Goal: Task Accomplishment & Management: Manage account settings

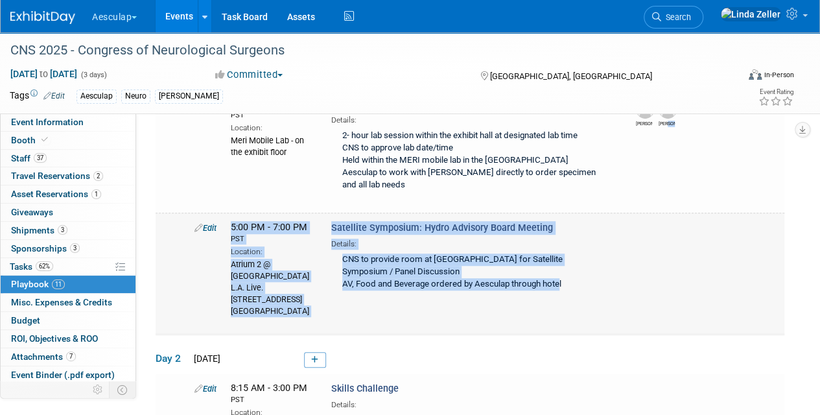
click at [398, 311] on div "Edit 5:00 PM - 7:00 PM PST Location: Atrium 2 @ JW Marriott Los Angeles L.A. Li…" at bounding box center [486, 269] width 603 height 96
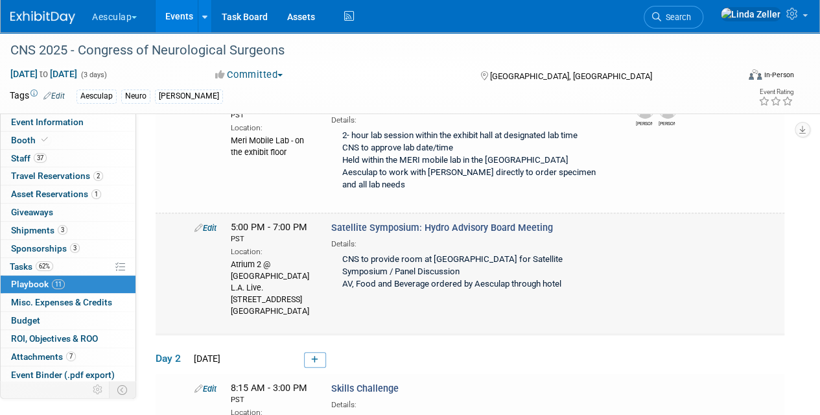
click at [206, 223] on link "Edit" at bounding box center [205, 228] width 22 height 10
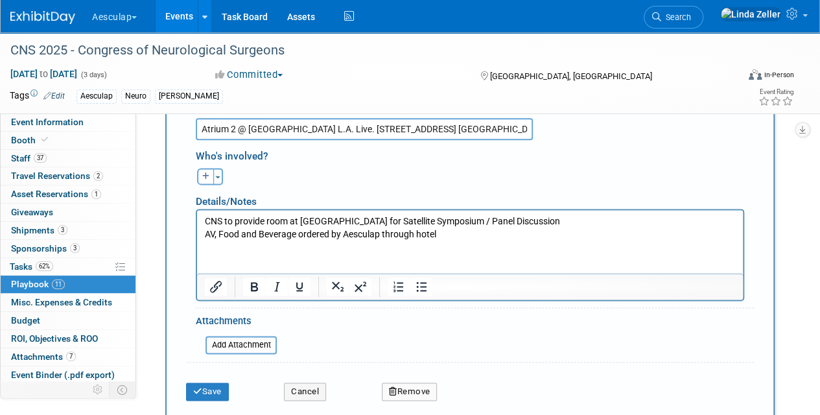
scroll to position [775, 0]
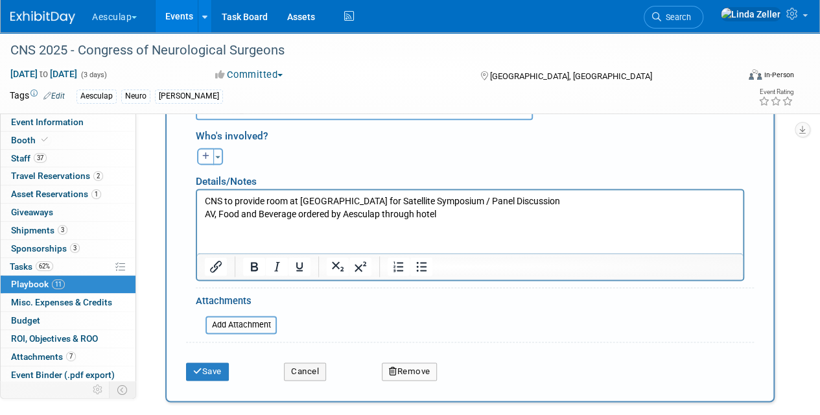
click at [443, 212] on p "CNS to provide room at JW Marriott for Satellite Symposium / Panel Discussion A…" at bounding box center [470, 207] width 531 height 25
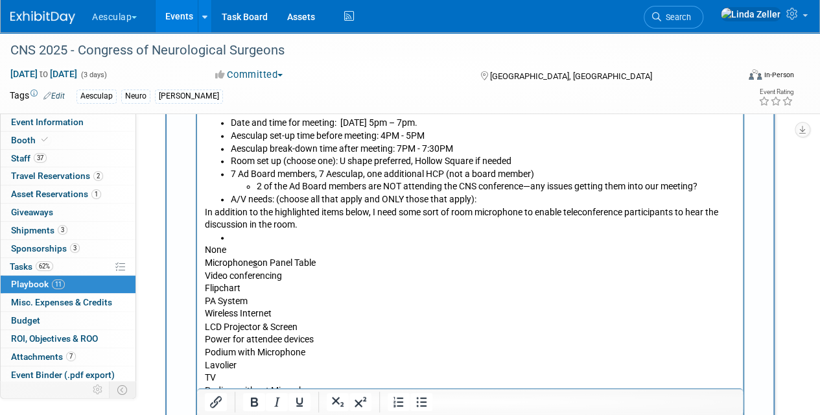
scroll to position [879, 0]
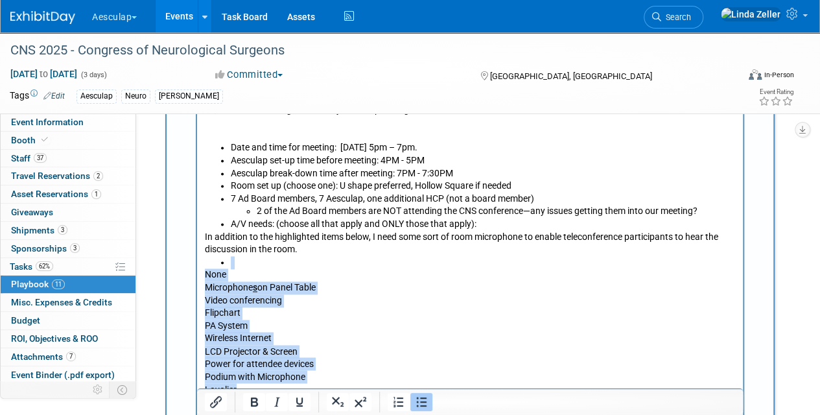
drag, startPoint x: 206, startPoint y: 262, endPoint x: 337, endPoint y: 395, distance: 186.6
click at [337, 395] on body "CNS to provide room at JW Marriott for Satellite Symposium / Panel Discussion A…" at bounding box center [470, 338] width 532 height 495
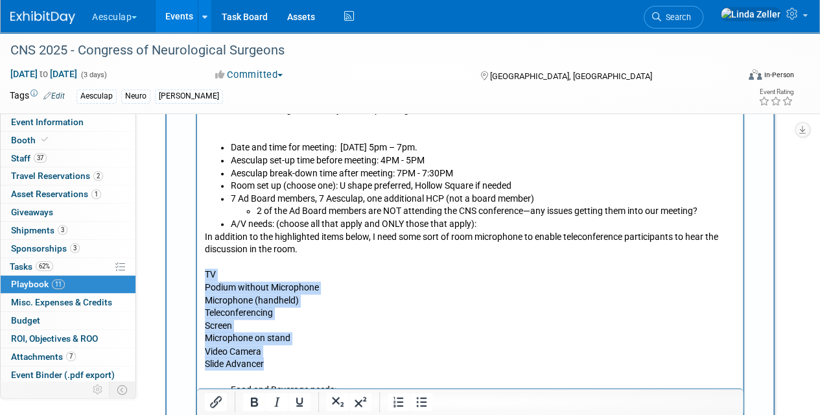
drag, startPoint x: 205, startPoint y: 272, endPoint x: 282, endPoint y: 360, distance: 117.6
click at [282, 360] on body "CNS to provide room at JW Marriott for Satellite Symposium / Panel Discussion A…" at bounding box center [470, 275] width 532 height 368
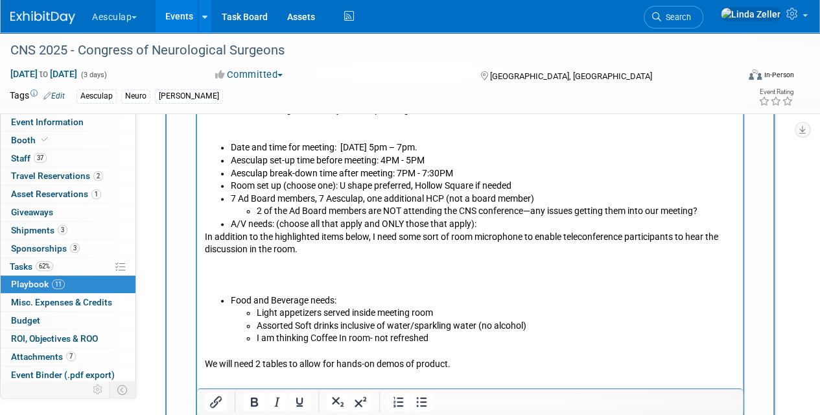
click at [206, 263] on p "Rich Text Area. Press ALT-0 for help." at bounding box center [470, 262] width 531 height 13
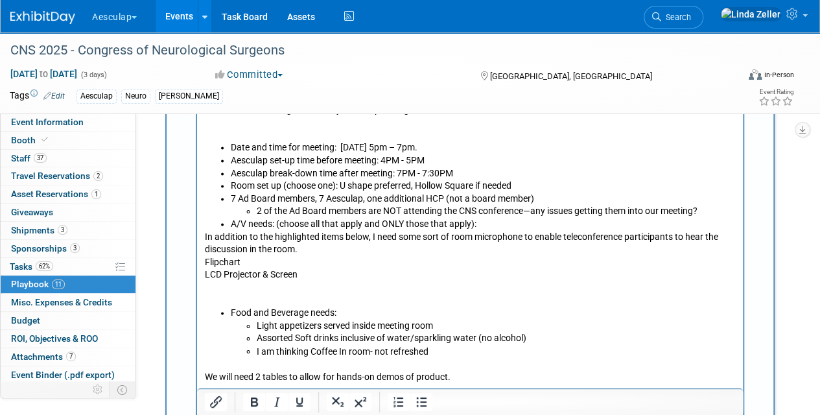
click at [213, 289] on p "Rich Text Area. Press ALT-0 for help." at bounding box center [470, 287] width 531 height 13
paste body "Rich Text Area. Press ALT-0 for help."
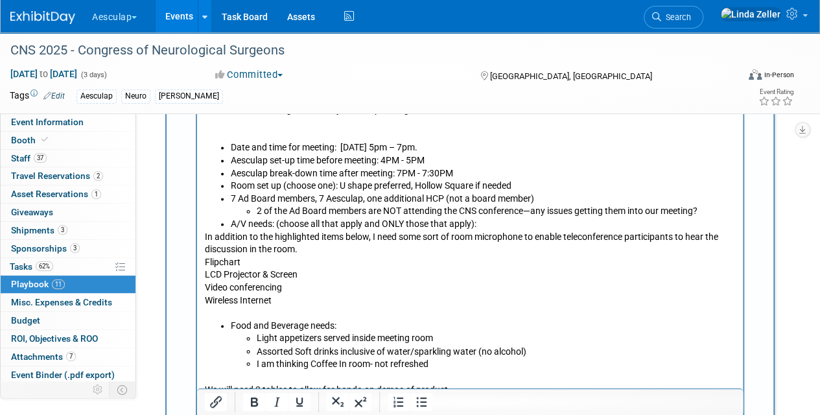
click at [210, 263] on p "Flipchart" at bounding box center [470, 262] width 531 height 13
click at [210, 262] on p "Flipchart" at bounding box center [470, 262] width 531 height 13
click at [242, 263] on p "Flipchart" at bounding box center [470, 262] width 531 height 13
click at [206, 262] on p "Flipchart / markers" at bounding box center [470, 262] width 531 height 13
click at [276, 303] on p "Wireless Internet" at bounding box center [470, 300] width 531 height 13
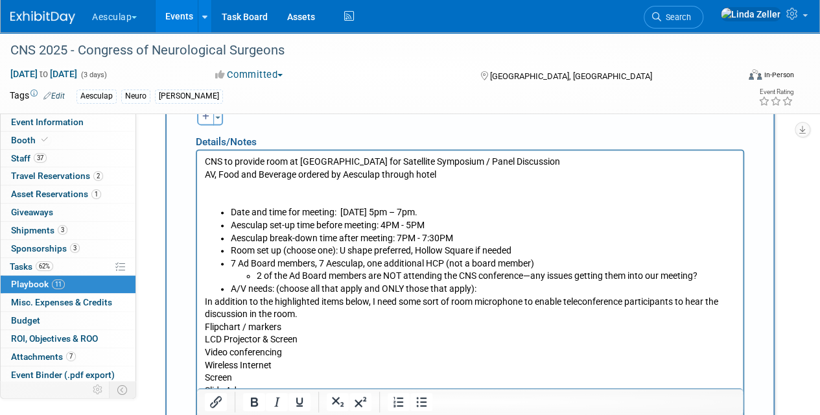
scroll to position [1074, 0]
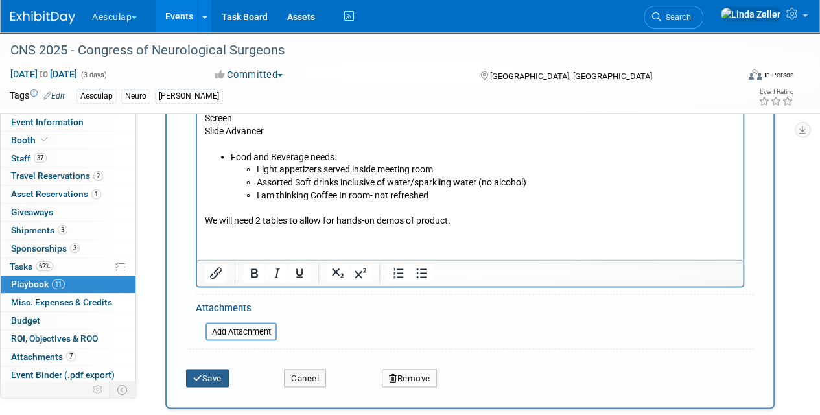
click at [217, 375] on button "Save" at bounding box center [207, 378] width 43 height 18
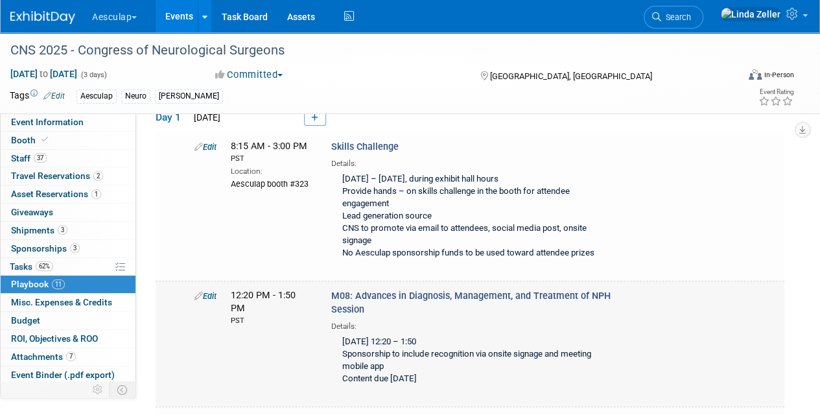
scroll to position [0, 0]
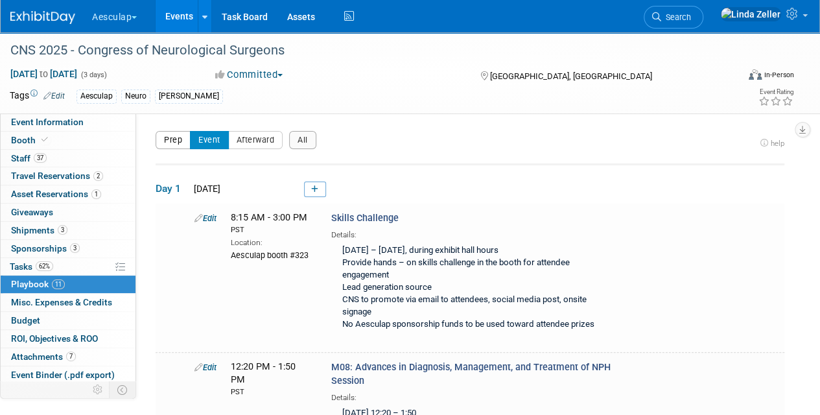
click at [183, 139] on button "Prep" at bounding box center [173, 140] width 35 height 18
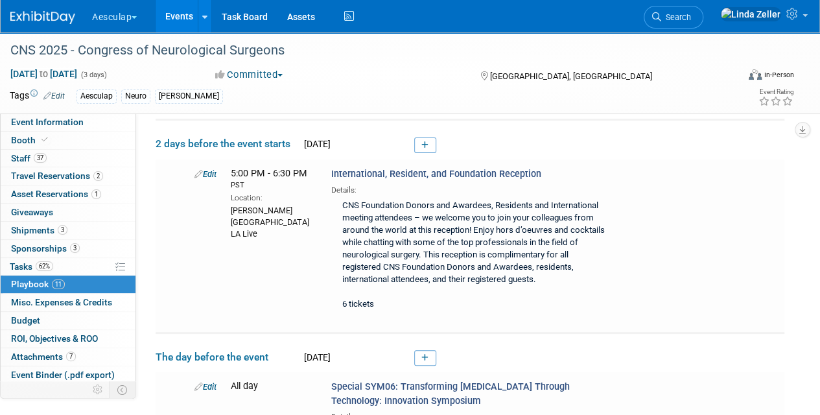
scroll to position [259, 0]
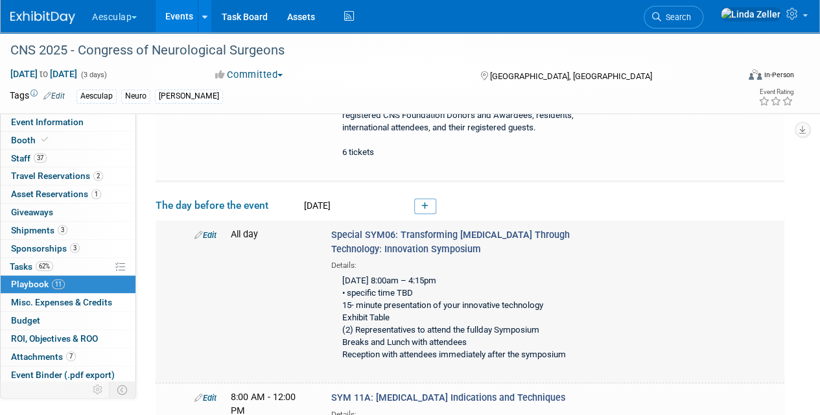
click at [329, 230] on div "Special SYM06: Transforming Neurosurgery Through Technology: Innovation Symposi…" at bounding box center [472, 297] width 301 height 138
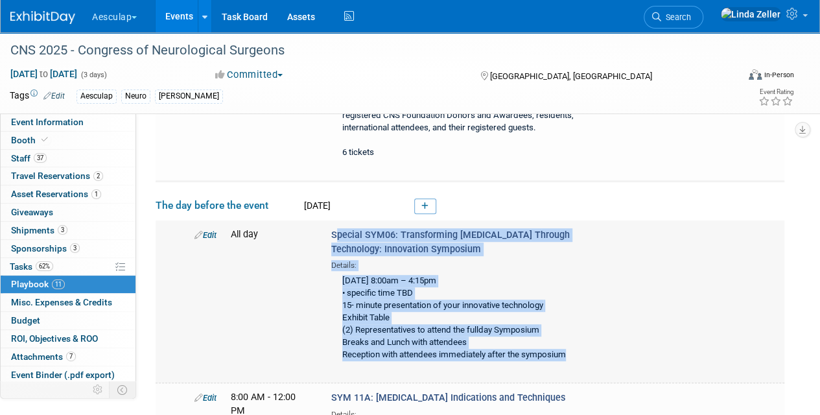
drag, startPoint x: 331, startPoint y: 226, endPoint x: 589, endPoint y: 366, distance: 293.9
click at [589, 366] on td "Edit All day Special SYM06: Transforming Neurosurgery Through Technology: Innov…" at bounding box center [470, 301] width 629 height 162
copy div "Special SYM06: Transforming Neurosurgery Through Technology: Innovation Symposi…"
click at [429, 282] on div "Sunday, October 12, 8:00am – 4:15pm • specific time TBD 15- minute presentation…" at bounding box center [472, 318] width 282 height 95
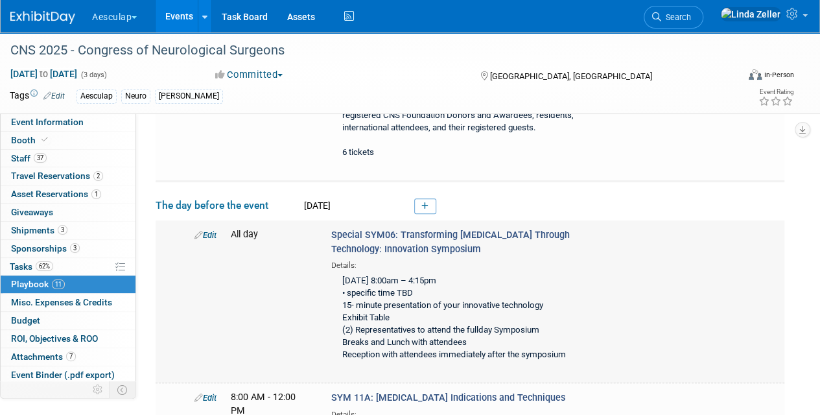
click at [209, 230] on link "Edit" at bounding box center [205, 235] width 22 height 10
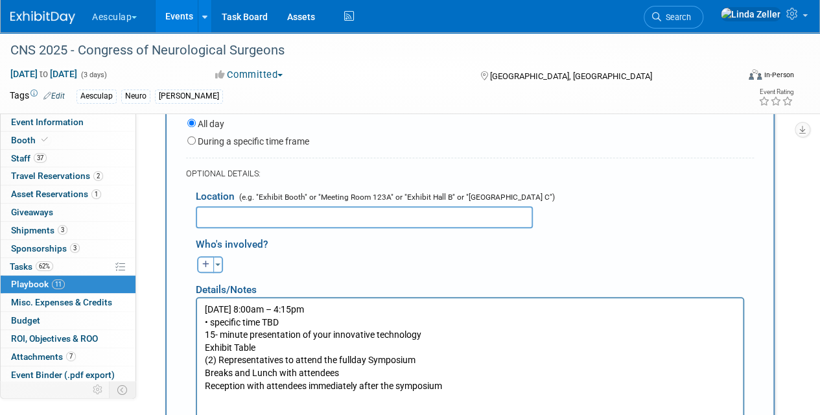
scroll to position [590, 0]
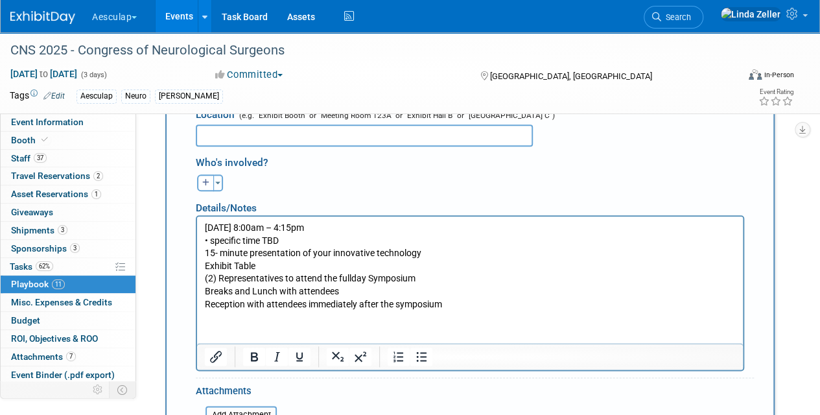
click at [355, 230] on p "Sunday, October 12, 8:00am – 4:15pm • specific time TBD 15- minute presentation…" at bounding box center [470, 265] width 531 height 89
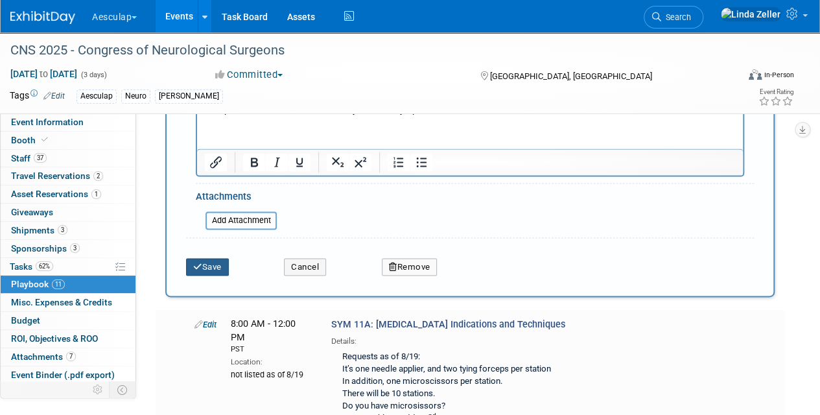
click at [218, 259] on button "Save" at bounding box center [207, 267] width 43 height 18
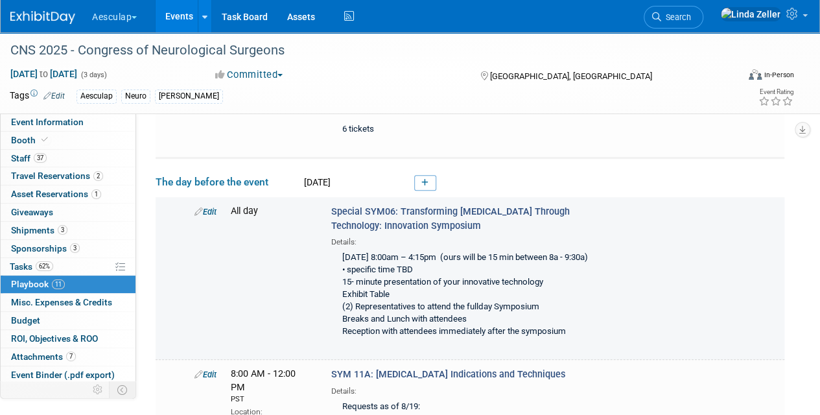
scroll to position [315, 0]
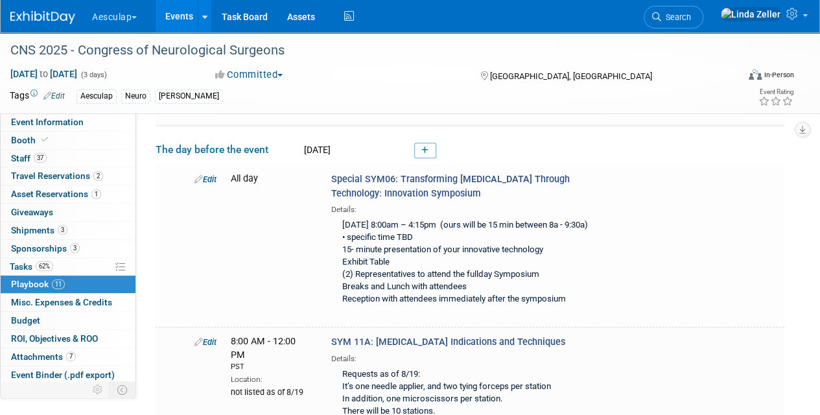
click at [792, 355] on div "Event Information Event Info Booth Booth 37 Staff 37 Staff 2 Travel Reservation…" at bounding box center [410, 307] width 820 height 1181
click at [691, 16] on span "Search" at bounding box center [676, 17] width 30 height 10
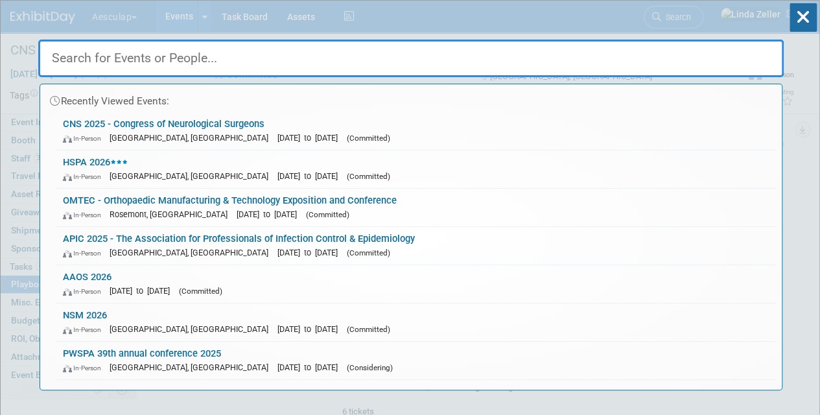
click at [136, 60] on input "text" at bounding box center [411, 59] width 746 height 38
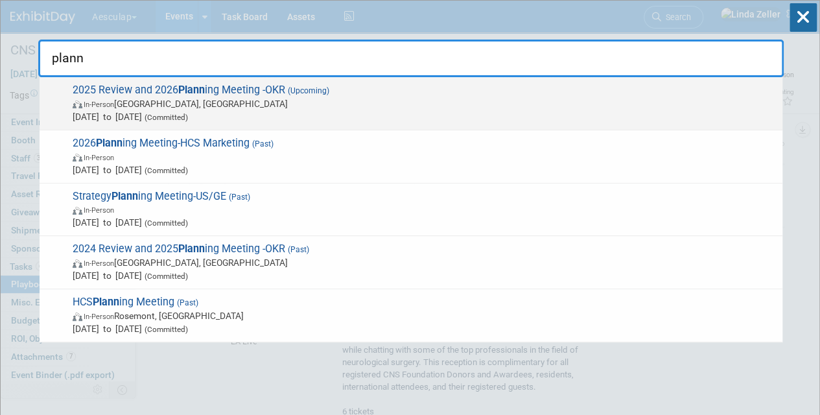
type input "plann"
click at [113, 102] on span "In-Person" at bounding box center [99, 104] width 30 height 8
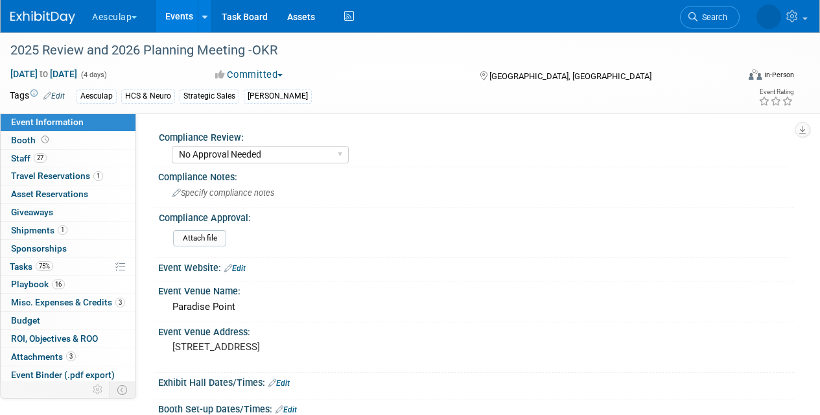
select select "No Approval Needed"
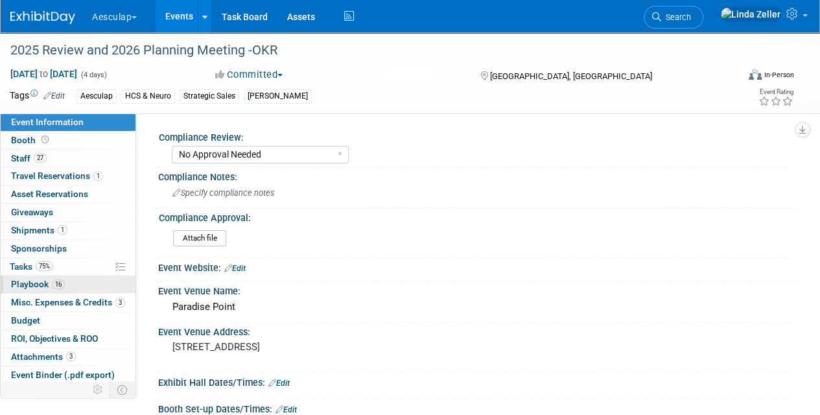
click at [23, 279] on span "Playbook 16" at bounding box center [38, 284] width 54 height 10
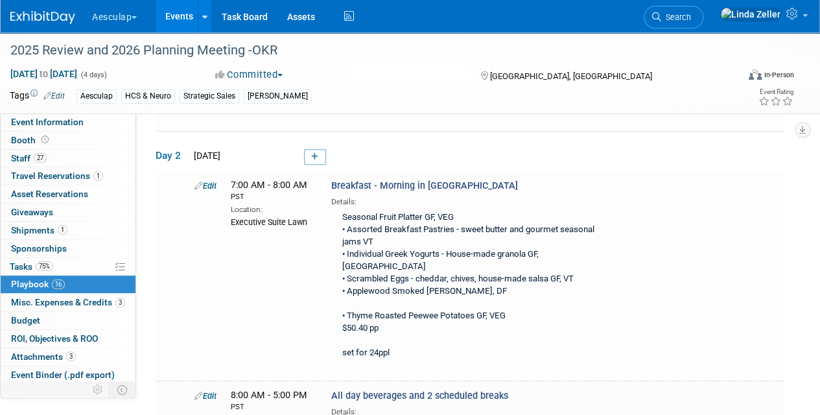
scroll to position [259, 0]
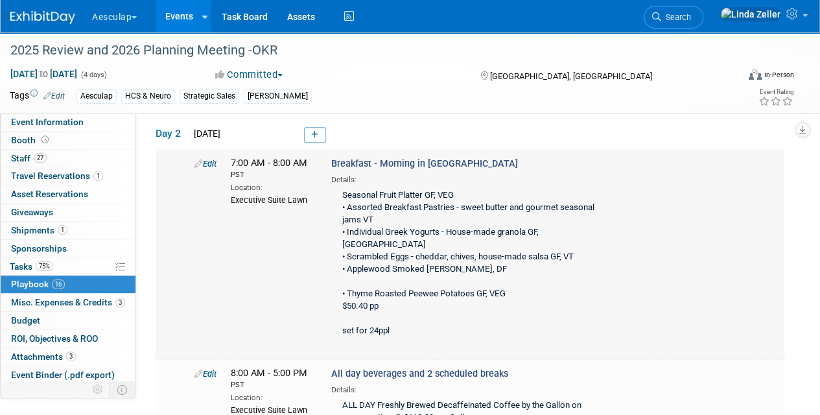
click at [344, 194] on div "Seasonal Fruit Platter GF, VEG • Assorted Breakfast Pastries - sweet butter and…" at bounding box center [472, 263] width 282 height 157
click at [211, 159] on link "Edit" at bounding box center [205, 164] width 22 height 10
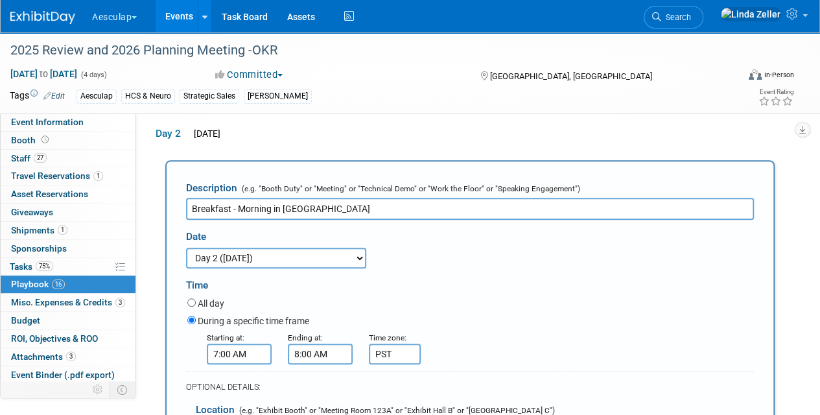
scroll to position [0, 0]
drag, startPoint x: 237, startPoint y: 205, endPoint x: 324, endPoint y: 207, distance: 86.3
click at [324, 211] on input "Breakfast - Morning in [GEOGRAPHIC_DATA]" at bounding box center [470, 209] width 568 height 22
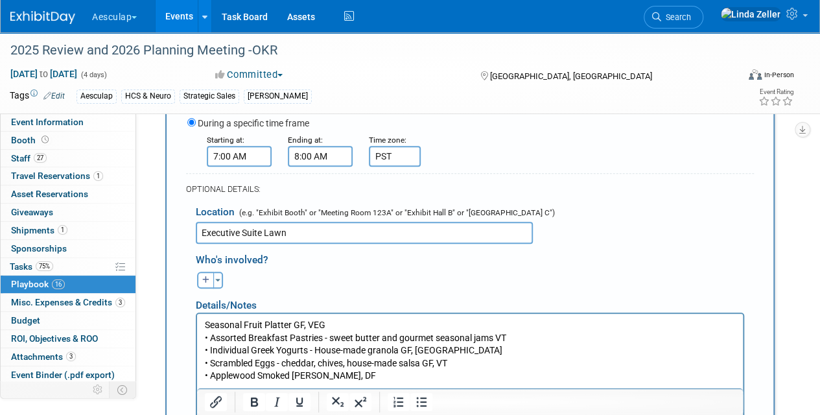
scroll to position [517, 0]
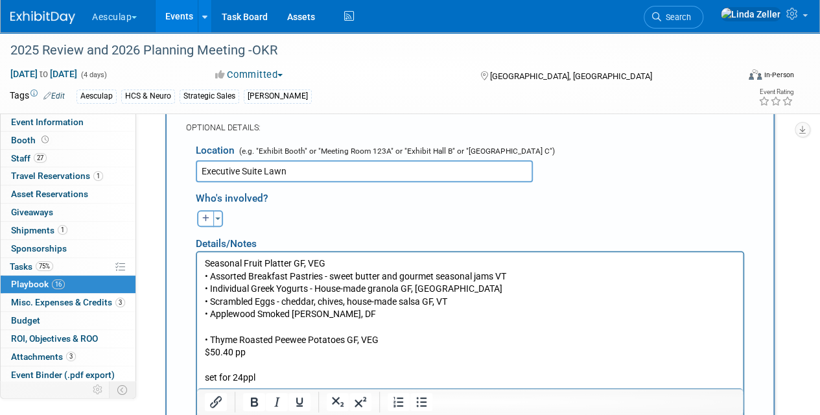
type input "Breakfast - Kick Start"
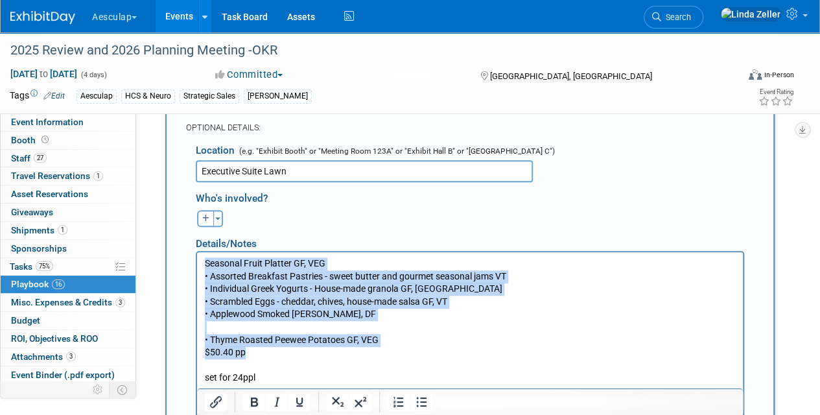
drag, startPoint x: 204, startPoint y: 259, endPoint x: 270, endPoint y: 350, distance: 112.3
click at [270, 350] on body "Seasonal Fruit Platter GF, VEG • Assorted Breakfast Pastries - sweet butter and…" at bounding box center [470, 320] width 532 height 127
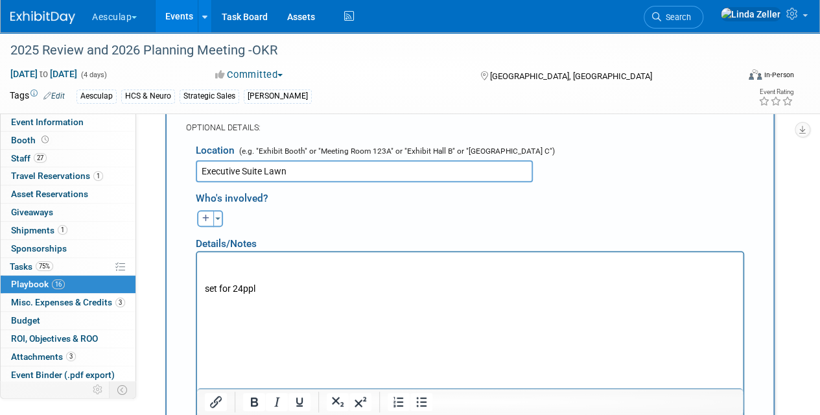
scroll to position [537, 0]
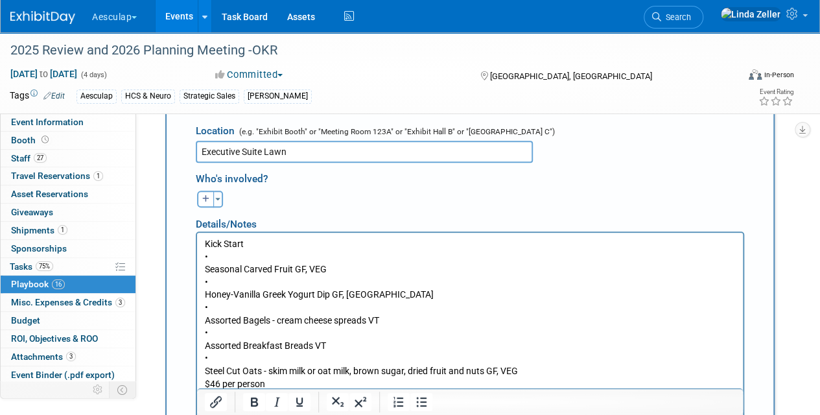
click at [206, 266] on p "Kick Start • Seasonal Carved Fruit GF, VEG • Honey-Vanilla Greek Yogurt Dip GF,…" at bounding box center [470, 326] width 531 height 178
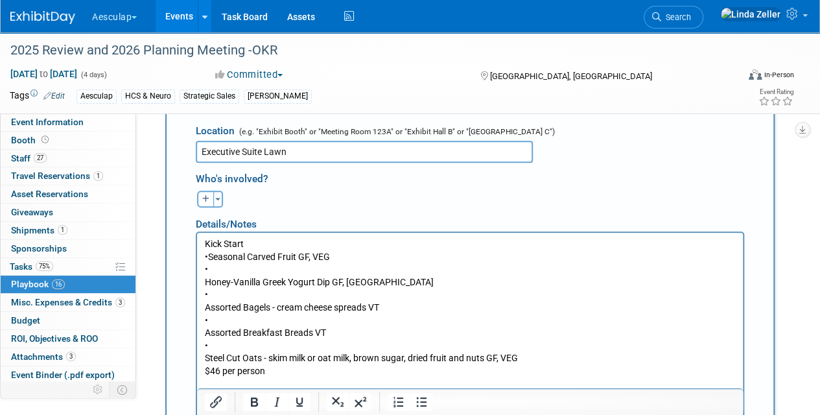
click at [204, 280] on body "Kick Start • Seasonal Carved Fruit GF, VEG • Honey-Vanilla Greek Yogurt Dip GF,…" at bounding box center [470, 319] width 532 height 165
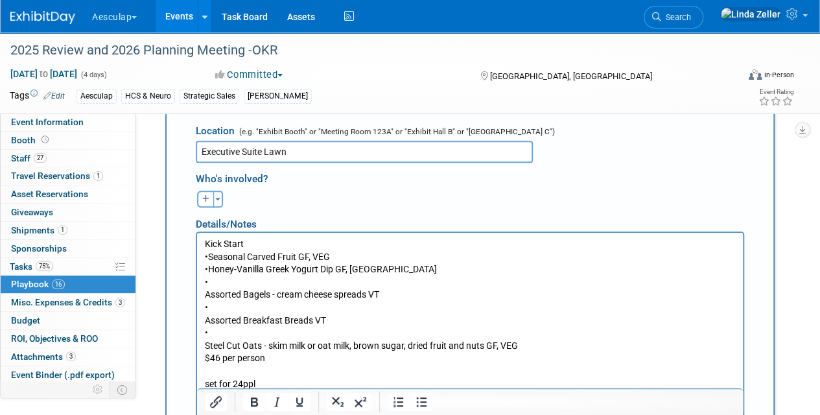
click at [206, 296] on p "Kick Start • Seasonal Carved Fruit GF, VEG • Honey-Vanilla Greek Yogurt Dip GF,…" at bounding box center [470, 313] width 531 height 152
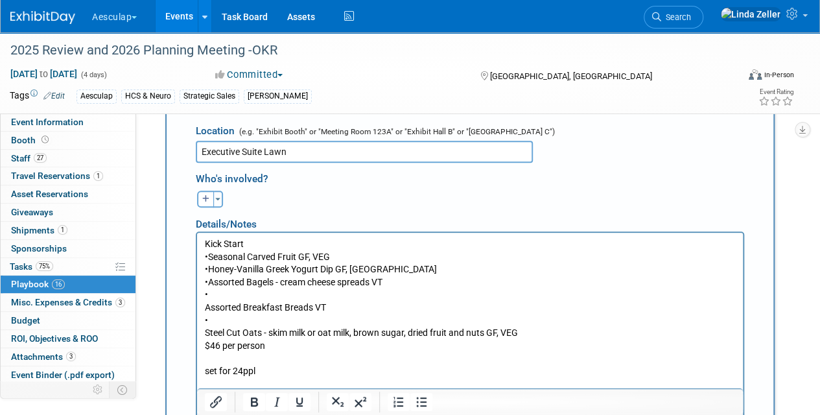
click at [205, 307] on p "Kick Start • Seasonal Carved Fruit GF, VEG • Honey-Vanilla Greek Yogurt Dip GF,…" at bounding box center [470, 307] width 531 height 140
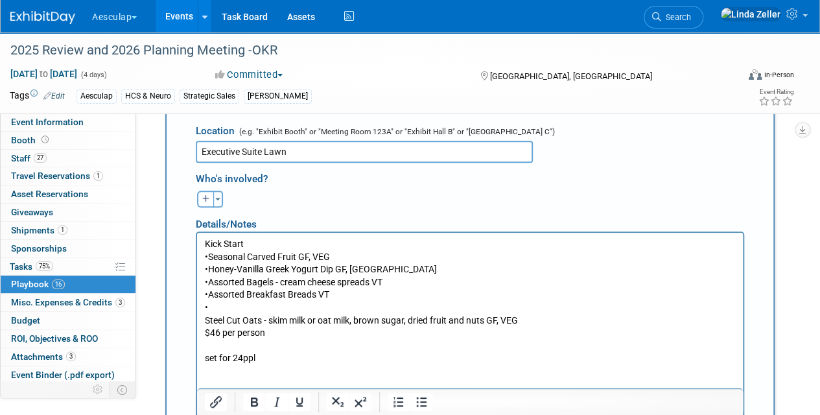
click at [204, 317] on body "Kick Start • Seasonal Carved Fruit GF, VEG • Honey-Vanilla Greek Yogurt Dip GF,…" at bounding box center [470, 300] width 532 height 127
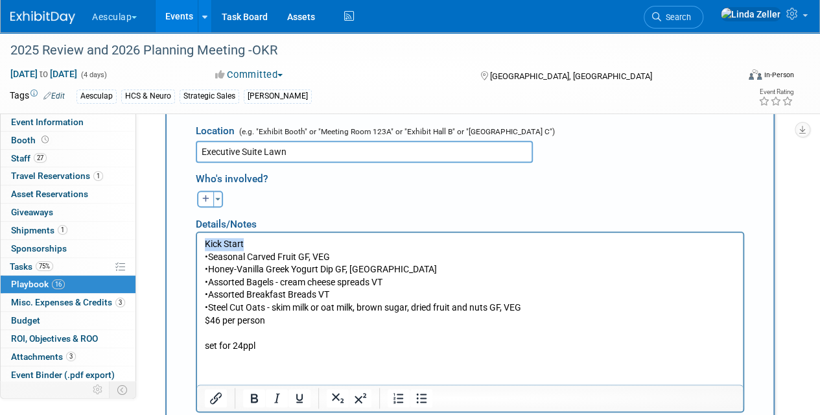
drag, startPoint x: 242, startPoint y: 242, endPoint x: 392, endPoint y: 475, distance: 276.4
click at [197, 244] on html "Kick Start • Seasonal Carved Fruit GF, VEG • Honey-Vanilla Greek Yogurt Dip GF,…" at bounding box center [470, 291] width 546 height 119
click at [209, 333] on p "Kick Start • Seasonal Carved Fruit GF, VEG • Honey-Vanilla Greek Yogurt Dip GF,…" at bounding box center [470, 294] width 531 height 114
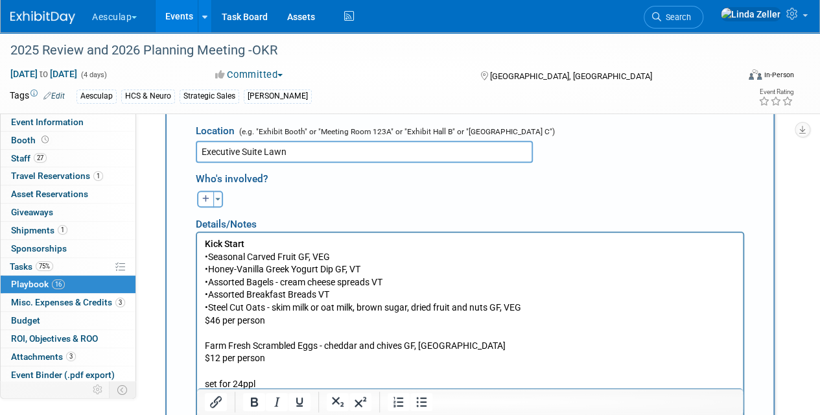
click at [206, 336] on p "Rich Text Area. Press ALT-0 for help." at bounding box center [470, 332] width 531 height 13
drag, startPoint x: 203, startPoint y: 332, endPoint x: 281, endPoint y: 338, distance: 78.7
click at [281, 338] on html "Kick Start •Seasonal Carved Fruit GF, VEG •Honey-Vanilla Greek Yogurt Dip GF, V…" at bounding box center [470, 311] width 546 height 158
drag, startPoint x: 284, startPoint y: 331, endPoint x: 205, endPoint y: 332, distance: 79.1
click at [205, 332] on p "Add a la carte item:" at bounding box center [470, 332] width 531 height 13
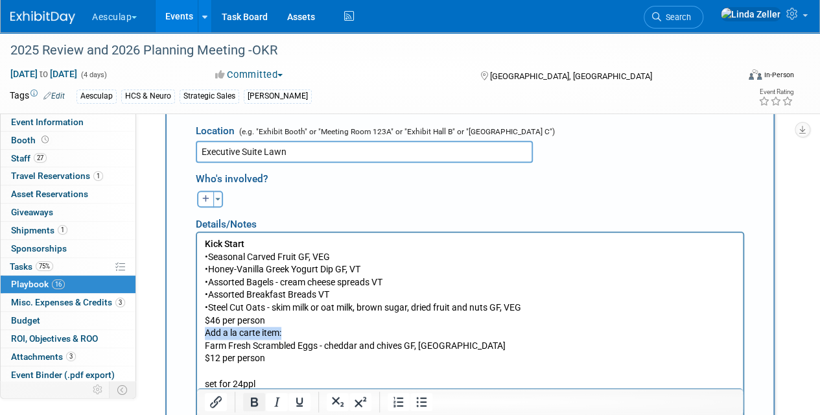
click at [250, 401] on icon "Bold" at bounding box center [254, 402] width 16 height 16
click at [208, 329] on b "Add a la carte item:" at bounding box center [245, 332] width 80 height 10
click at [206, 332] on b "Add a la carte item:" at bounding box center [245, 332] width 80 height 10
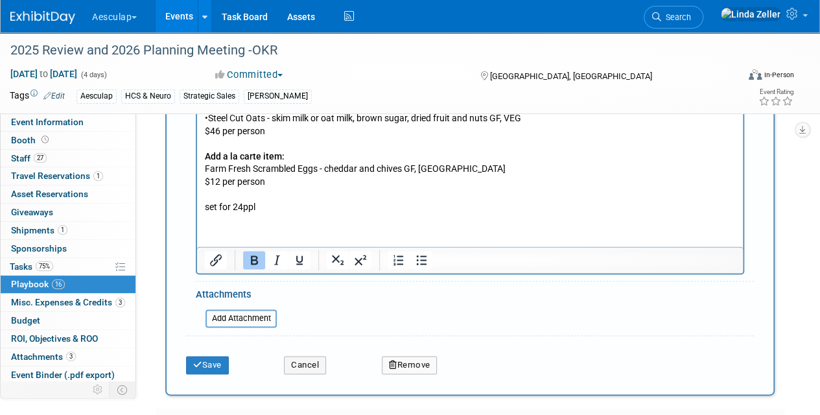
scroll to position [796, 0]
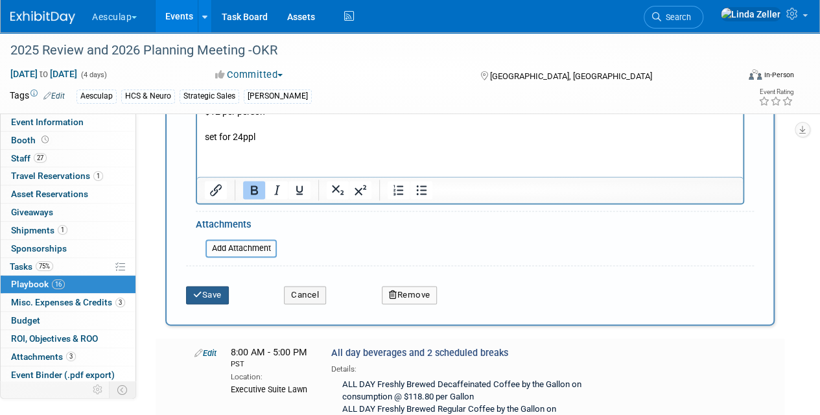
click at [200, 290] on icon "submit" at bounding box center [197, 294] width 9 height 8
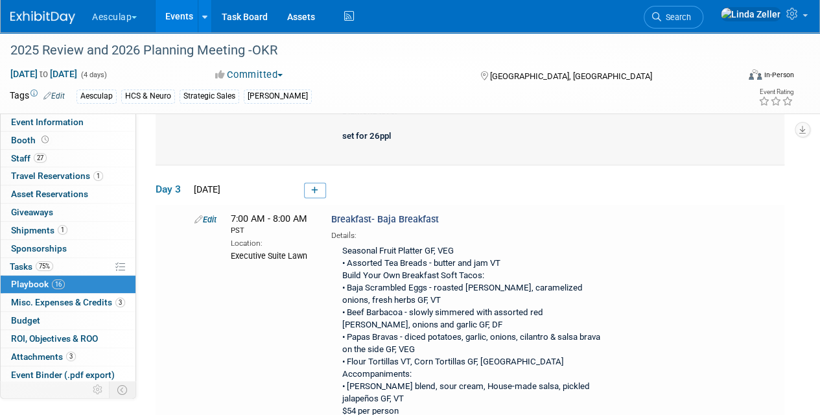
scroll to position [1865, 0]
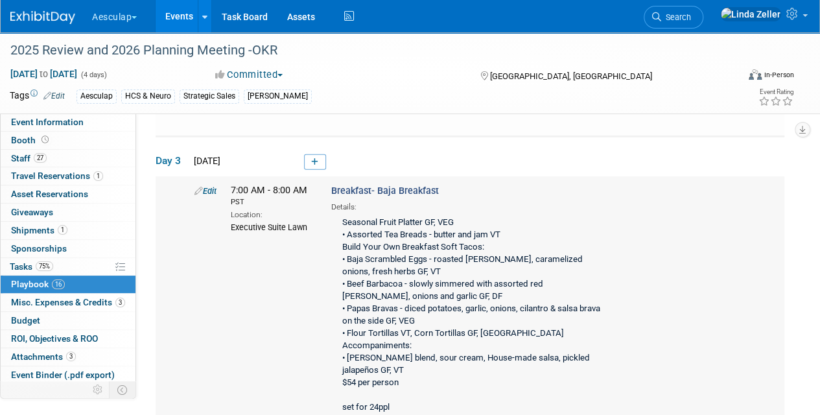
click at [211, 186] on link "Edit" at bounding box center [205, 191] width 22 height 10
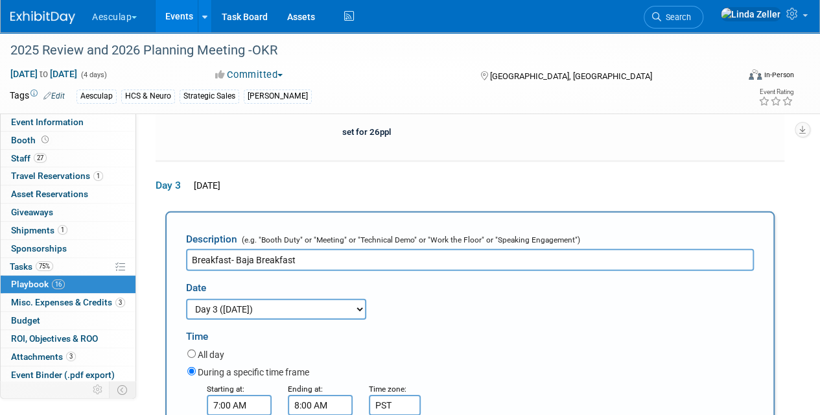
scroll to position [0, 0]
drag, startPoint x: 303, startPoint y: 203, endPoint x: 237, endPoint y: 206, distance: 66.8
click at [237, 249] on input "Breakfast- Baja Breakfast" at bounding box center [470, 260] width 568 height 22
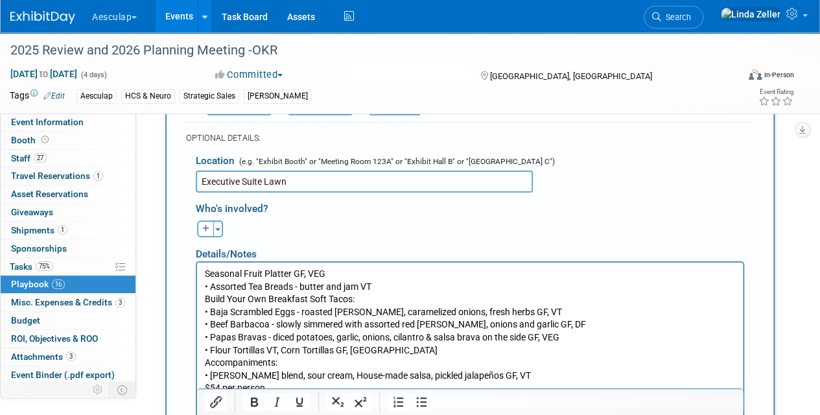
scroll to position [2162, 0]
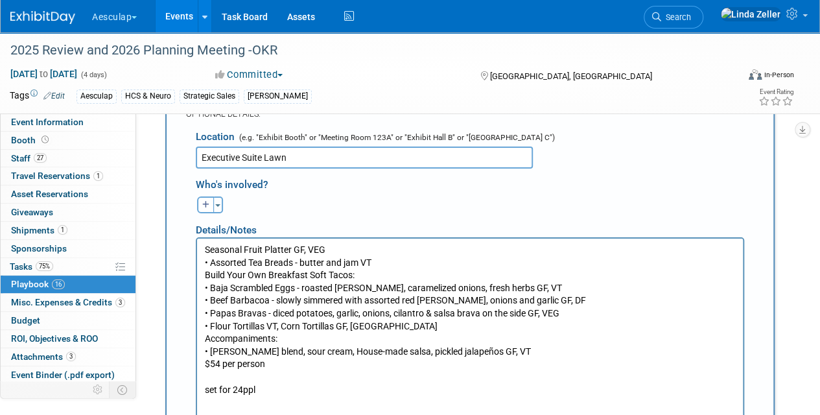
type input "Breakfast- [GEOGRAPHIC_DATA]"
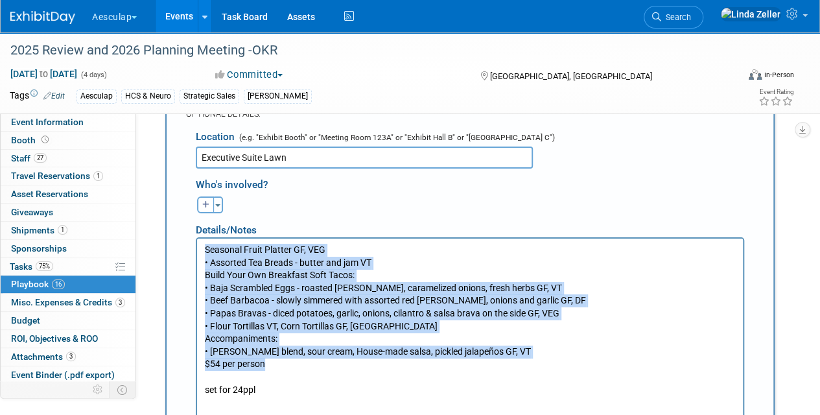
drag, startPoint x: 205, startPoint y: 245, endPoint x: 280, endPoint y: 369, distance: 144.9
click at [280, 369] on p "Seasonal Fruit Platter GF, VEG • Assorted Tea Breads - butter and jam VT Build …" at bounding box center [470, 320] width 531 height 152
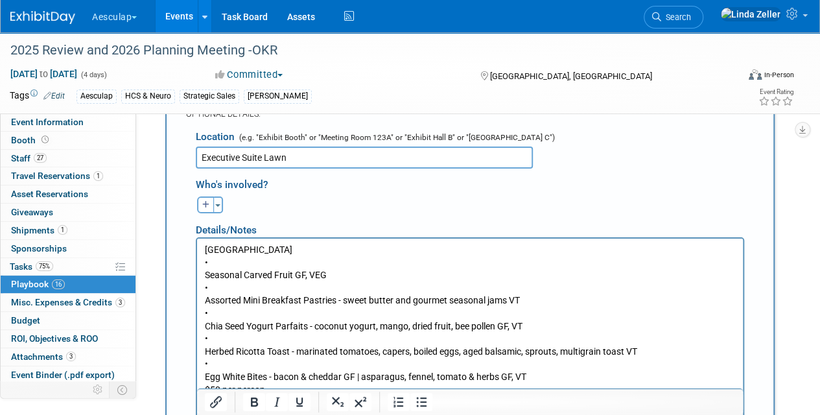
click at [205, 275] on p "[GEOGRAPHIC_DATA] • Seasonal Carved Fruit GF, VEG • Assorted Mini Breakfast Pas…" at bounding box center [470, 333] width 531 height 178
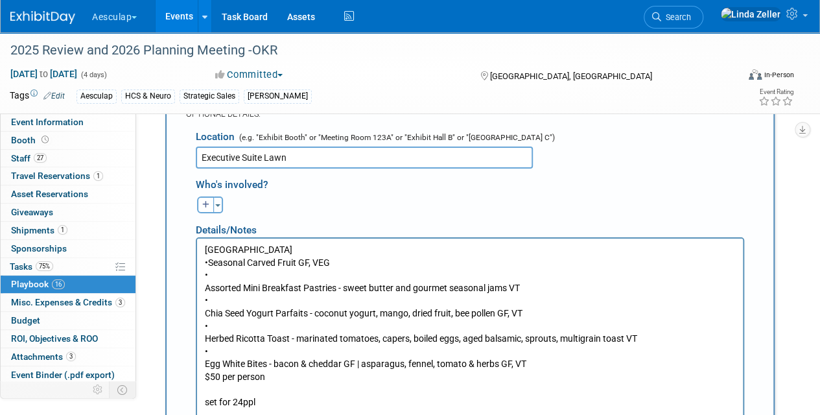
click at [206, 287] on p "[GEOGRAPHIC_DATA] • Seasonal Carved Fruit GF, VEG • Assorted Mini Breakfast Pas…" at bounding box center [470, 326] width 531 height 165
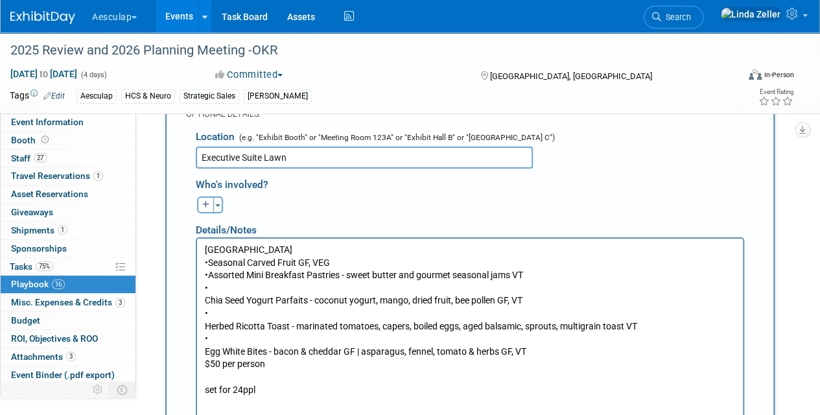
click at [204, 301] on body "[GEOGRAPHIC_DATA] • Seasonal Carved Fruit GF, VEG • Assorted Mini Breakfast Pas…" at bounding box center [470, 320] width 532 height 152
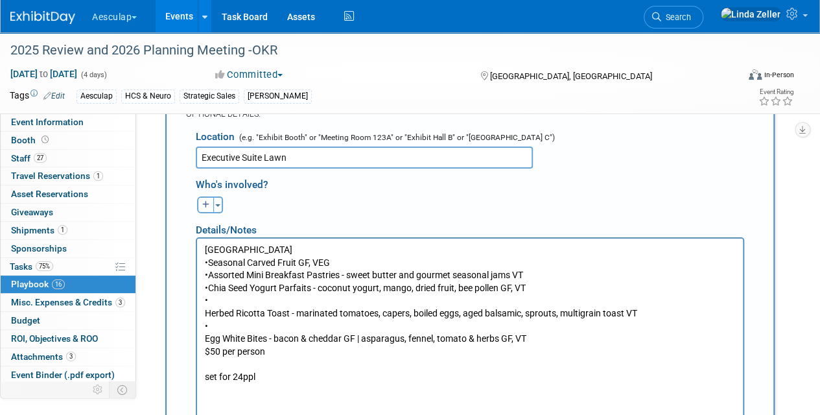
click at [205, 313] on p "[GEOGRAPHIC_DATA] • Seasonal Carved Fruit GF, VEG • Assorted Mini Breakfast Pas…" at bounding box center [470, 314] width 531 height 140
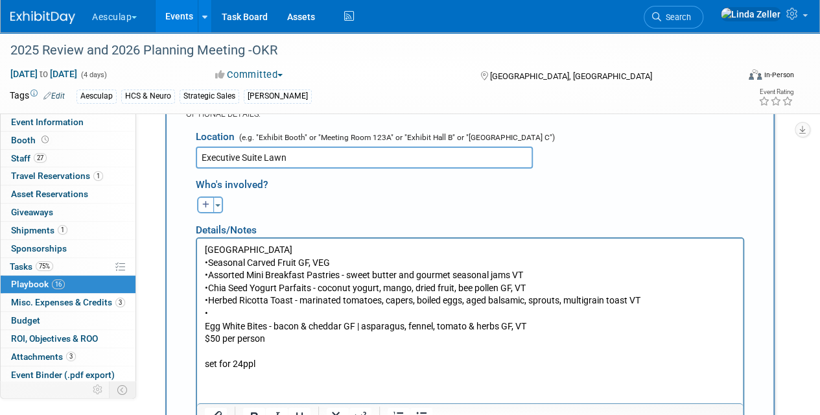
click at [205, 325] on p "[GEOGRAPHIC_DATA] • Seasonal Carved Fruit GF, VEG • Assorted Mini Breakfast Pas…" at bounding box center [470, 307] width 531 height 127
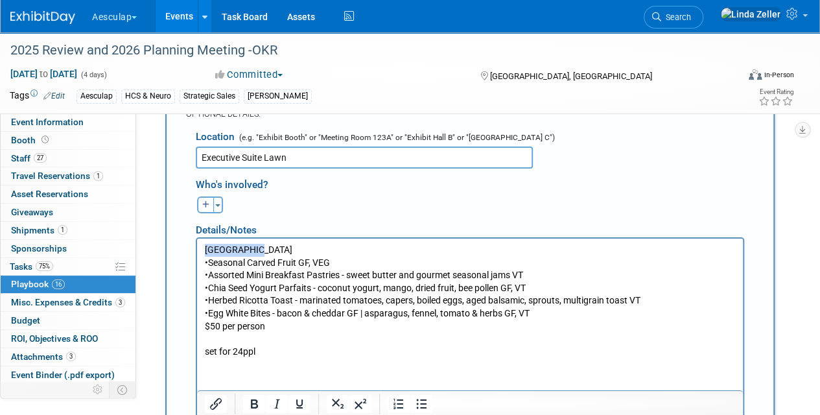
drag, startPoint x: 254, startPoint y: 249, endPoint x: 200, endPoint y: 251, distance: 54.5
click at [200, 251] on html "[GEOGRAPHIC_DATA] • Seasonal Carved Fruit GF, VEG • Assorted Mini Breakfast Pas…" at bounding box center [470, 298] width 546 height 119
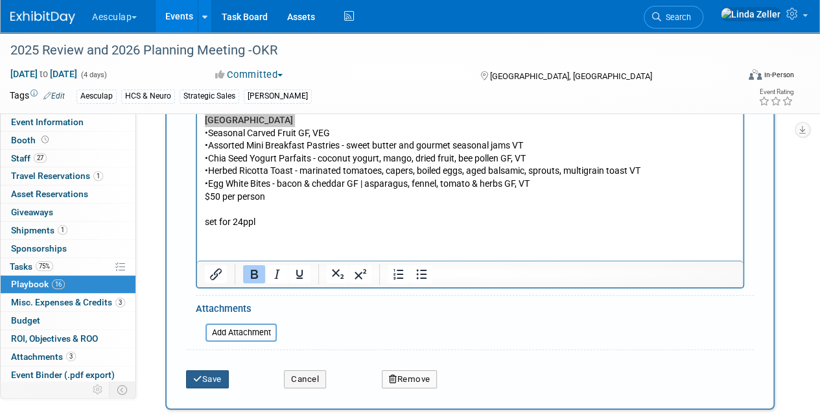
click at [223, 370] on button "Save" at bounding box center [207, 379] width 43 height 18
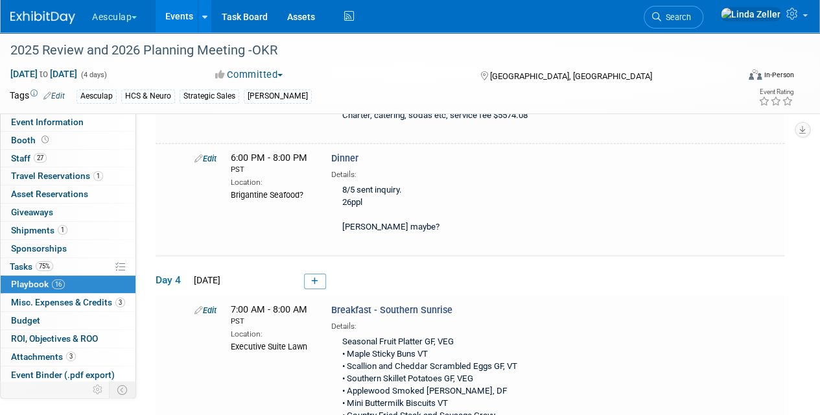
scroll to position [4352, 0]
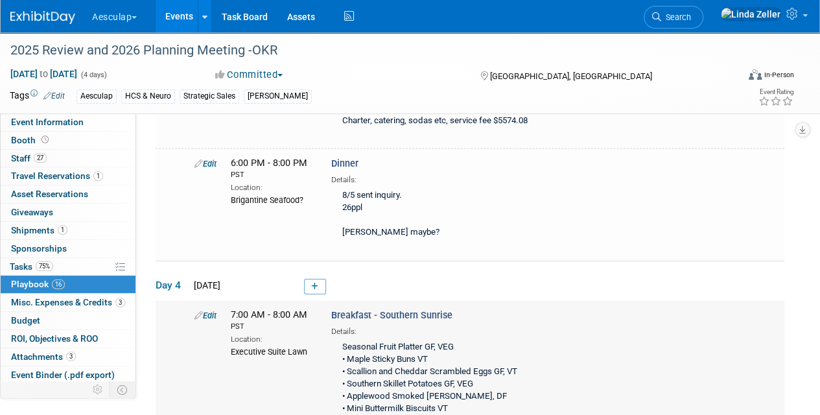
click at [208, 311] on link "Edit" at bounding box center [205, 316] width 22 height 10
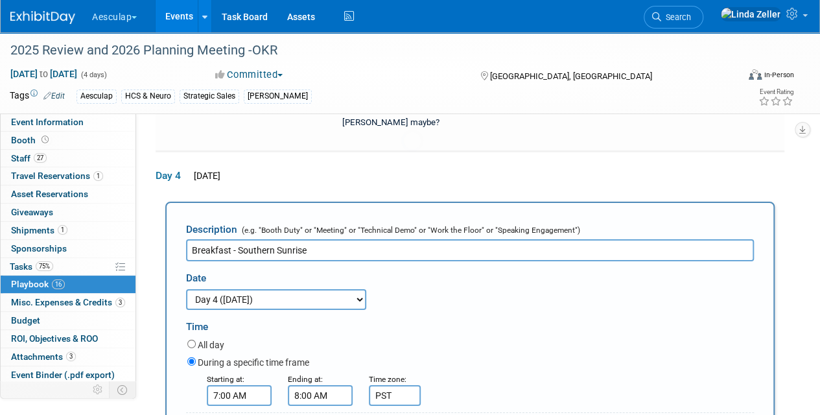
scroll to position [0, 0]
drag, startPoint x: 306, startPoint y: 202, endPoint x: 237, endPoint y: 207, distance: 69.0
click at [237, 238] on input "Breakfast - Southern Sunrise" at bounding box center [470, 249] width 568 height 22
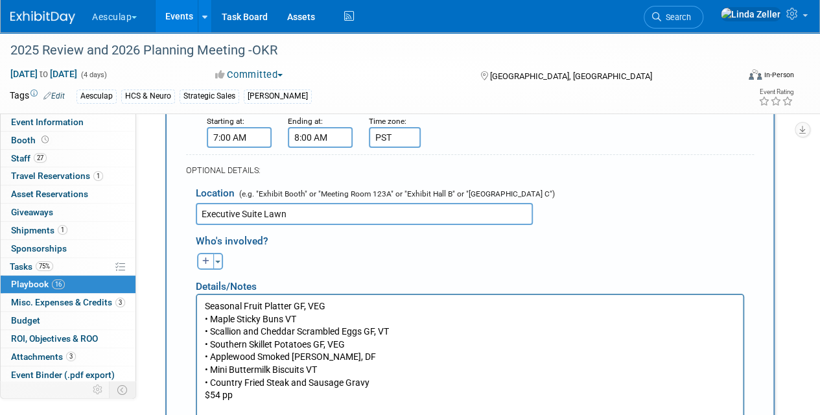
scroll to position [4783, 0]
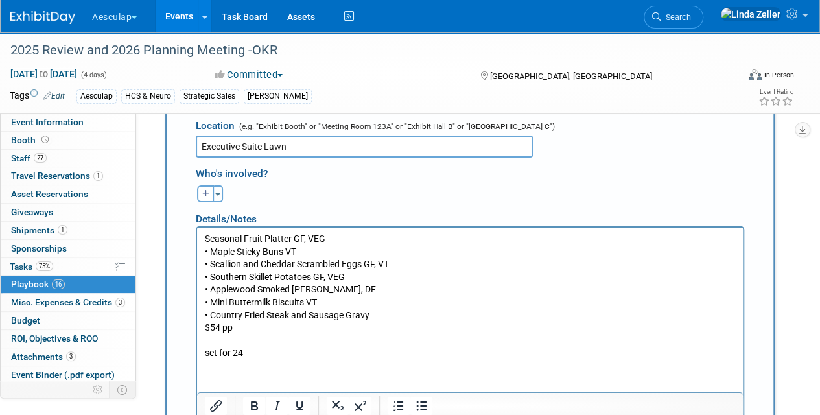
type input "Breakfast - Rise and Shine"
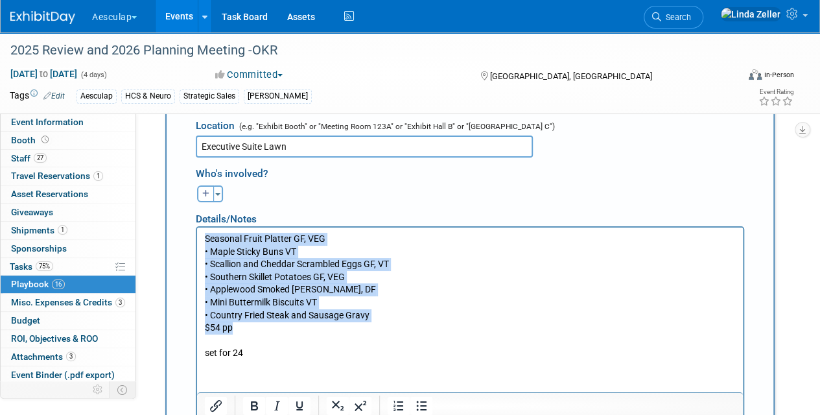
drag, startPoint x: 205, startPoint y: 240, endPoint x: 252, endPoint y: 331, distance: 102.9
click at [252, 331] on p "Seasonal Fruit Platter GF, VEG • Maple Sticky Buns VT • Scallion and Cheddar Sc…" at bounding box center [470, 296] width 531 height 127
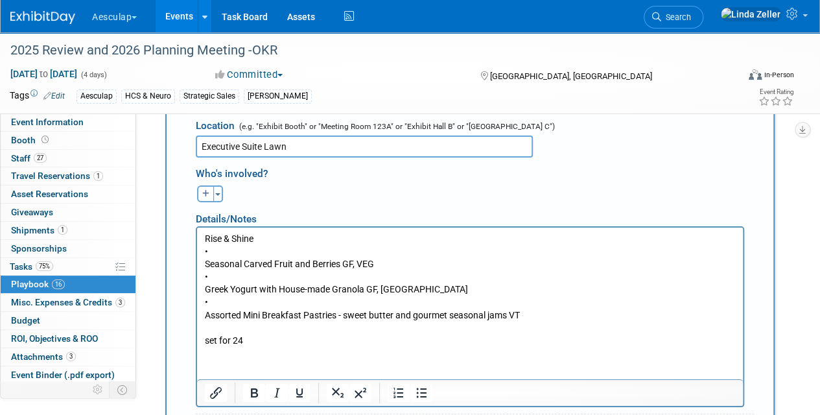
click at [204, 265] on body "Rise & Shine • Seasonal Carved Fruit and Berries GF, VEG • Greek Yogurt with Ho…" at bounding box center [470, 290] width 532 height 114
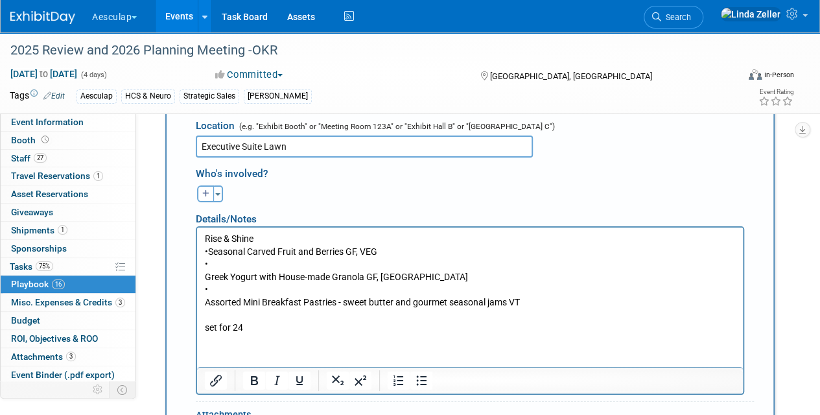
click at [205, 276] on p "Rise & Shine • Seasonal Carved Fruit and Berries GF, VEG • Greek Yogurt with Ho…" at bounding box center [470, 284] width 531 height 102
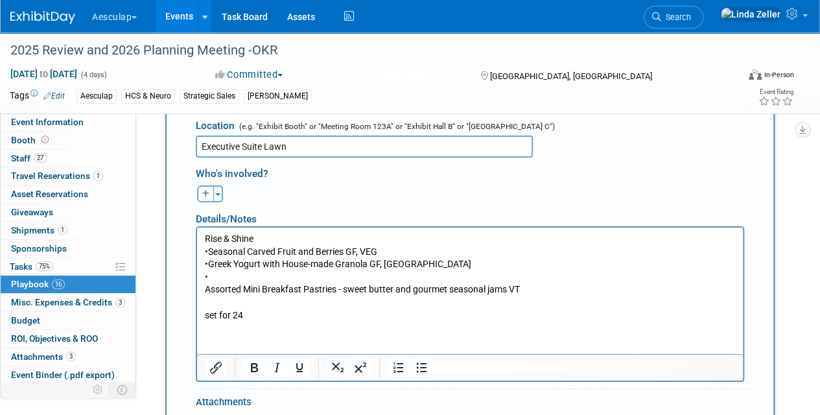
click at [205, 287] on p "Rise & Shine • Seasonal Carved Fruit and Berries GF, VEG • Greek Yogurt with Ho…" at bounding box center [470, 277] width 531 height 89
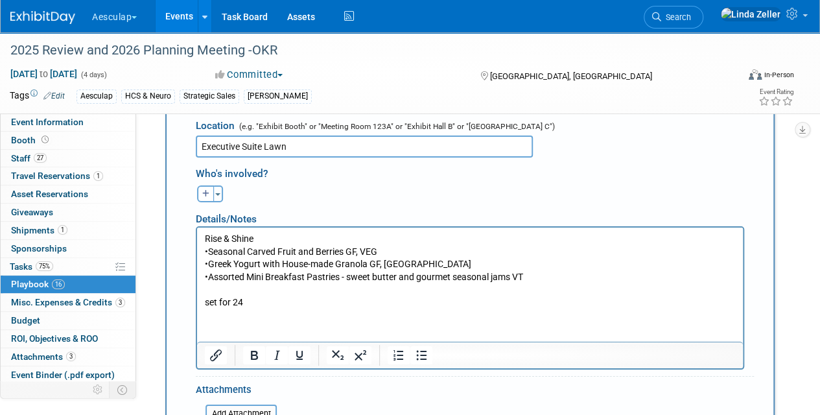
click at [536, 274] on p "Rise & Shine • Seasonal Carved Fruit and Berries GF, VEG • Greek Yogurt with Ho…" at bounding box center [470, 271] width 531 height 77
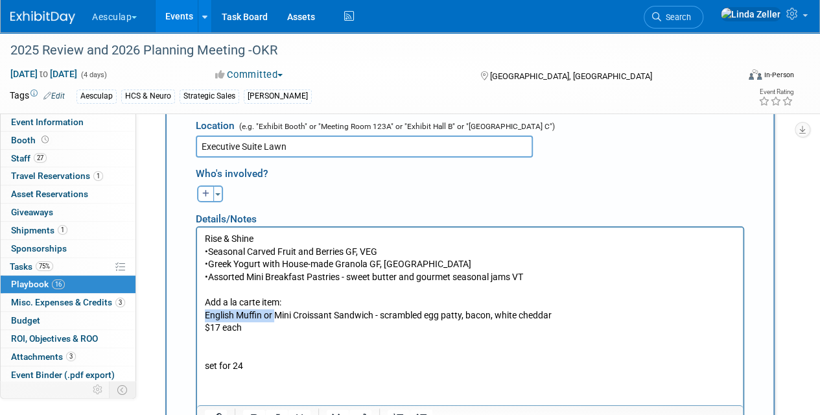
drag, startPoint x: 276, startPoint y: 313, endPoint x: 194, endPoint y: 310, distance: 81.1
click at [197, 310] on html "Rise & Shine •Seasonal Carved Fruit and Berries GF, VEG •Greek Yogurt with Hous…" at bounding box center [470, 300] width 546 height 145
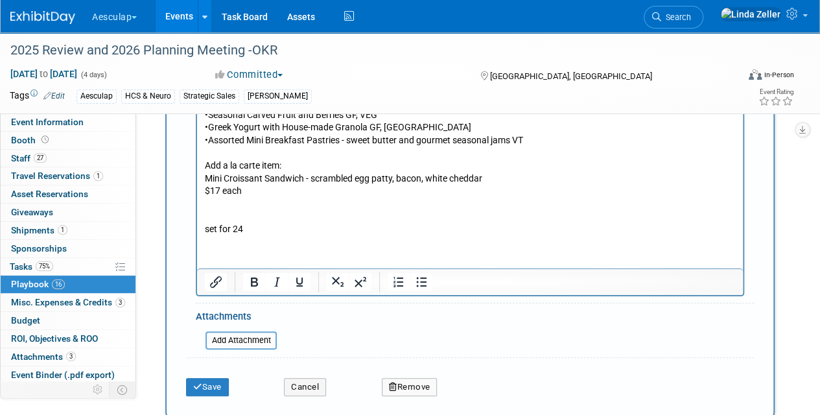
scroll to position [4978, 0]
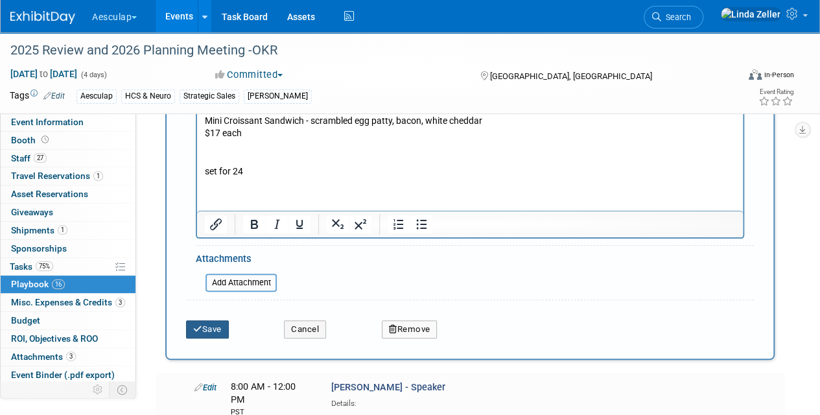
drag, startPoint x: 213, startPoint y: 281, endPoint x: 305, endPoint y: 262, distance: 93.5
click at [305, 305] on div "Save Cancel Remove" at bounding box center [470, 325] width 568 height 40
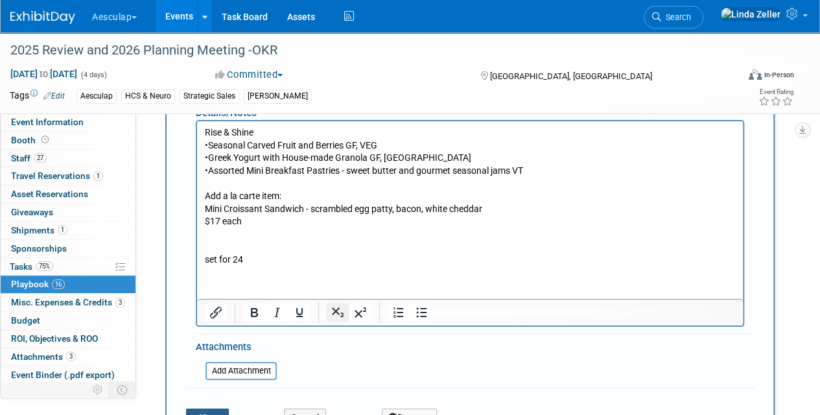
scroll to position [4913, 0]
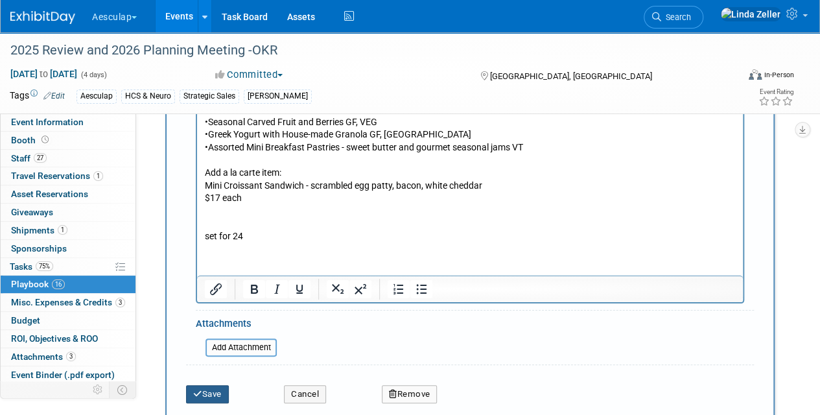
click at [207, 385] on button "Save" at bounding box center [207, 394] width 43 height 18
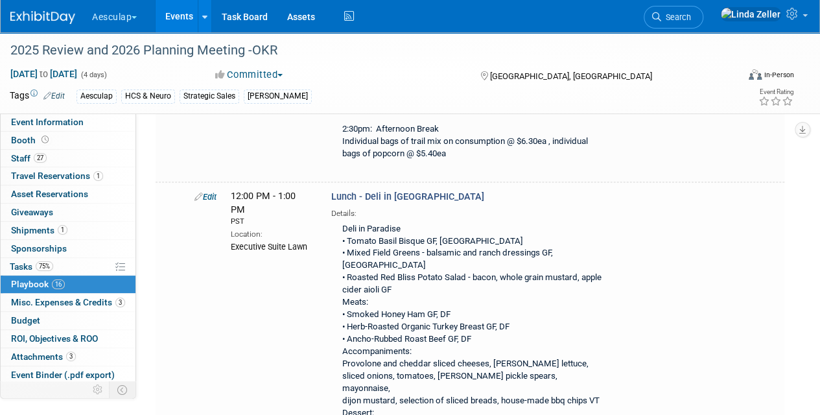
scroll to position [778, 0]
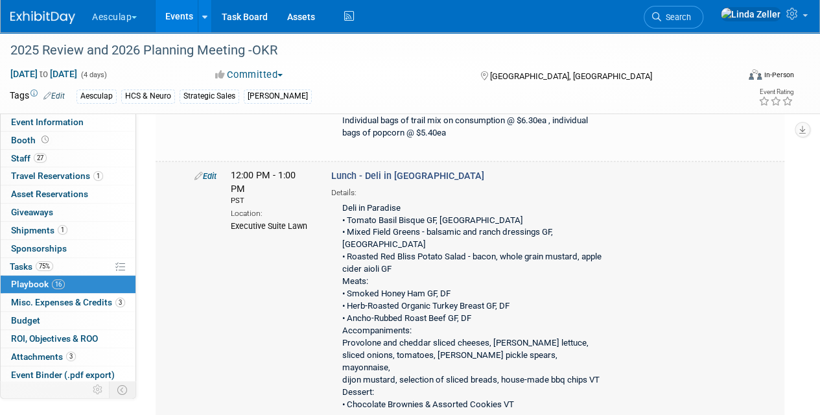
click at [209, 171] on link "Edit" at bounding box center [205, 176] width 22 height 10
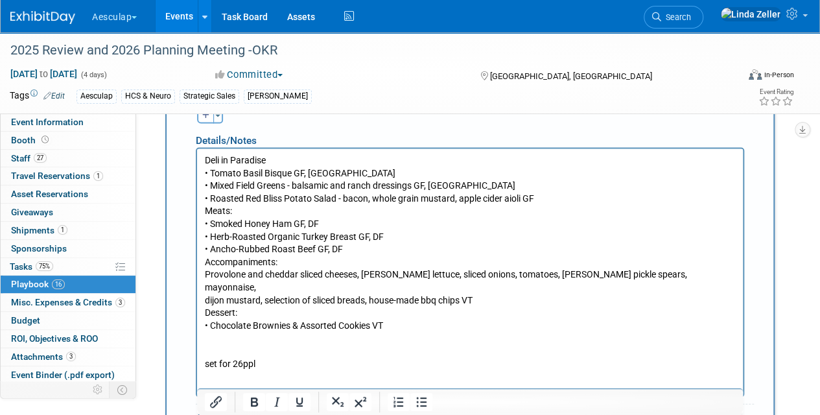
scroll to position [1294, 0]
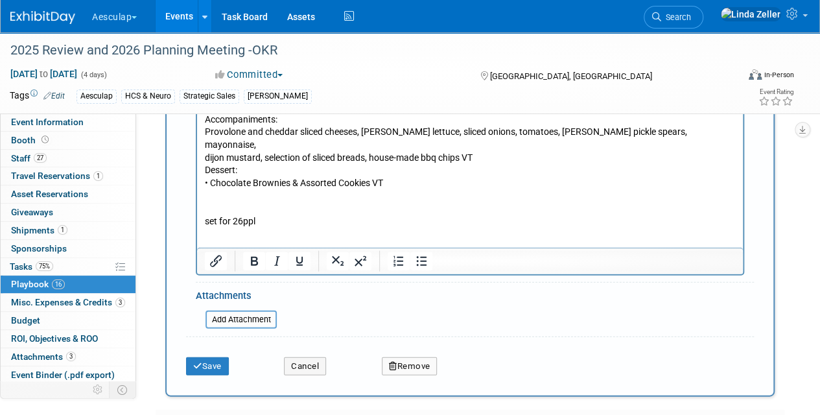
click at [207, 189] on p "Deli in Paradise • Tomato Basil Bisque GF, [GEOGRAPHIC_DATA] • Mixed Field Gree…" at bounding box center [470, 120] width 531 height 216
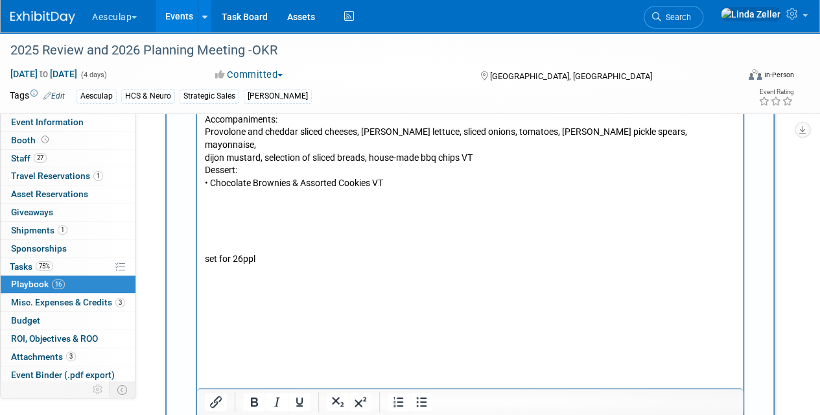
scroll to position [1321, 0]
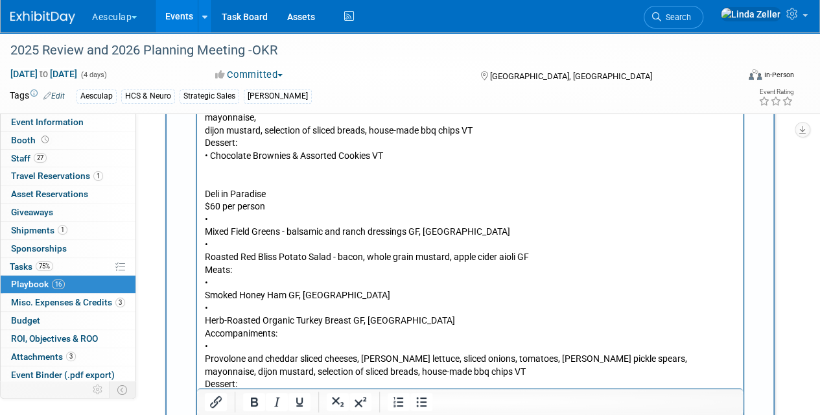
click at [205, 219] on p "Deli in Paradise $60 per person • Mixed Field Greens - balsamic and ranch dress…" at bounding box center [470, 303] width 531 height 229
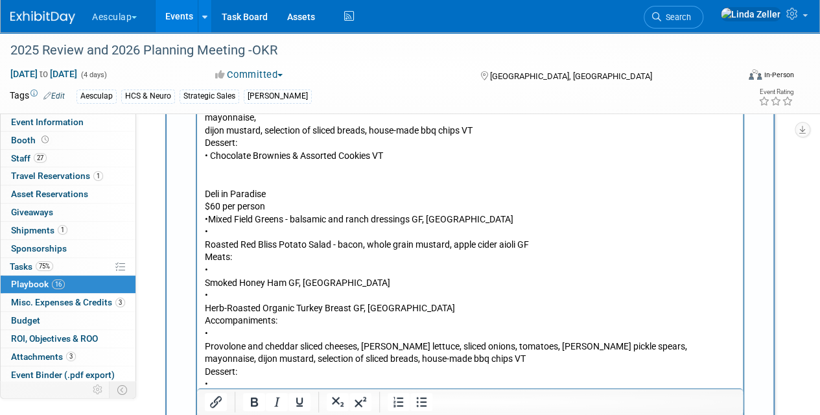
click at [205, 233] on p "Deli in Paradise $60 per person • Mixed Field Greens - balsamic and ranch dress…" at bounding box center [470, 297] width 531 height 216
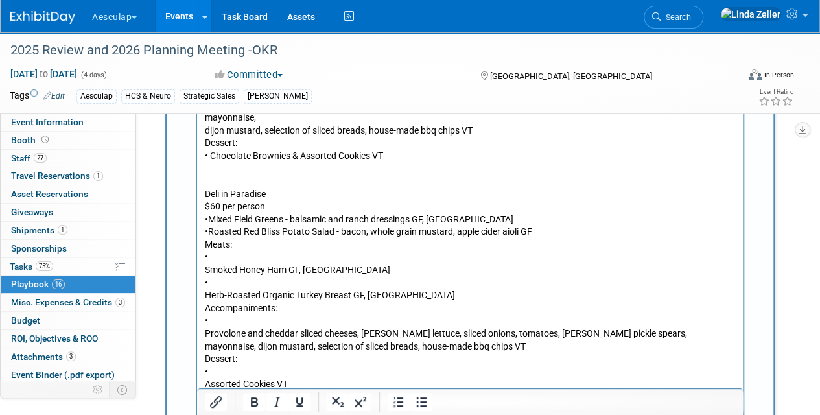
click at [205, 255] on p "Deli in Paradise $60 per person • Mixed Field Greens - balsamic and ranch dress…" at bounding box center [470, 291] width 531 height 204
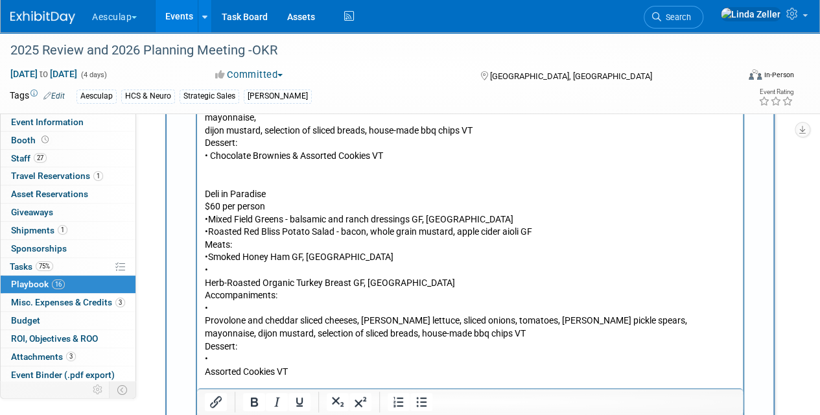
click at [205, 268] on p "Deli in Paradise $60 per person • Mixed Field Greens - balsamic and ranch dress…" at bounding box center [470, 284] width 531 height 191
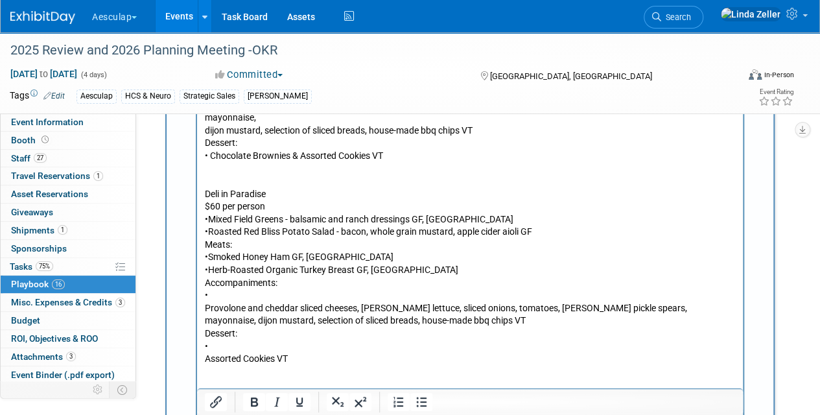
click at [205, 293] on p "Deli in Paradise $60 per person • Mixed Field Greens - balsamic and ranch dress…" at bounding box center [470, 278] width 531 height 178
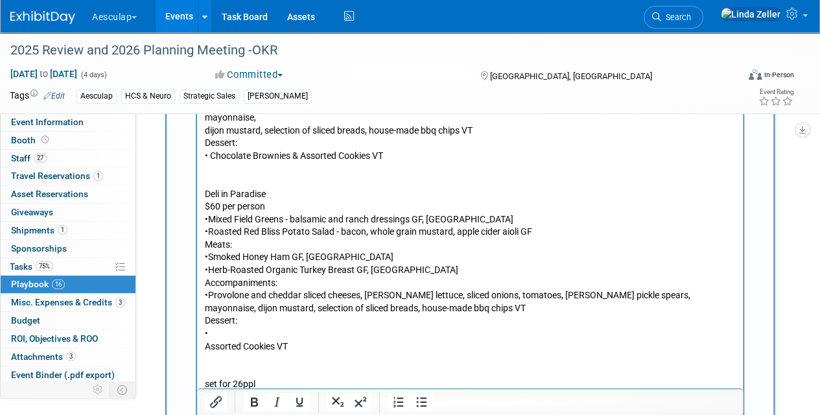
click at [204, 333] on body "Deli in Paradise • Tomato Basil Bisque GF, [GEOGRAPHIC_DATA] • Mixed Field Gree…" at bounding box center [470, 188] width 532 height 406
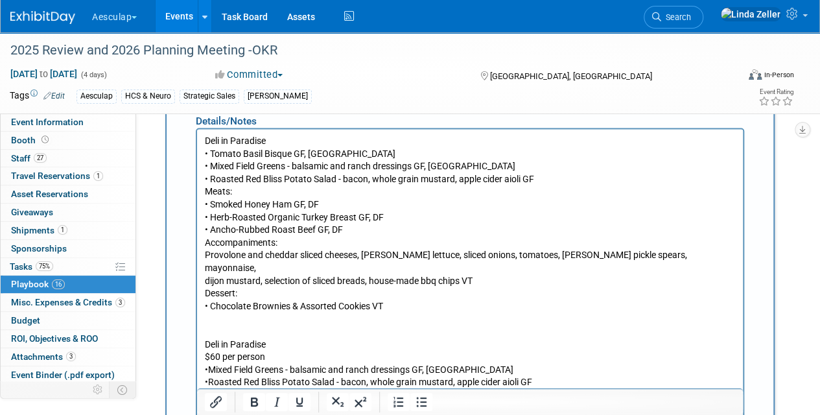
scroll to position [1192, 0]
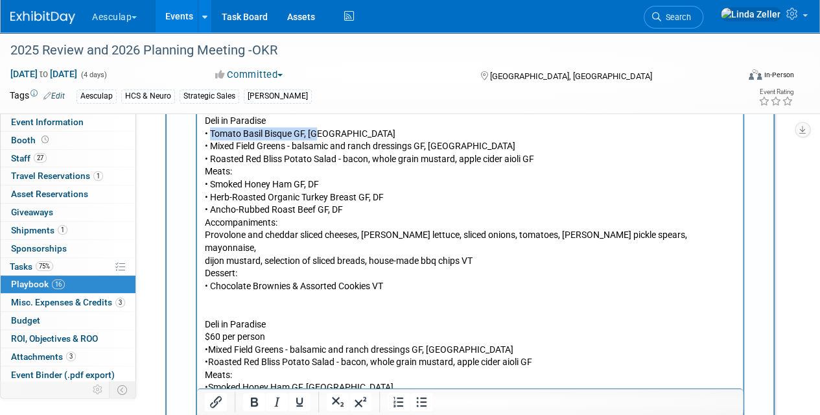
drag, startPoint x: 211, startPoint y: 133, endPoint x: 325, endPoint y: 129, distance: 114.2
click at [325, 129] on p "Deli in Paradise • Tomato Basil Bisque GF, [GEOGRAPHIC_DATA] • Mixed Field Gree…" at bounding box center [470, 203] width 531 height 178
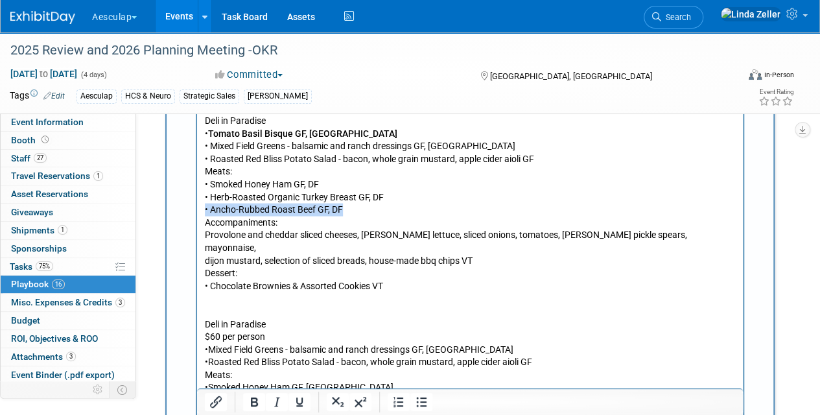
drag, startPoint x: 341, startPoint y: 208, endPoint x: 202, endPoint y: 208, distance: 139.4
click at [202, 208] on html "Deli in Paradise • Tomato Basil Bisque GF, [GEOGRAPHIC_DATA] • Mixed Field Gree…" at bounding box center [470, 308] width 546 height 399
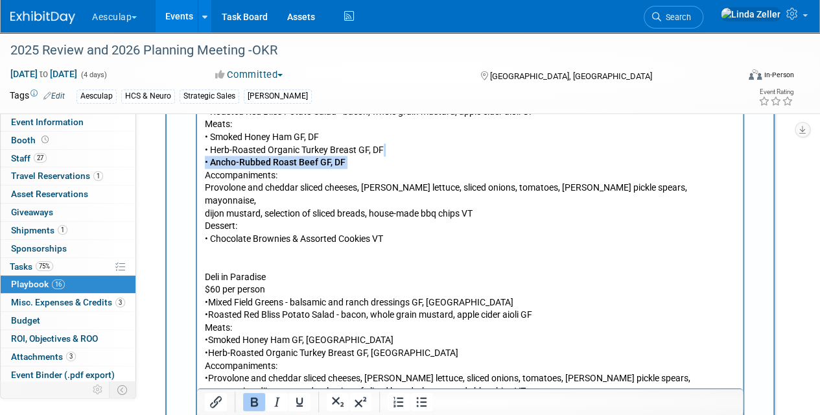
scroll to position [1256, 0]
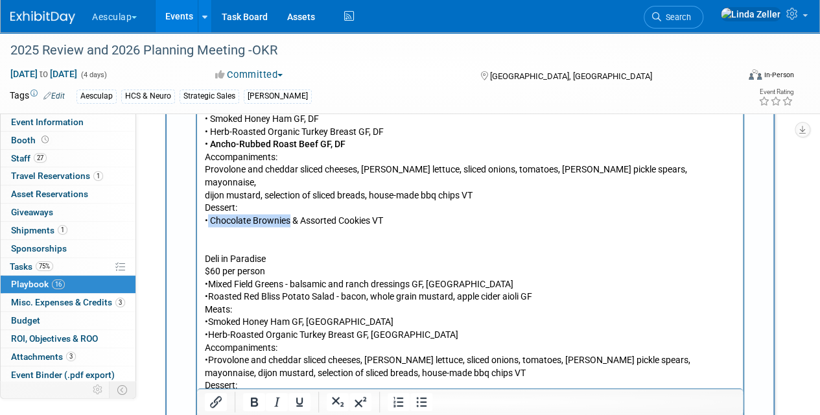
drag, startPoint x: 289, startPoint y: 207, endPoint x: 208, endPoint y: 207, distance: 81.0
click at [208, 207] on p "Deli in Paradise • Tomato Basil Bisque GF, [GEOGRAPHIC_DATA] • Mixed Field Gree…" at bounding box center [470, 138] width 531 height 178
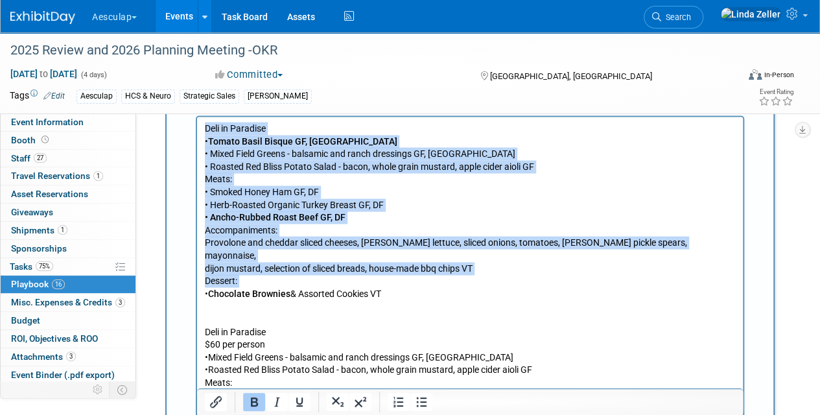
scroll to position [1127, 0]
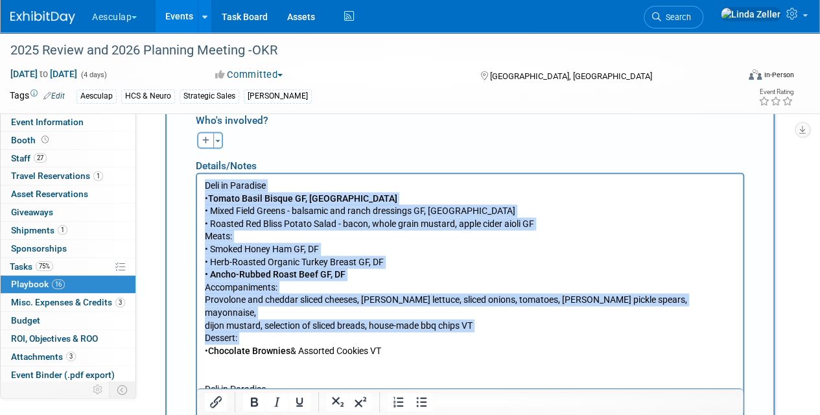
drag, startPoint x: 404, startPoint y: 339, endPoint x: 202, endPoint y: 176, distance: 259.5
click at [202, 176] on html "Deli in Paradise • Tomato Basil Bisque GF, [GEOGRAPHIC_DATA] • Mixed Field Gree…" at bounding box center [470, 373] width 546 height 399
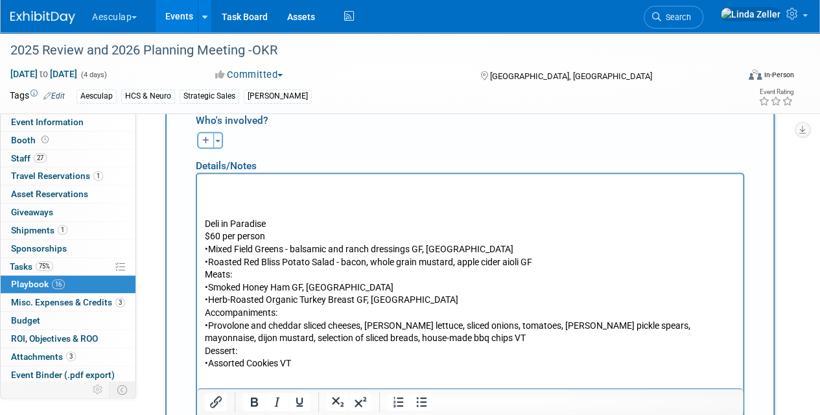
click at [205, 220] on p "Deli in Paradise $60 per person • Mixed Field Greens - balsamic and ranch dress…" at bounding box center [470, 293] width 531 height 152
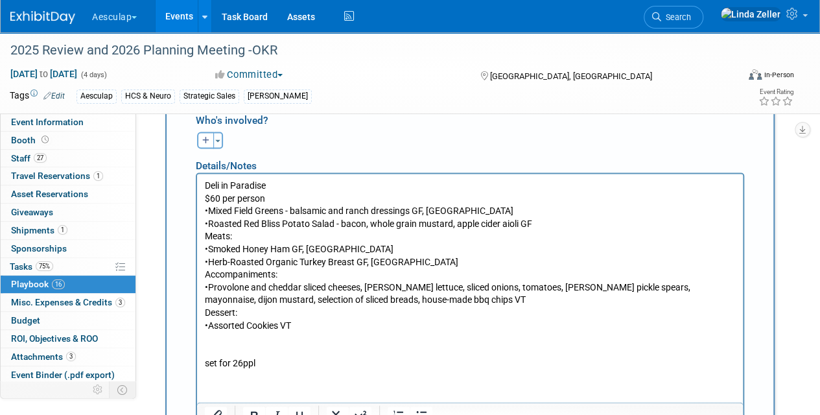
scroll to position [1321, 0]
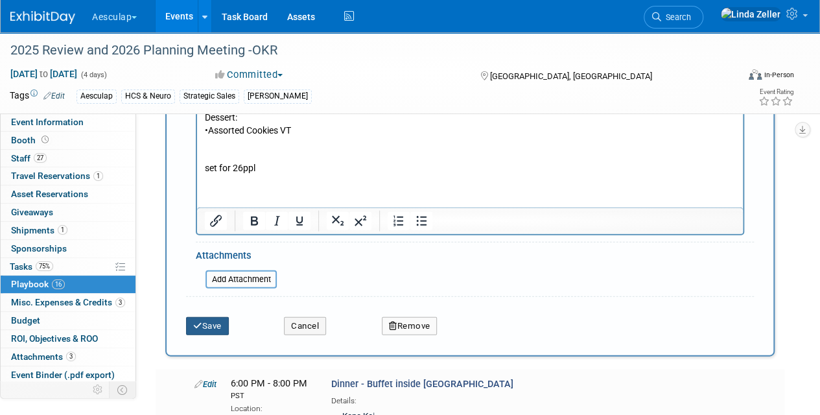
click at [210, 317] on button "Save" at bounding box center [207, 326] width 43 height 18
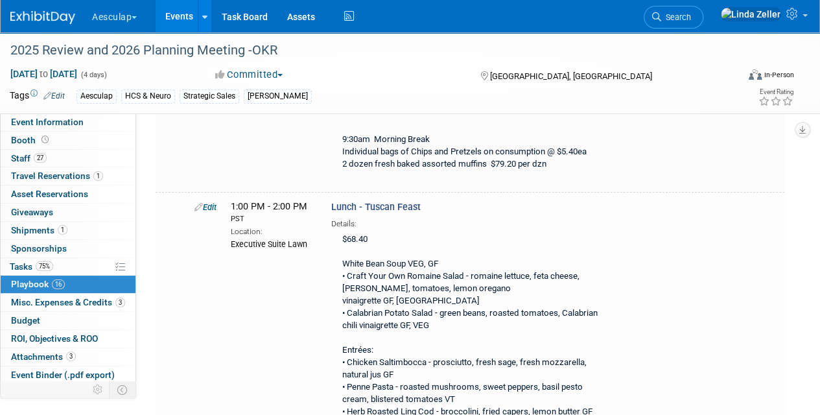
scroll to position [2252, 0]
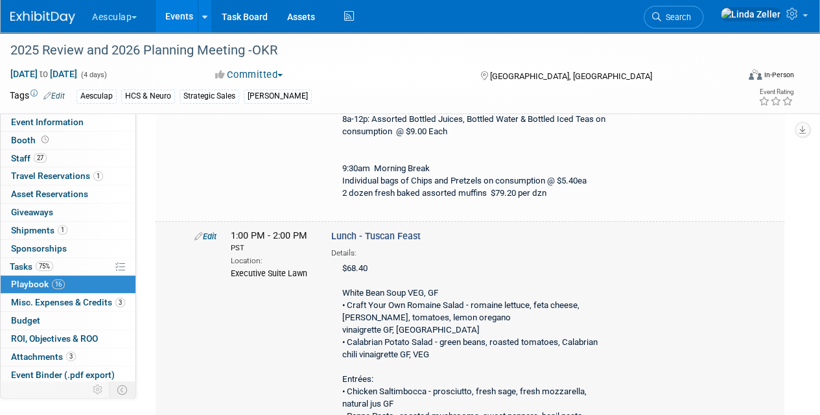
click at [209, 231] on link "Edit" at bounding box center [205, 236] width 22 height 10
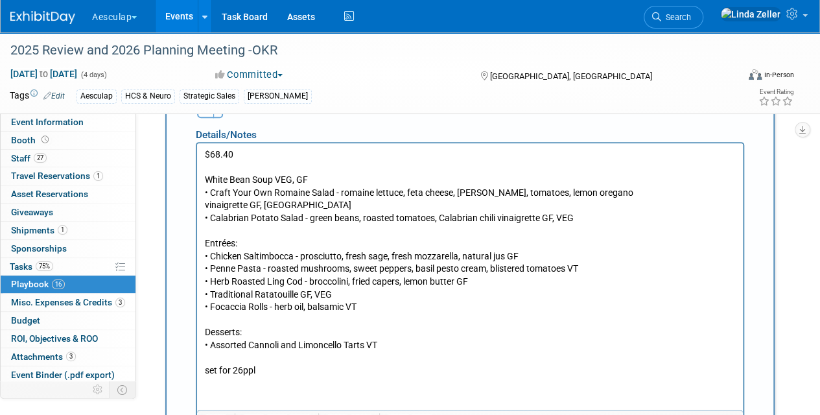
scroll to position [2723, 0]
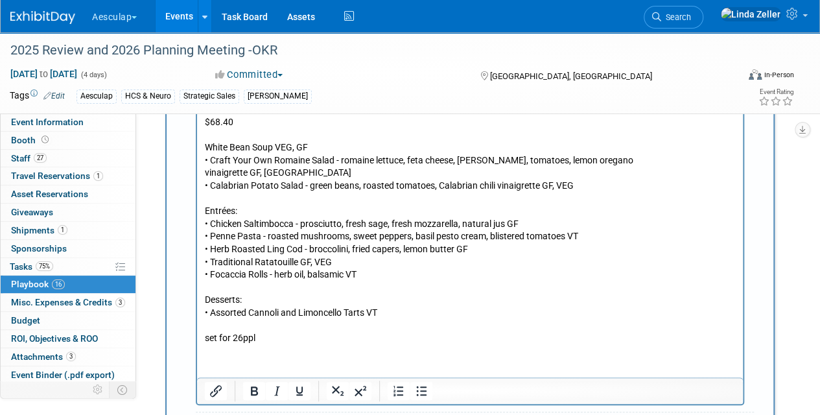
click at [211, 325] on p "$68.40 White Bean Soup VEG, GF • Craft Your Own Romaine Salad - romaine lettuce…" at bounding box center [470, 229] width 531 height 229
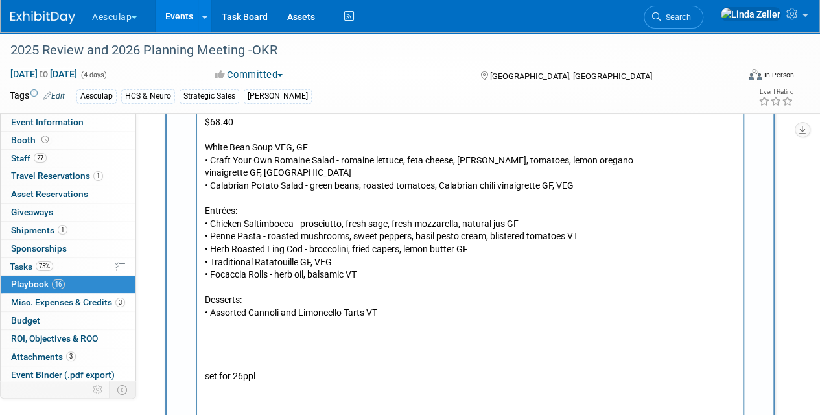
click at [205, 340] on p "Rich Text Area. Press ALT-0 for help." at bounding box center [470, 337] width 531 height 13
paste body "Rich Text Area. Press ALT-0 for help."
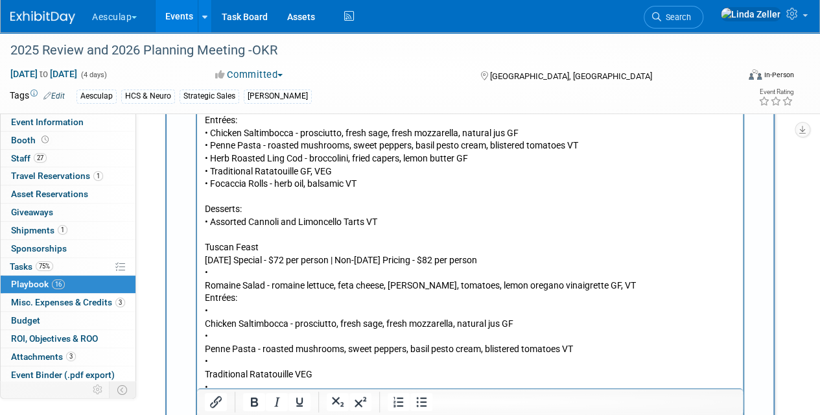
click at [205, 414] on p "Tuscan Feast [DATE] Special - $72 per person | Non-[DATE] Pricing - $82 per per…" at bounding box center [470, 343] width 531 height 204
click at [204, 399] on body "$68.40 White Bean Soup VEG, GF • Craft Your Own Romaine Salad - romaine lettuce…" at bounding box center [470, 247] width 532 height 445
click at [207, 373] on p "Tuscan Feast [DATE] Special - $72 per person | Non-[DATE] Pricing - $82 per per…" at bounding box center [470, 330] width 531 height 178
click at [206, 347] on p "Tuscan Feast [DATE] Special - $72 per person | Non-[DATE] Pricing - $82 per per…" at bounding box center [470, 323] width 531 height 165
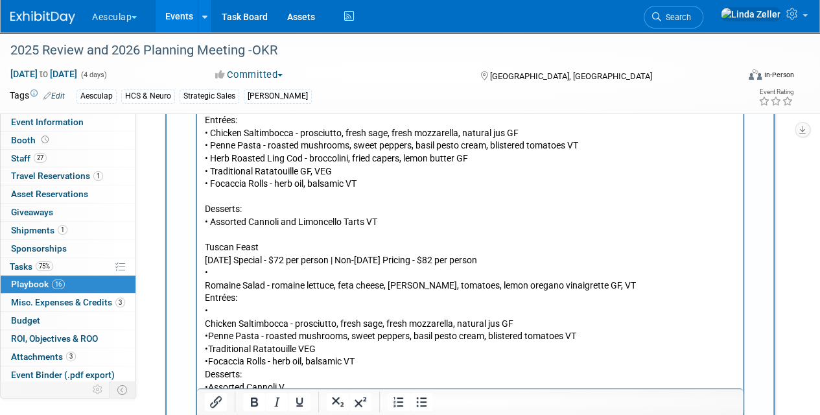
click at [204, 322] on body "$68.40 White Bean Soup VEG, GF • Craft Your Own Romaine Salad - romaine lettuce…" at bounding box center [470, 228] width 532 height 406
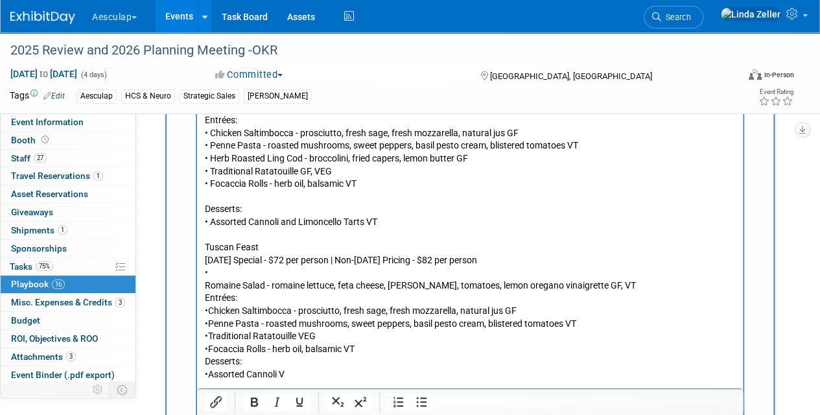
click at [205, 286] on p "Tuscan Feast [DATE] Special - $72 per person | Non-[DATE] Pricing - $82 per per…" at bounding box center [470, 311] width 531 height 140
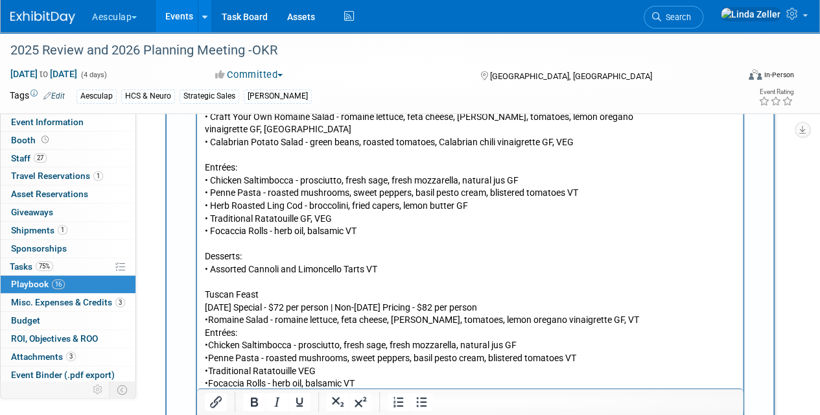
scroll to position [2684, 0]
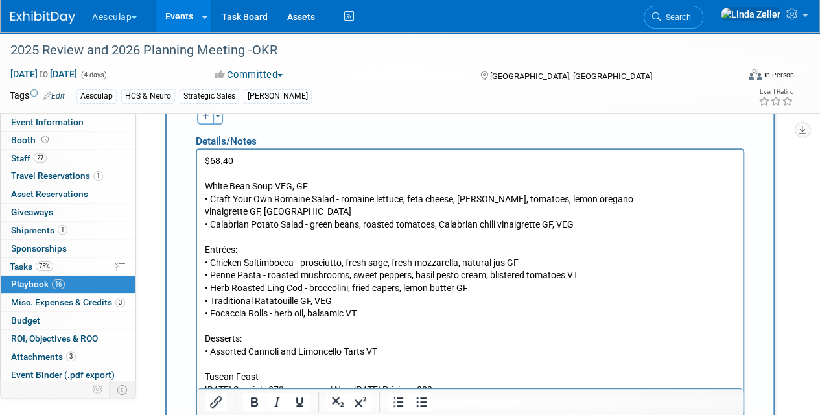
drag, startPoint x: 530, startPoint y: 383, endPoint x: 359, endPoint y: 391, distance: 170.7
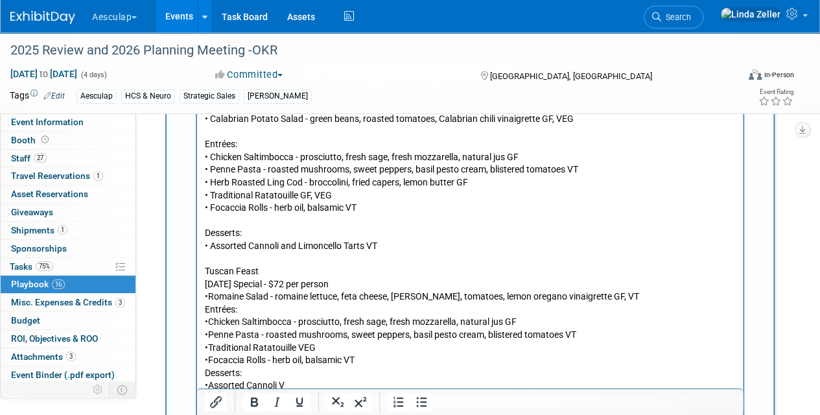
scroll to position [2749, 0]
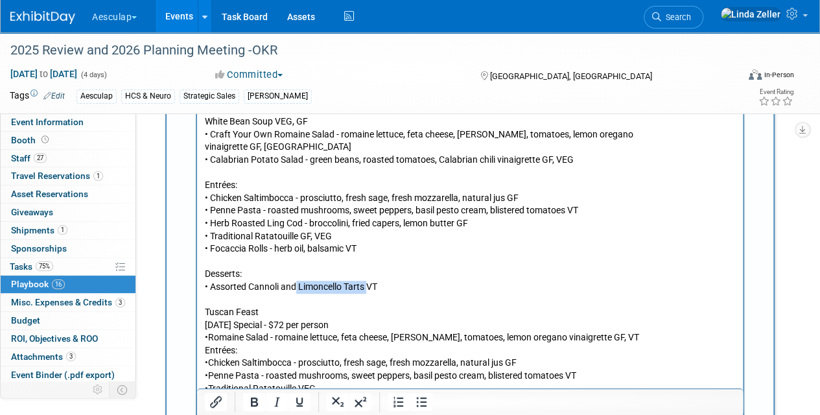
drag, startPoint x: 298, startPoint y: 287, endPoint x: 368, endPoint y: 287, distance: 70.0
click at [368, 287] on p "$68.40 White Bean Soup VEG, GF • Craft Your Own Romaine Salad - romaine lettuce…" at bounding box center [470, 191] width 531 height 204
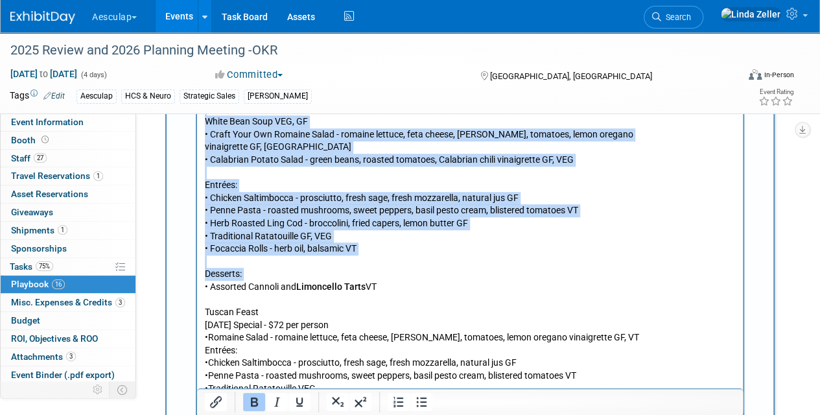
click at [366, 287] on b "Limoncello Tarts" at bounding box center [330, 286] width 69 height 10
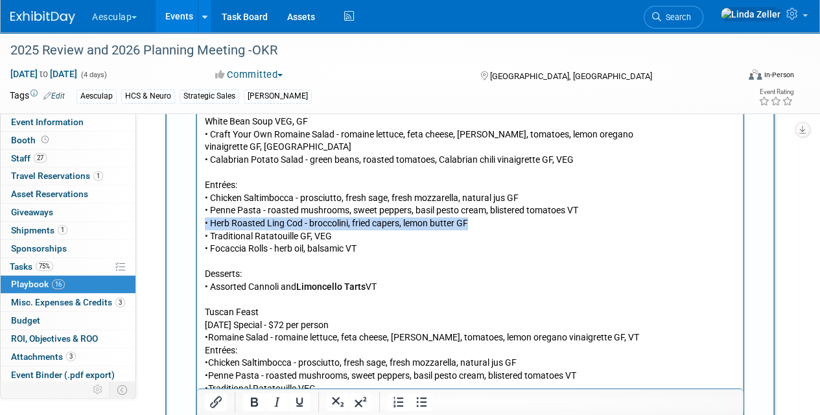
drag, startPoint x: 475, startPoint y: 224, endPoint x: 204, endPoint y: 226, distance: 271.0
click at [204, 226] on body "$68.40 White Bean Soup VEG, GF • Craft Your Own Romaine Salad - romaine lettuce…" at bounding box center [470, 279] width 532 height 381
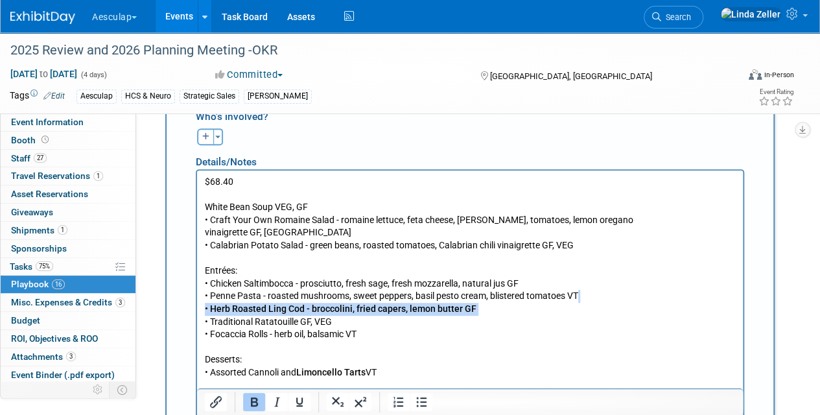
scroll to position [2684, 0]
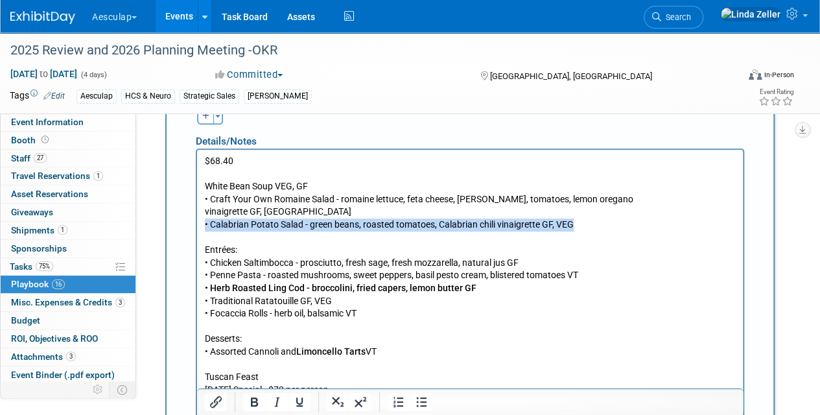
drag, startPoint x: 583, startPoint y: 222, endPoint x: 184, endPoint y: 224, distance: 398.7
click at [197, 224] on html "$68.40 White Bean Soup VEG, GF • Craft Your Own Romaine Salad - romaine lettuce…" at bounding box center [470, 342] width 546 height 386
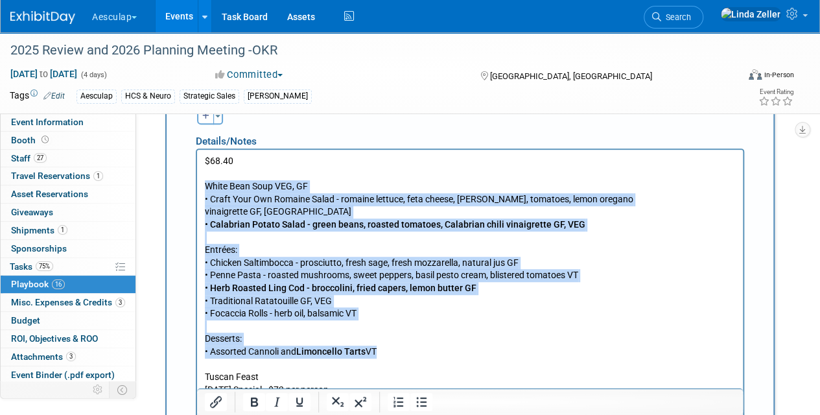
drag, startPoint x: 388, startPoint y: 352, endPoint x: 194, endPoint y: 189, distance: 253.5
click at [197, 189] on html "$68.40 White Bean Soup VEG, GF • Craft Your Own Romaine Salad - romaine lettuce…" at bounding box center [470, 342] width 546 height 386
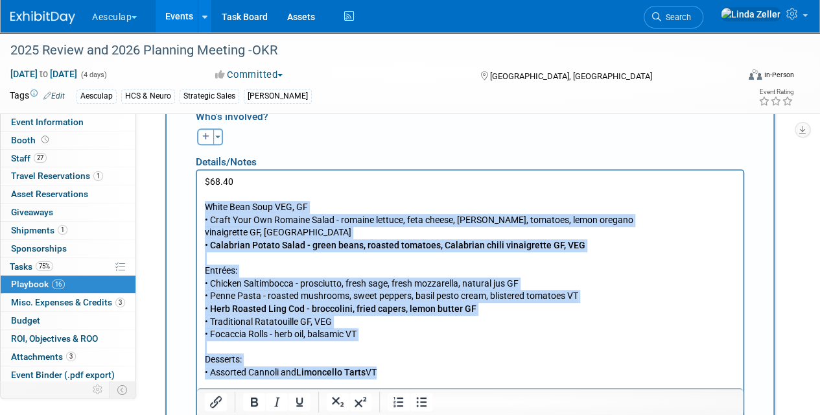
scroll to position [2619, 0]
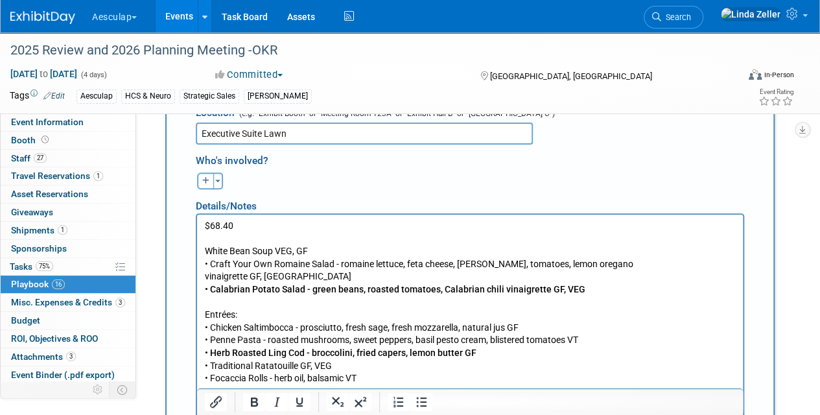
click at [203, 220] on html "$68.40 White Bean Soup VEG, GF • Craft Your Own Romaine Salad - romaine lettuce…" at bounding box center [470, 407] width 546 height 386
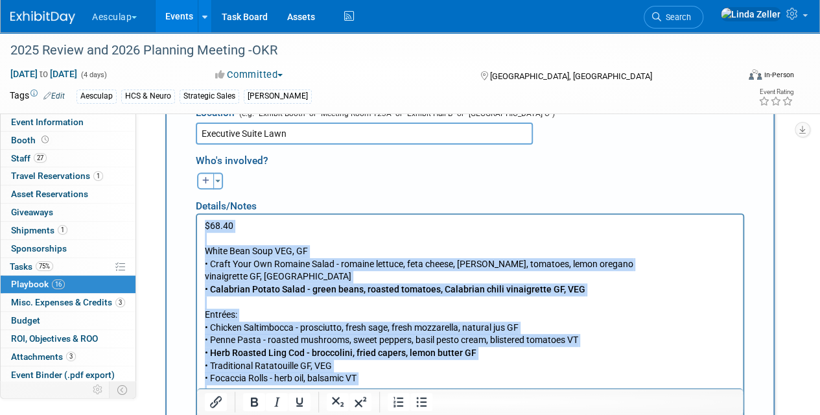
drag, startPoint x: 205, startPoint y: 220, endPoint x: 388, endPoint y: 418, distance: 269.3
click at [388, 414] on p "$68.40 White Bean Soup VEG, GF • Craft Your Own Romaine Salad - romaine lettuce…" at bounding box center [470, 321] width 531 height 204
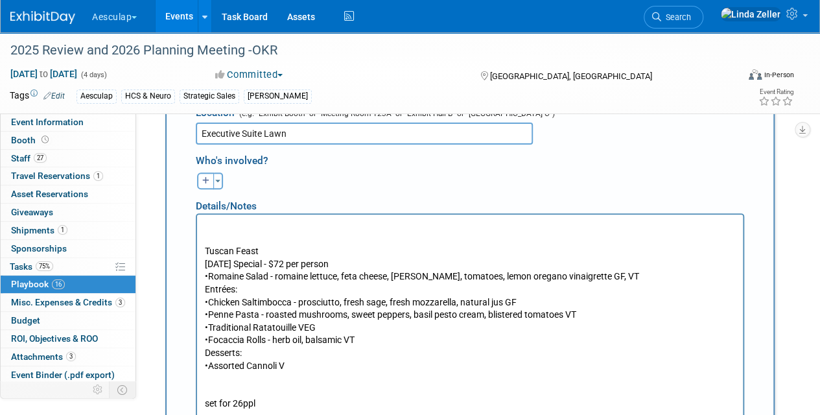
click at [206, 248] on p "Tuscan Feast [DATE] Special - $72 per person • Romaine Salad - romaine lettuce,…" at bounding box center [470, 307] width 531 height 127
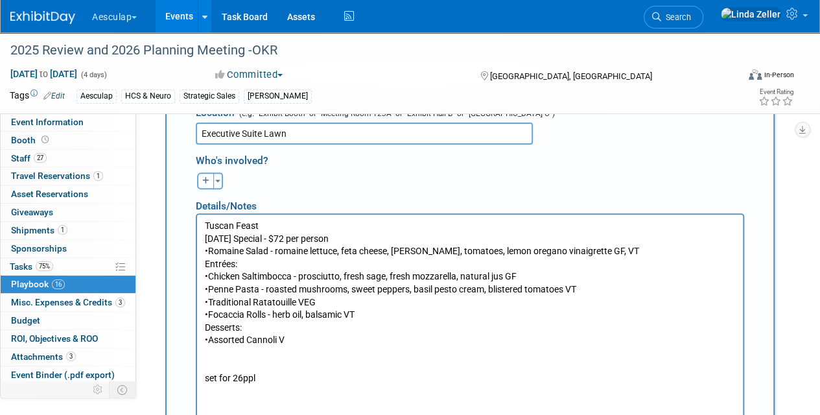
click at [206, 364] on p "set for 26ppl" at bounding box center [470, 371] width 531 height 25
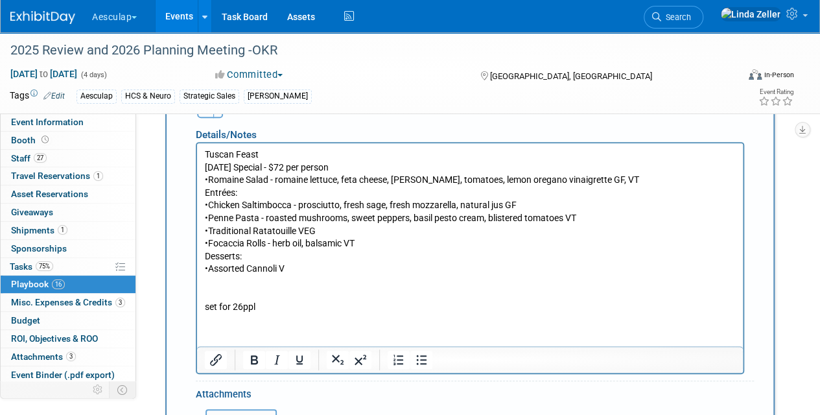
scroll to position [2814, 0]
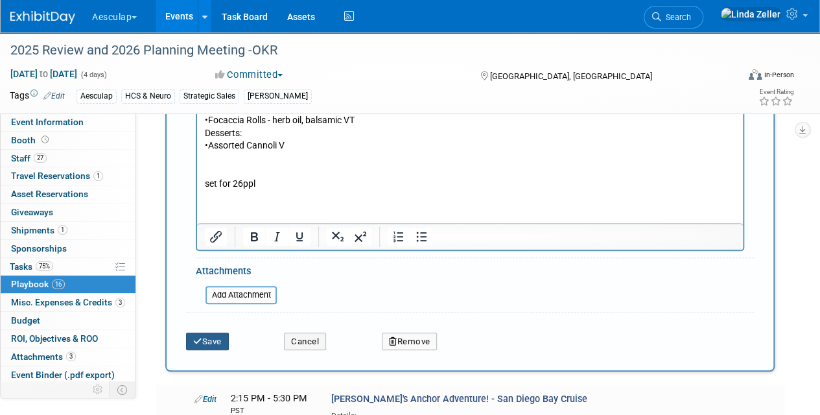
click at [214, 333] on button "Save" at bounding box center [207, 342] width 43 height 18
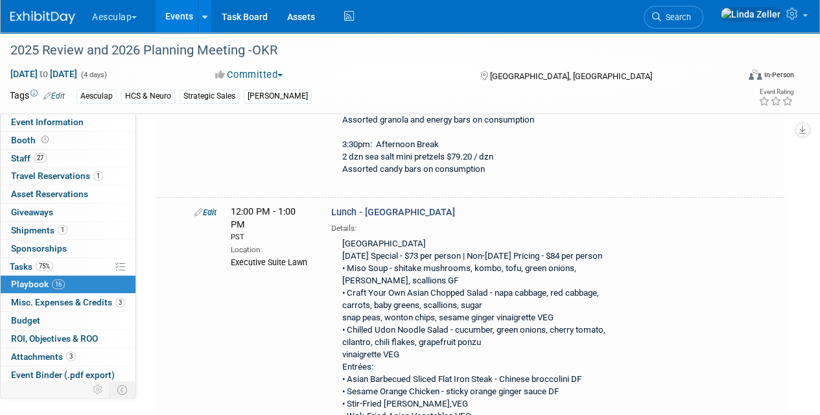
scroll to position [4977, 0]
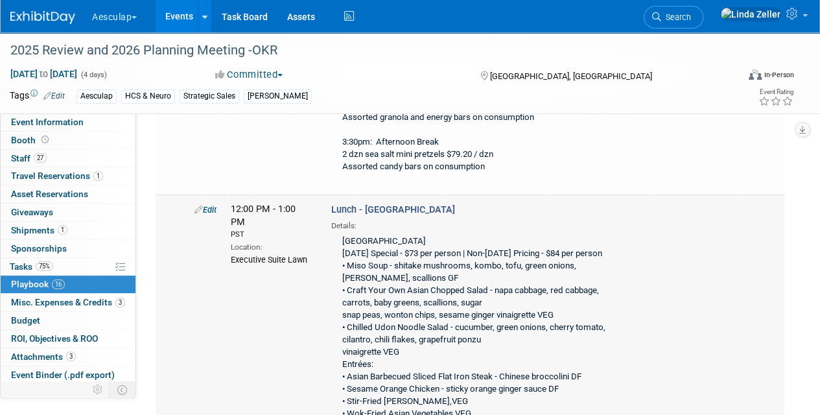
click at [214, 205] on link "Edit" at bounding box center [205, 210] width 22 height 10
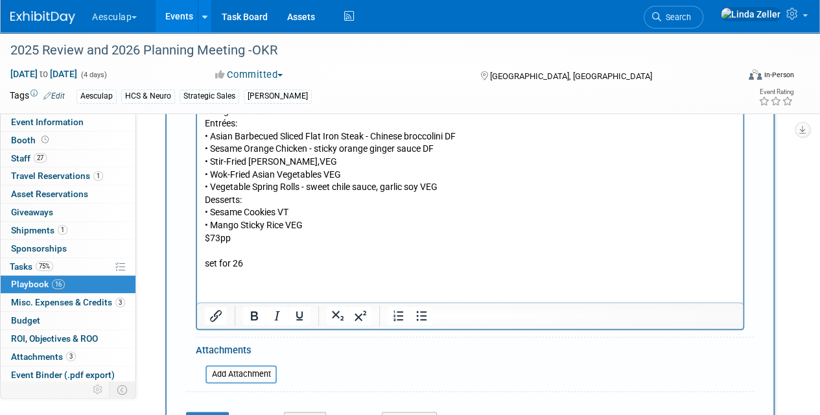
scroll to position [5502, 0]
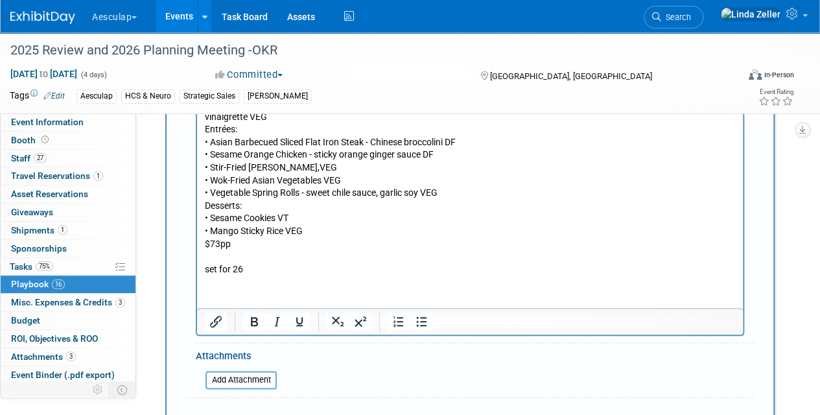
click at [206, 276] on html "Far East [DATE] Special - $73 per person | Non-[DATE] Pricing - $84 per person …" at bounding box center [470, 152] width 546 height 246
click at [248, 271] on p "Far East [DATE] Special - $73 per person | Non-[DATE] Pricing - $84 per person …" at bounding box center [470, 154] width 531 height 241
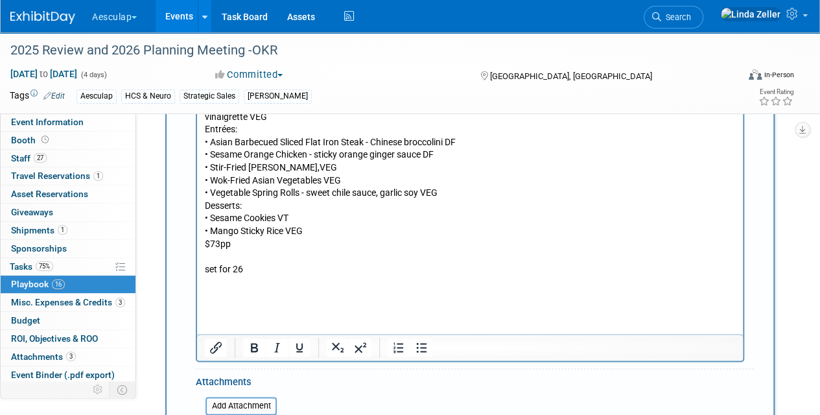
paste body "Rich Text Area. Press ALT-0 for help."
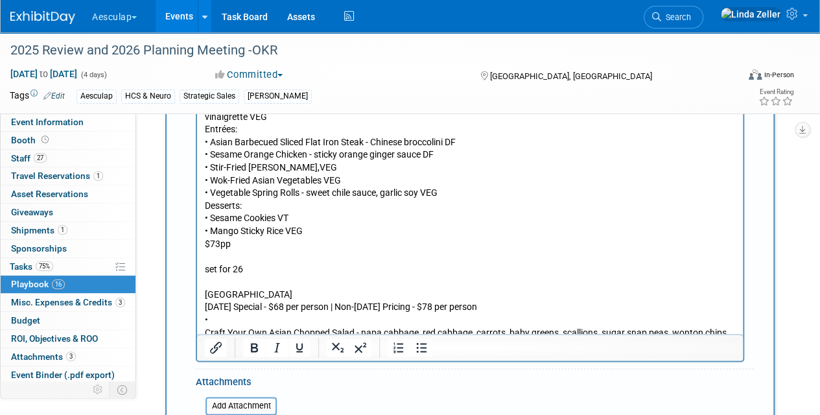
scroll to position [5583, 0]
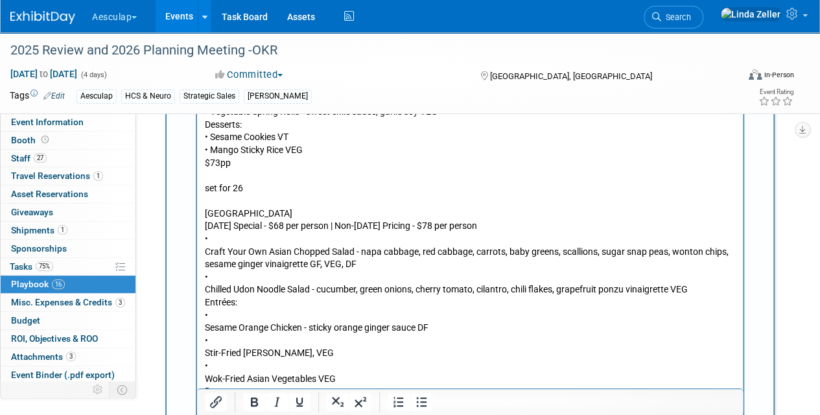
click at [205, 413] on p "Far East [DATE] Special - $68 per person | Non-[DATE] Pricing - $78 per person …" at bounding box center [470, 315] width 531 height 216
click at [206, 378] on p "Far East [DATE] Special - $68 per person | Non-[DATE] Pricing - $78 per person …" at bounding box center [470, 309] width 531 height 204
click at [206, 352] on p "Far East [DATE] Special - $68 per person | Non-[DATE] Pricing - $78 per person …" at bounding box center [470, 302] width 531 height 191
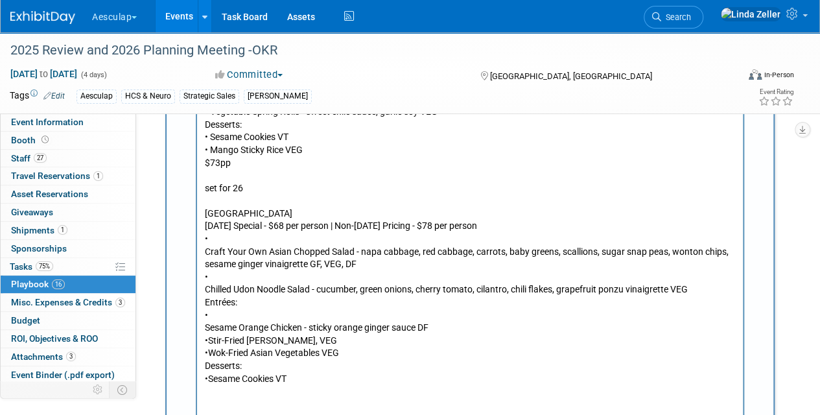
click at [206, 328] on p "Far East [DATE] Special - $68 per person | Non-[DATE] Pricing - $78 per person …" at bounding box center [470, 296] width 531 height 178
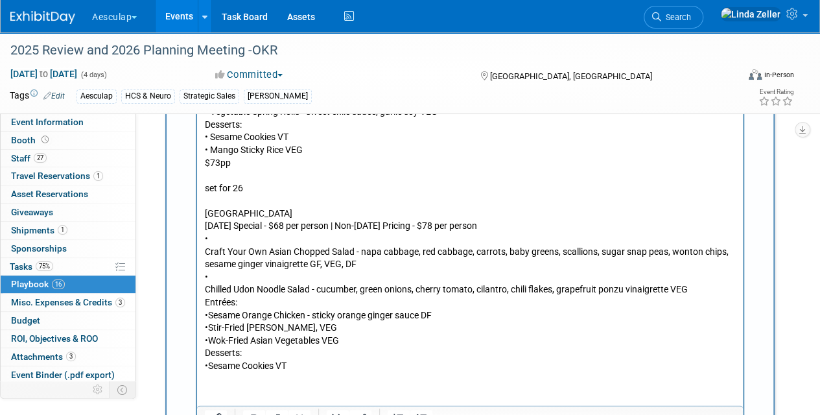
click at [206, 288] on p "Far East [DATE] Special - $68 per person | Non-[DATE] Pricing - $78 per person …" at bounding box center [470, 289] width 531 height 165
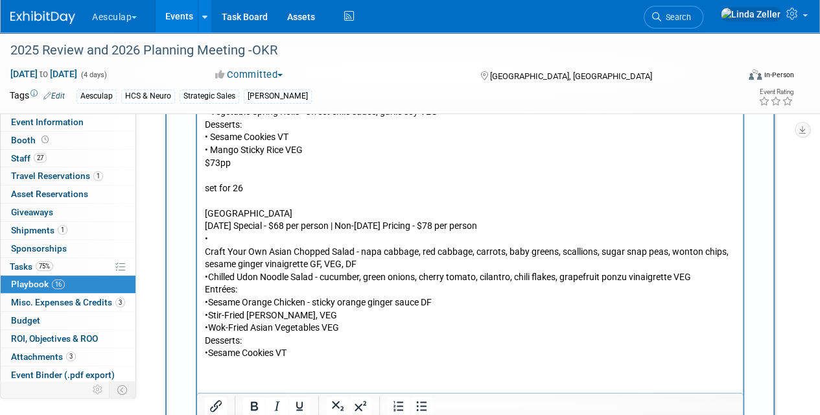
click at [206, 251] on p "Far East [DATE] Special - $68 per person | Non-[DATE] Pricing - $78 per person …" at bounding box center [470, 283] width 531 height 152
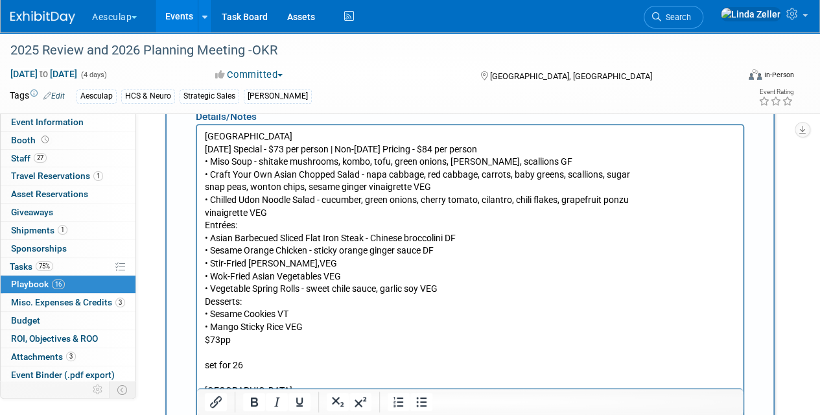
scroll to position [5388, 0]
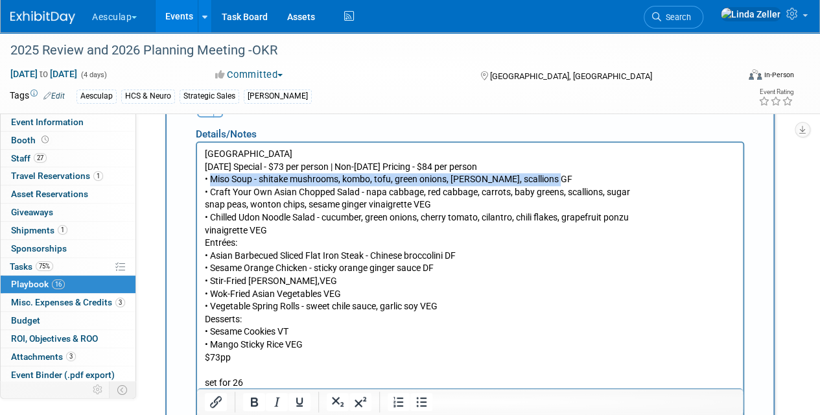
drag, startPoint x: 210, startPoint y: 180, endPoint x: 563, endPoint y: 176, distance: 352.7
click at [563, 176] on p "Far East [DATE] Special - $73 per person | Non-[DATE] Pricing - $84 per person …" at bounding box center [470, 268] width 531 height 241
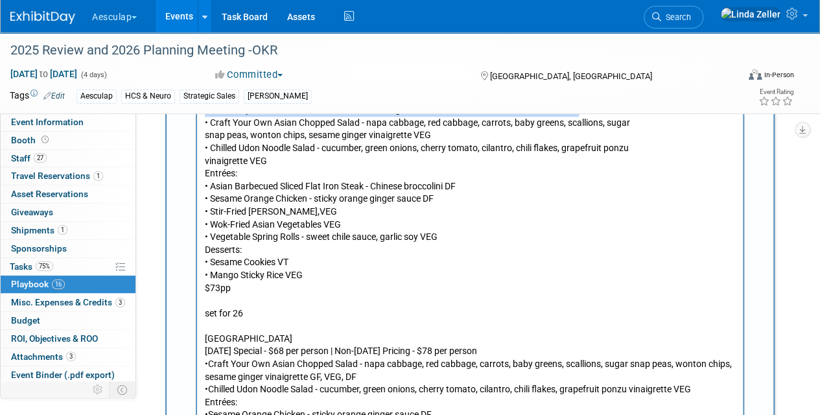
scroll to position [5583, 0]
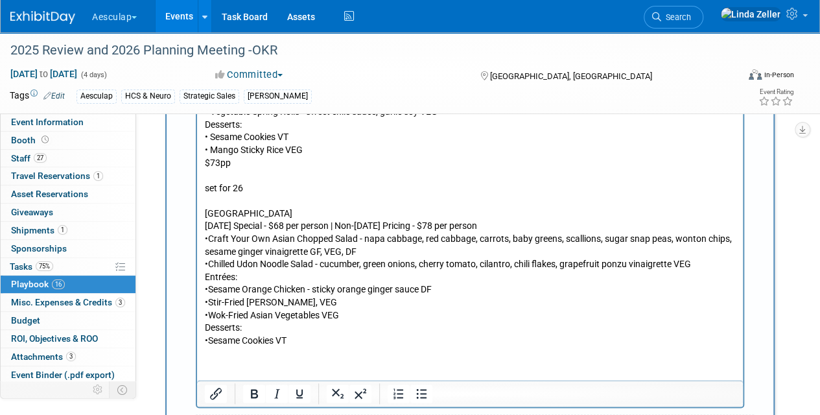
click at [351, 283] on p "Far East [DATE] Special - $68 per person | Non-[DATE] Pricing - $78 per person …" at bounding box center [470, 277] width 531 height 140
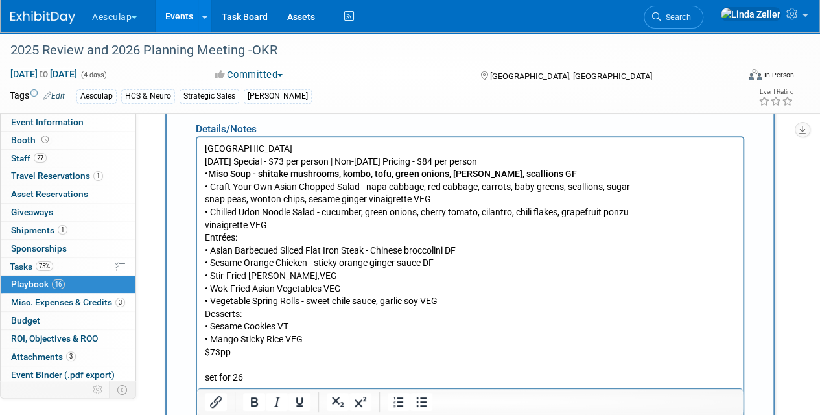
scroll to position [5388, 0]
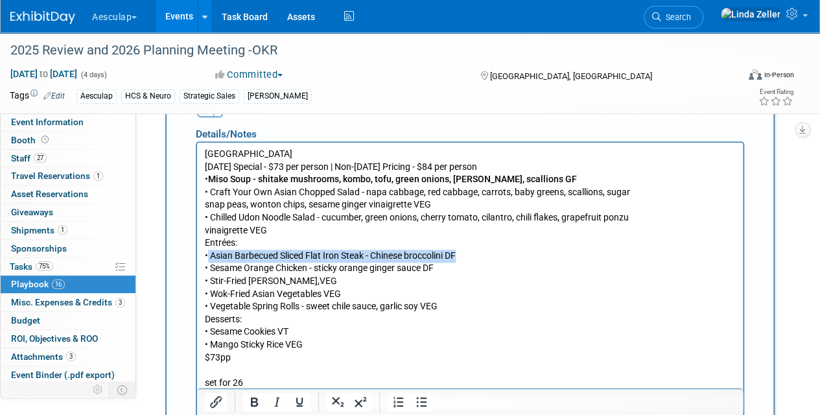
drag, startPoint x: 207, startPoint y: 259, endPoint x: 468, endPoint y: 256, distance: 261.3
click at [468, 256] on p "Far East [DATE] Special - $73 per person | Non-[DATE] Pricing - $84 per person …" at bounding box center [470, 268] width 531 height 241
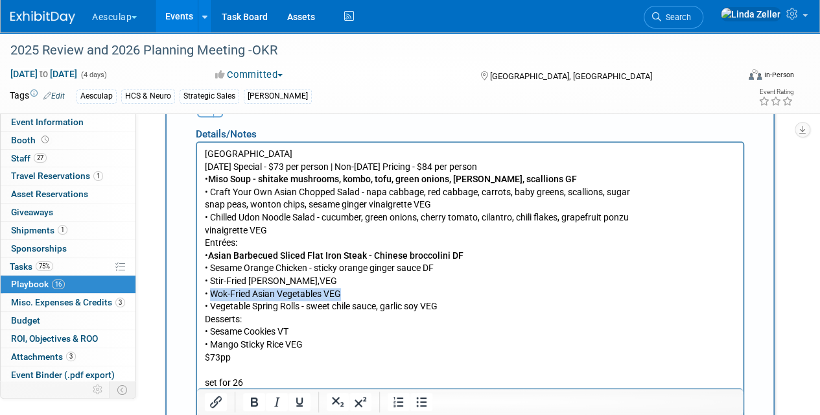
drag, startPoint x: 209, startPoint y: 292, endPoint x: 377, endPoint y: 294, distance: 168.6
click at [377, 294] on p "Far East [DATE] Special - $73 per person | Non-[DATE] Pricing - $84 per person …" at bounding box center [470, 268] width 531 height 241
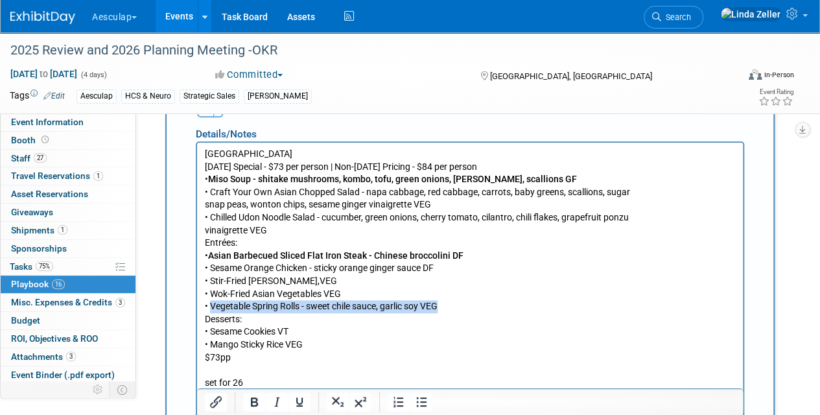
drag, startPoint x: 210, startPoint y: 304, endPoint x: 454, endPoint y: 307, distance: 243.8
click at [454, 307] on p "Far East [DATE] Special - $73 per person | Non-[DATE] Pricing - $84 per person …" at bounding box center [470, 268] width 531 height 241
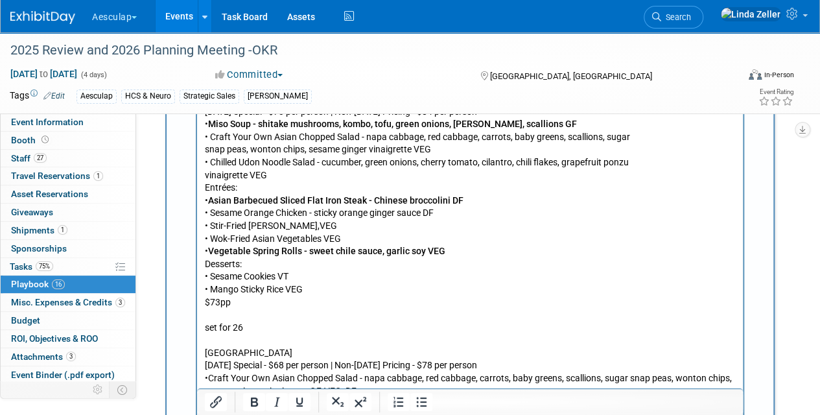
drag, startPoint x: 307, startPoint y: 270, endPoint x: 303, endPoint y: 358, distance: 88.3
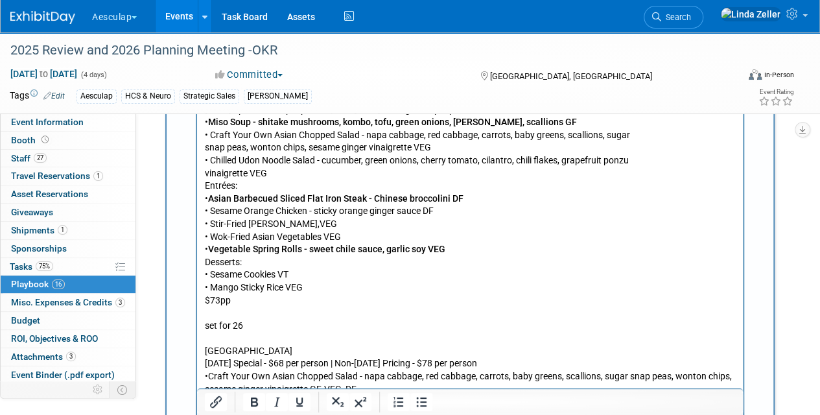
click at [303, 316] on p "Far East [DATE] Special - $73 per person | Non-[DATE] Pricing - $84 per person …" at bounding box center [470, 211] width 531 height 241
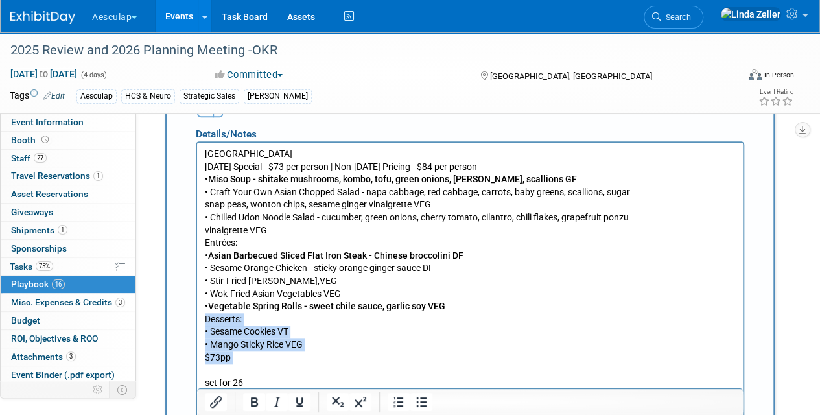
click at [258, 351] on p "Far East [DATE] Special - $73 per person | Non-[DATE] Pricing - $84 per person …" at bounding box center [470, 268] width 531 height 241
click at [309, 348] on p "Far East [DATE] Special - $73 per person | Non-[DATE] Pricing - $84 per person …" at bounding box center [470, 268] width 531 height 241
drag, startPoint x: 309, startPoint y: 344, endPoint x: 205, endPoint y: 343, distance: 104.4
click at [205, 343] on p "Far East [DATE] Special - $73 per person | Non-[DATE] Pricing - $84 per person …" at bounding box center [470, 268] width 531 height 241
click at [205, 343] on b "• Mango Sticky Rice VEG" at bounding box center [255, 344] width 100 height 10
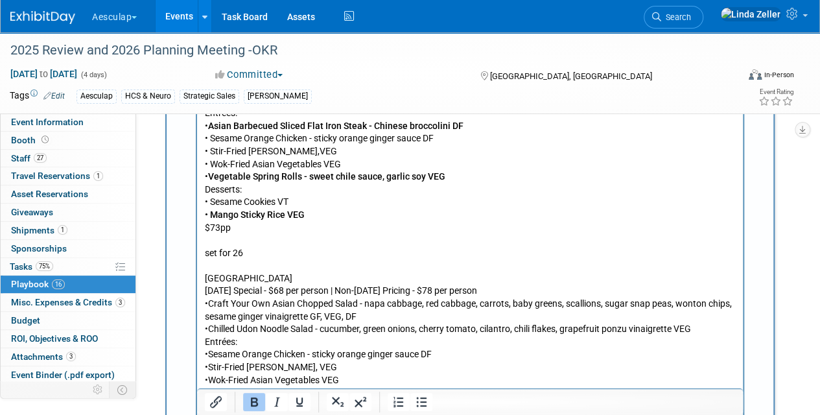
scroll to position [5453, 0]
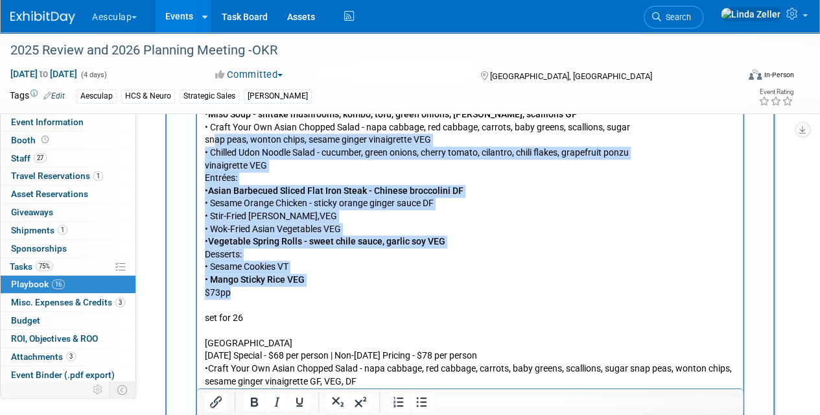
drag, startPoint x: 235, startPoint y: 295, endPoint x: 213, endPoint y: 141, distance: 155.2
click at [213, 141] on p "Far East [DATE] Special - $73 per person | Non-[DATE] Pricing - $84 per person …" at bounding box center [470, 203] width 531 height 241
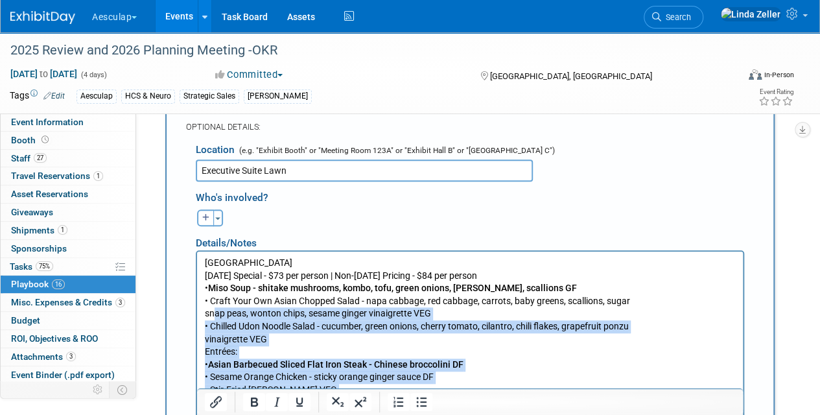
scroll to position [5259, 0]
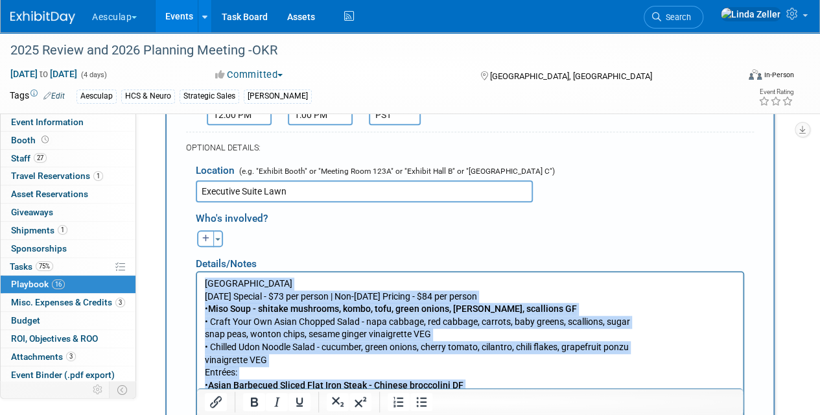
drag, startPoint x: 206, startPoint y: 283, endPoint x: 361, endPoint y: 418, distance: 205.9
click at [361, 414] on p "Far East [DATE] Special - $73 per person | Non-[DATE] Pricing - $84 per person …" at bounding box center [470, 397] width 531 height 241
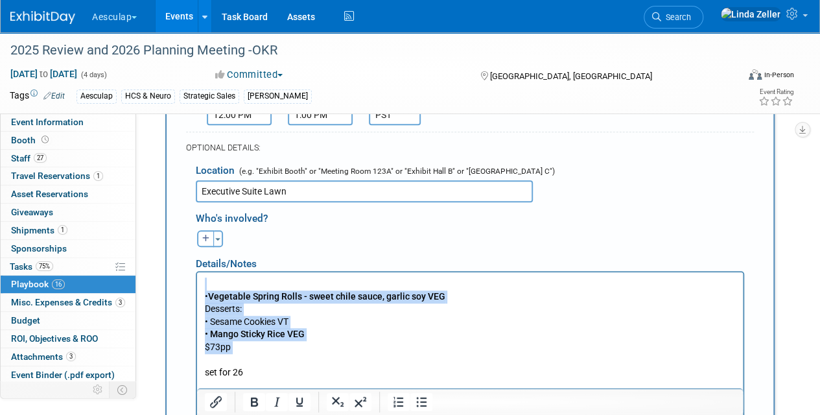
drag, startPoint x: 205, startPoint y: 279, endPoint x: 249, endPoint y: 353, distance: 86.6
click at [249, 353] on p "• Vegetable Spring Rolls - sweet chile sauce, garlic soy VEG Desserts: • Sesame…" at bounding box center [470, 328] width 531 height 102
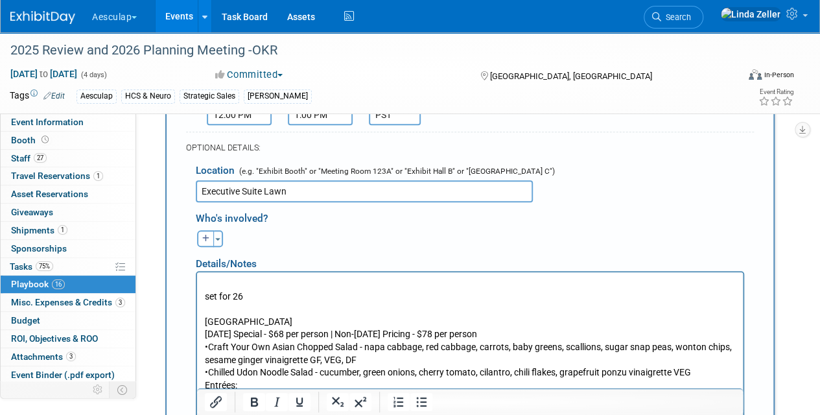
click at [205, 298] on p "set for 26" at bounding box center [470, 289] width 531 height 25
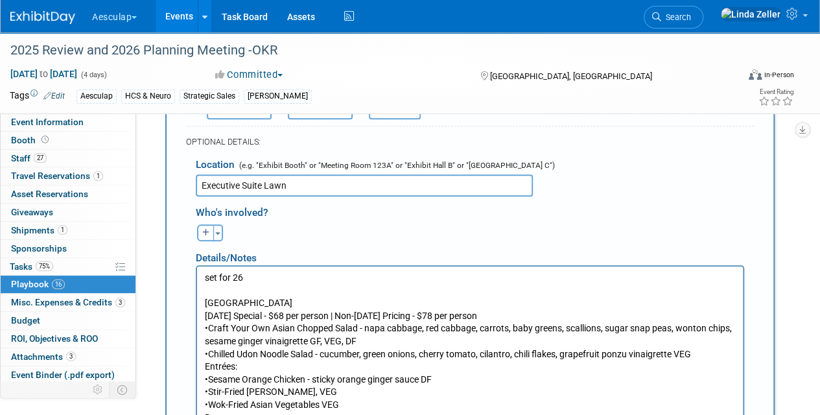
scroll to position [5388, 0]
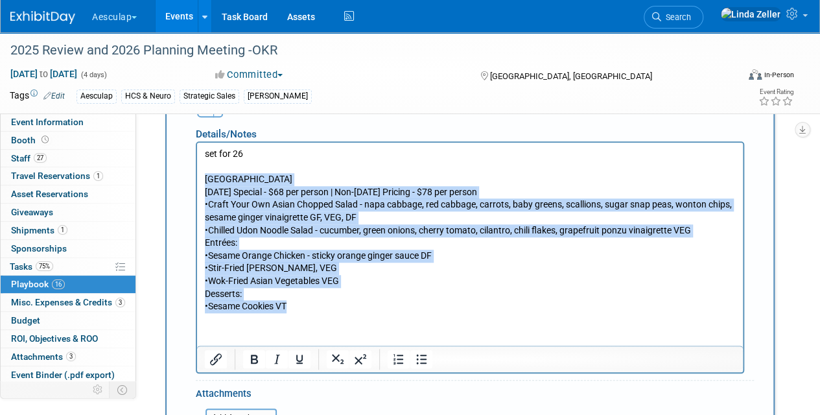
drag, startPoint x: 205, startPoint y: 177, endPoint x: 294, endPoint y: 306, distance: 157.0
click at [294, 306] on p "Far East [DATE] Special - $68 per person | Non-[DATE] Pricing - $78 per person …" at bounding box center [470, 243] width 531 height 140
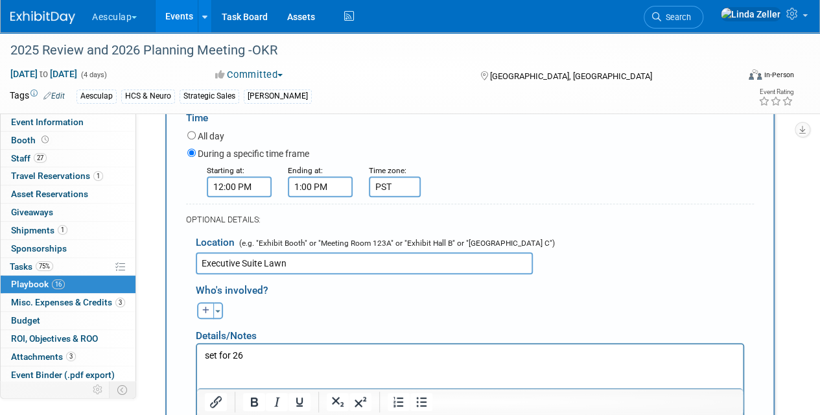
scroll to position [5129, 0]
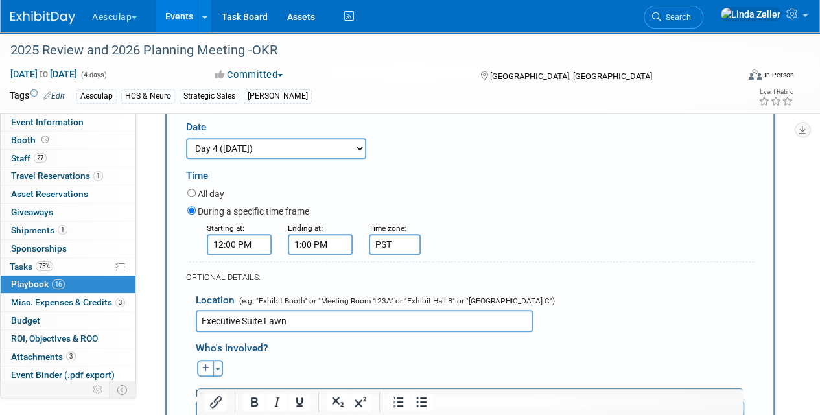
click at [206, 413] on p "set for 26" at bounding box center [470, 413] width 531 height 13
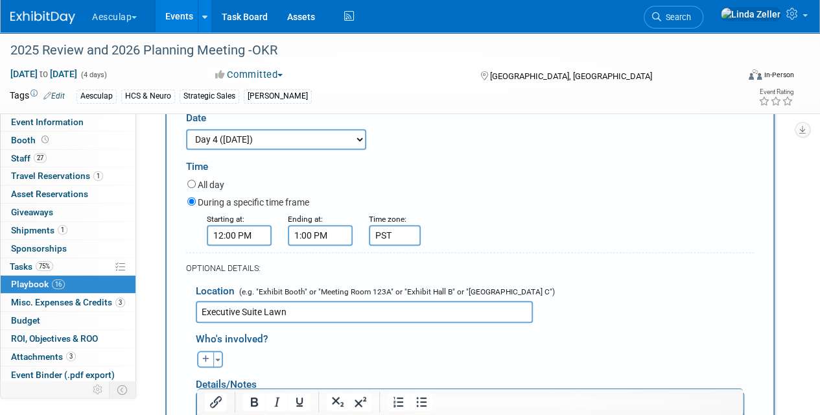
scroll to position [5151, 0]
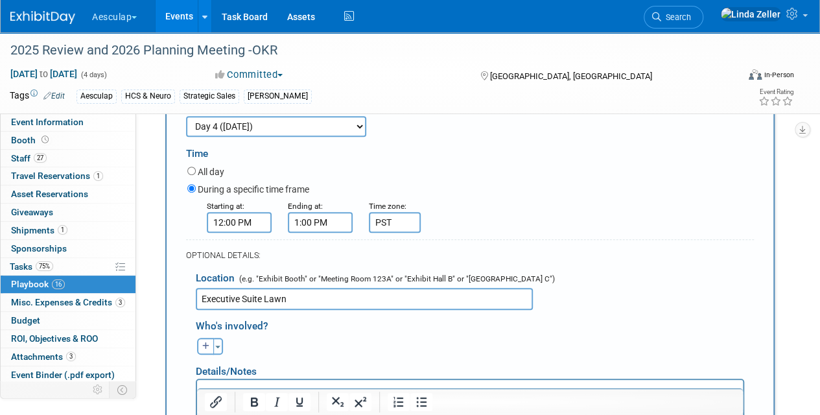
click at [207, 389] on p "Rich Text Area. Press ALT-0 for help." at bounding box center [470, 391] width 531 height 13
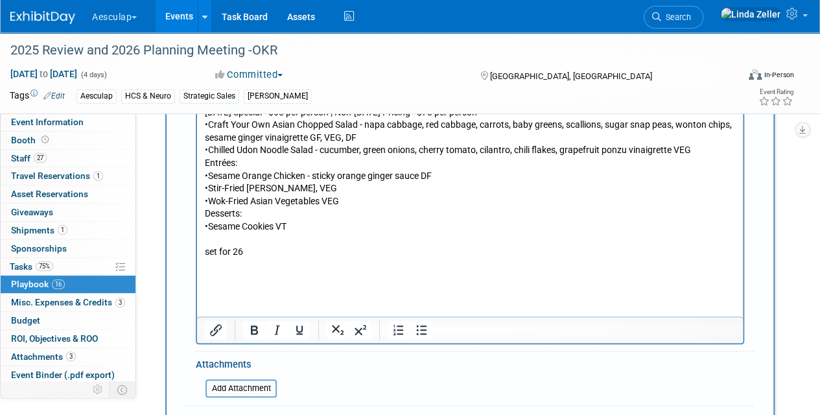
scroll to position [5447, 0]
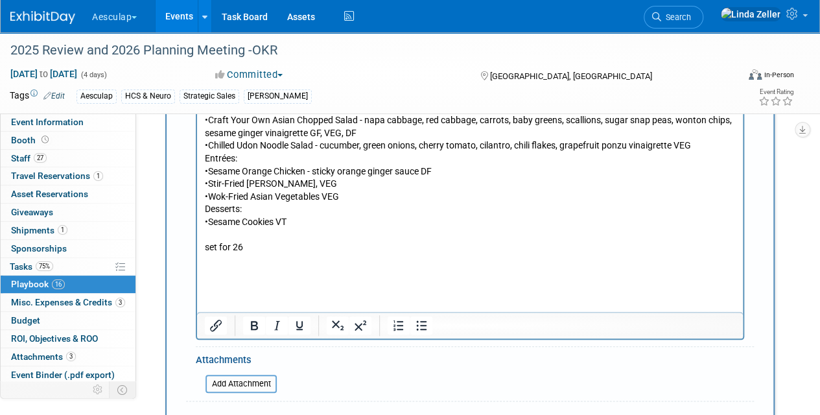
click at [216, 279] on html "Far East [DATE] Special - $68 per person | Non-[DATE] Pricing - $78 per person …" at bounding box center [470, 182] width 546 height 196
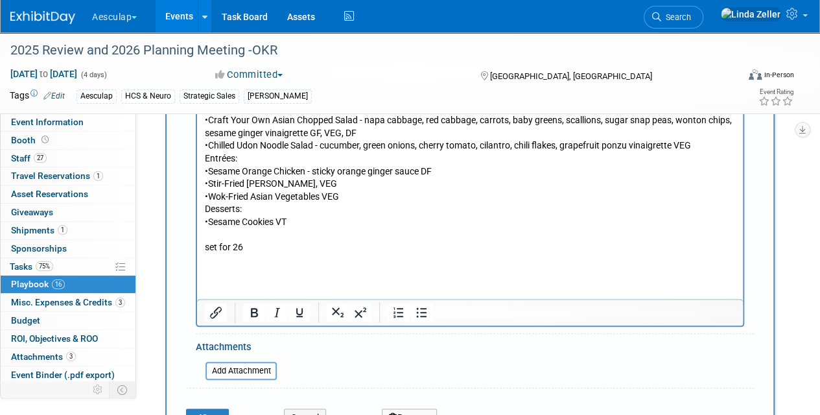
click at [212, 266] on html "Far East [DATE] Special - $68 per person | Non-[DATE] Pricing - $78 per person …" at bounding box center [470, 175] width 546 height 183
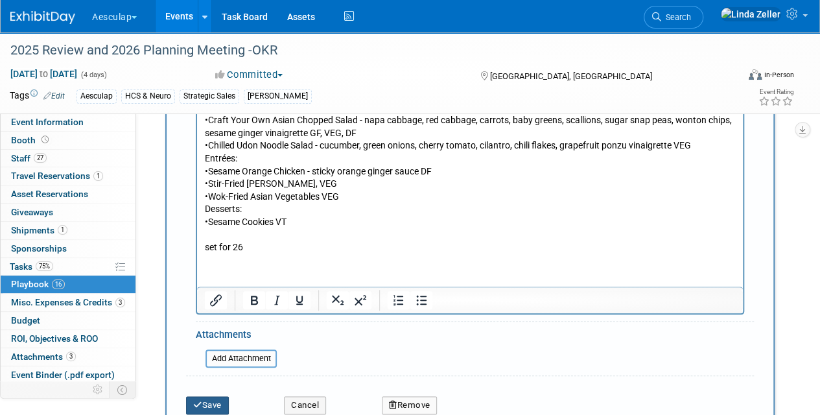
click at [206, 396] on button "Save" at bounding box center [207, 405] width 43 height 18
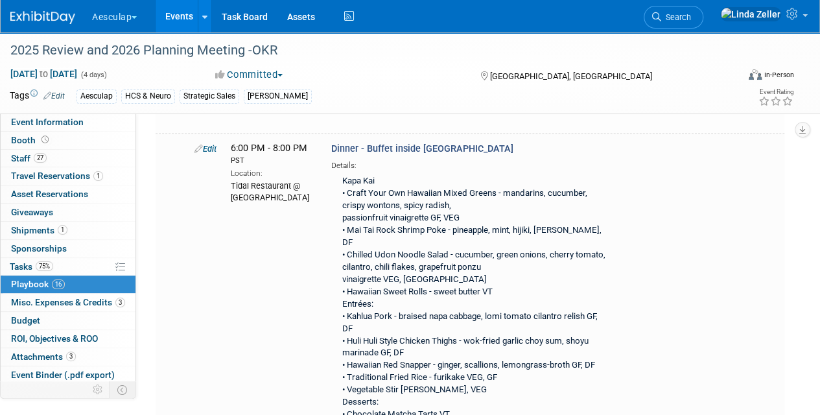
scroll to position [1037, 0]
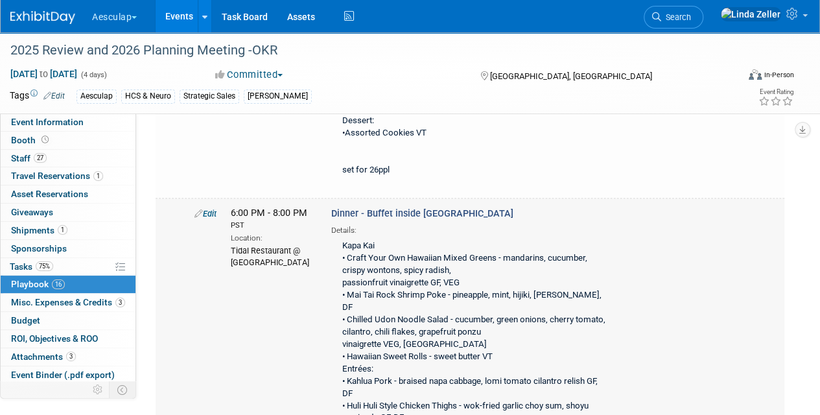
click at [209, 208] on link "Edit" at bounding box center [205, 213] width 22 height 10
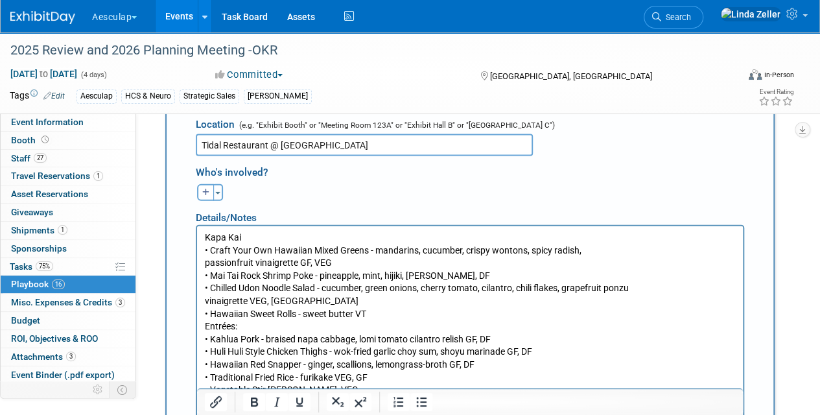
scroll to position [1565, 0]
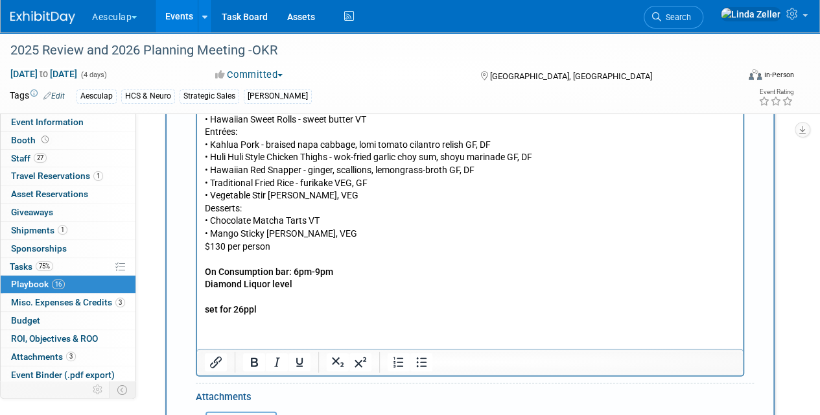
click at [205, 261] on p "Kapa Kai • Craft Your Own Hawaiian Mixed Greens - mandarins, cucumber, crispy w…" at bounding box center [470, 176] width 531 height 279
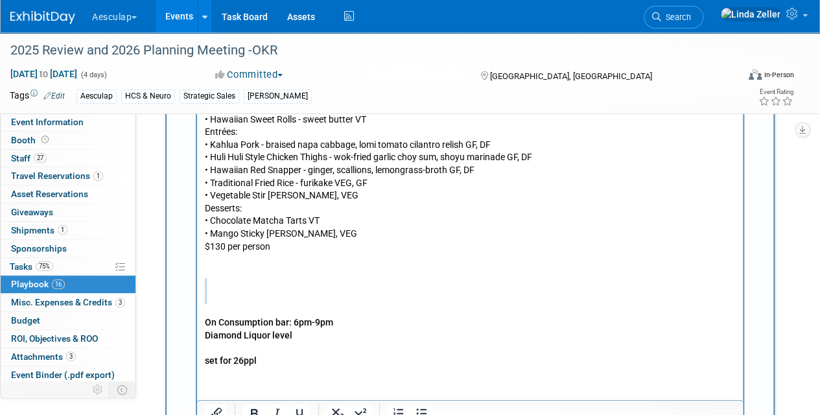
click at [204, 291] on body "Kapa Kai • Craft Your Own Hawaiian Mixed Greens - mandarins, cucumber, crispy w…" at bounding box center [470, 202] width 532 height 330
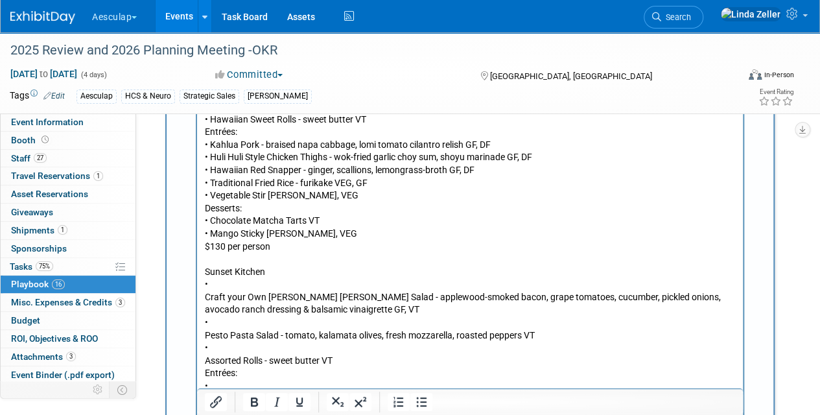
scroll to position [1668, 0]
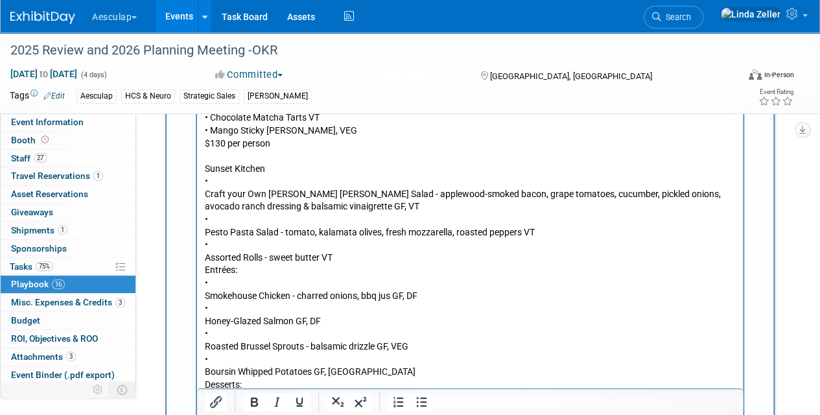
click at [204, 407] on body "Kapa Kai • Craft Your Own Hawaiian Mixed Greens - mandarins, cucumber, crispy w…" at bounding box center [470, 221] width 532 height 572
click at [205, 373] on p "Sunset Kitchen • Craft your Own Romaine Spears Salad - applewood-smoked bacon, …" at bounding box center [470, 290] width 531 height 254
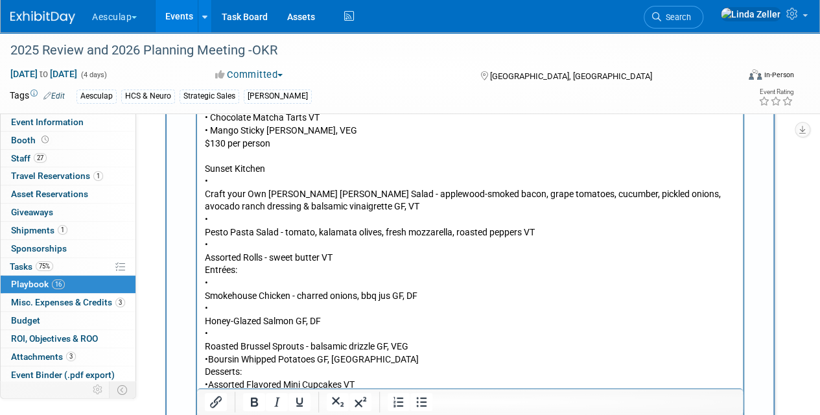
click at [206, 347] on p "Sunset Kitchen • Craft your Own Romaine Spears Salad - applewood-smoked bacon, …" at bounding box center [470, 283] width 531 height 241
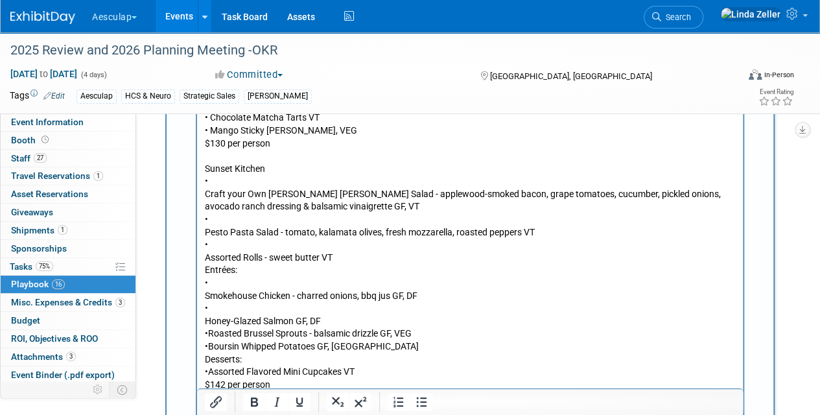
click at [203, 319] on html "Kapa Kai • Craft Your Own Hawaiian Mixed Greens - mandarins, cucumber, crispy w…" at bounding box center [470, 198] width 546 height 539
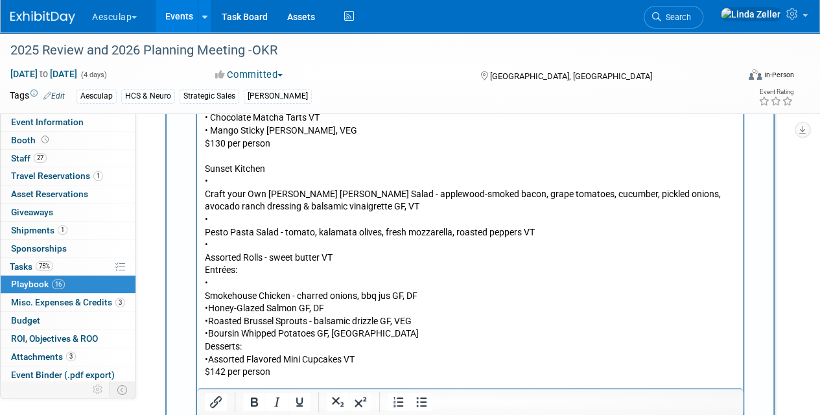
click at [206, 294] on p "Sunset Kitchen • Craft your Own Romaine Spears Salad - applewood-smoked bacon, …" at bounding box center [470, 271] width 531 height 216
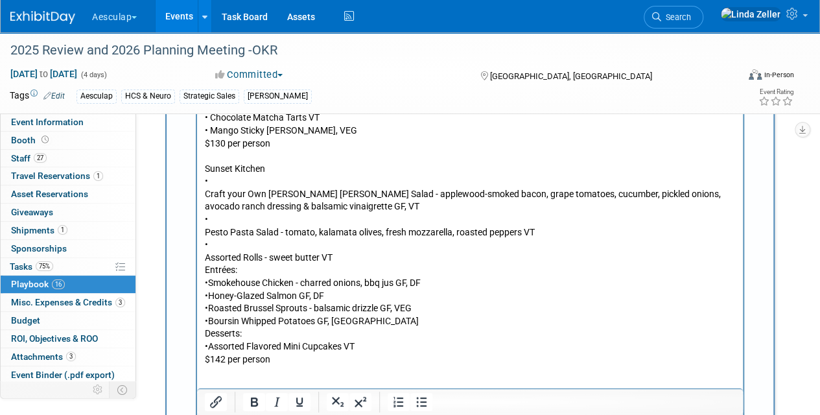
click at [205, 259] on p "Sunset Kitchen • Craft your Own Romaine Spears Salad - applewood-smoked bacon, …" at bounding box center [470, 265] width 531 height 204
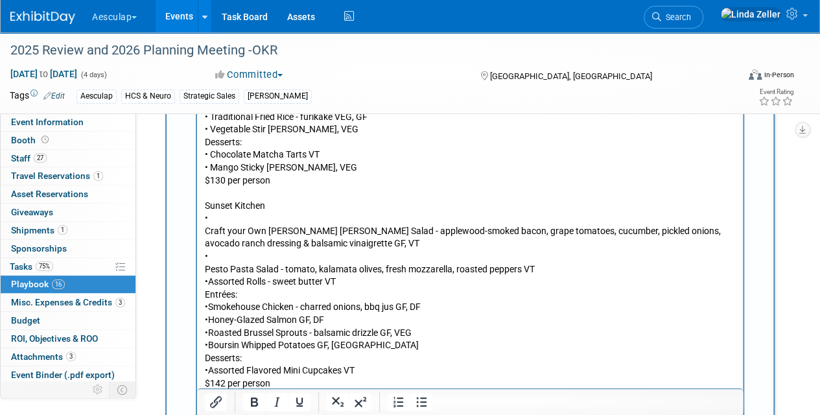
scroll to position [1603, 0]
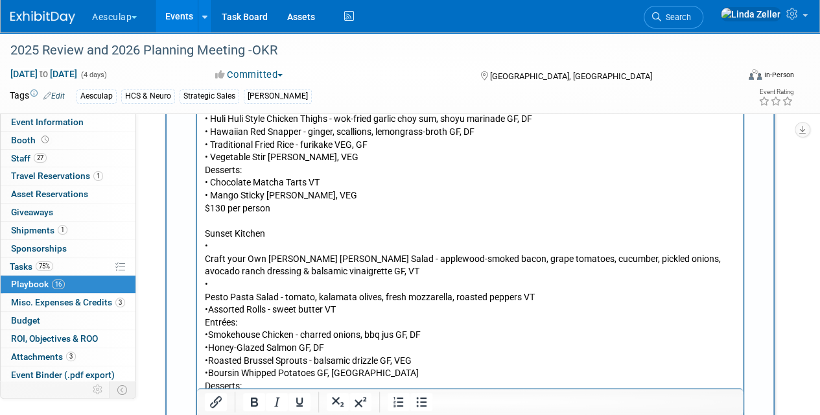
click at [204, 296] on body "Kapa Kai • Craft Your Own Hawaiian Mixed Greens - mandarins, cucumber, crispy w…" at bounding box center [470, 246] width 532 height 495
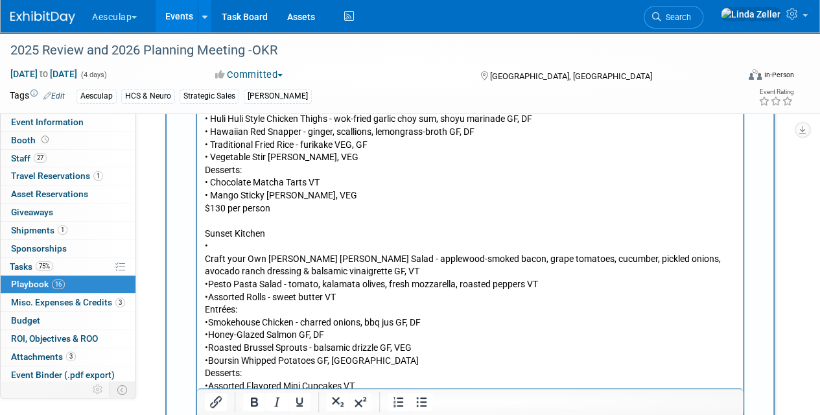
click at [206, 258] on p "Sunset Kitchen • Craft your Own Romaine Spears Salad - applewood-smoked bacon, …" at bounding box center [470, 317] width 531 height 178
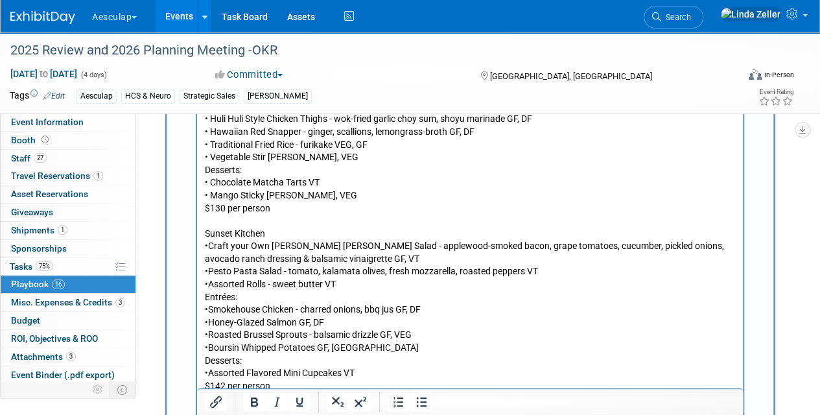
scroll to position [1538, 0]
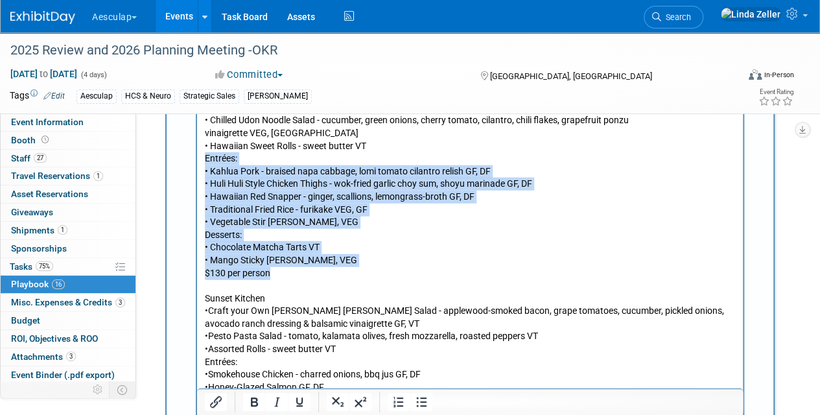
drag, startPoint x: 274, startPoint y: 272, endPoint x: 198, endPoint y: 158, distance: 137.0
click at [198, 158] on html "Kapa Kai • Craft Your Own Hawaiian Mixed Greens - mandarins, cucumber, crispy w…" at bounding box center [470, 295] width 546 height 475
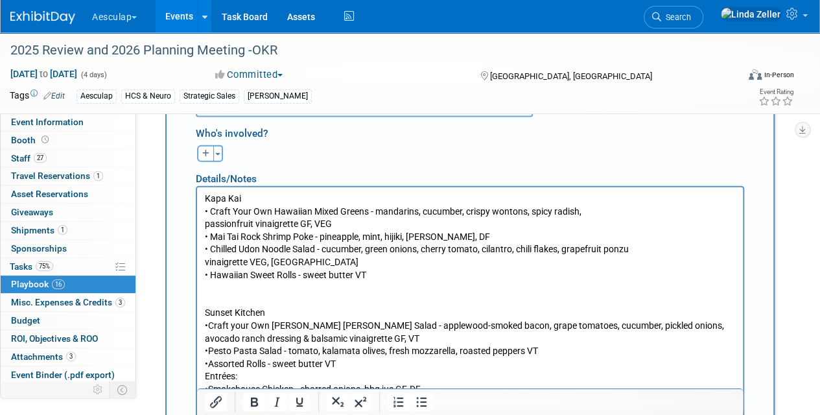
scroll to position [1409, 0]
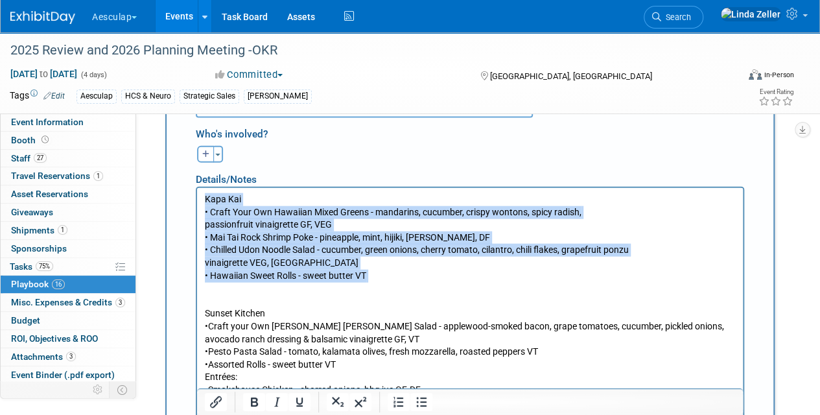
drag, startPoint x: 384, startPoint y: 283, endPoint x: 369, endPoint y: 357, distance: 74.9
click at [197, 188] on html "Kapa Kai • Craft Your Own Hawaiian Mixed Greens - mandarins, cucumber, crispy w…" at bounding box center [470, 368] width 546 height 361
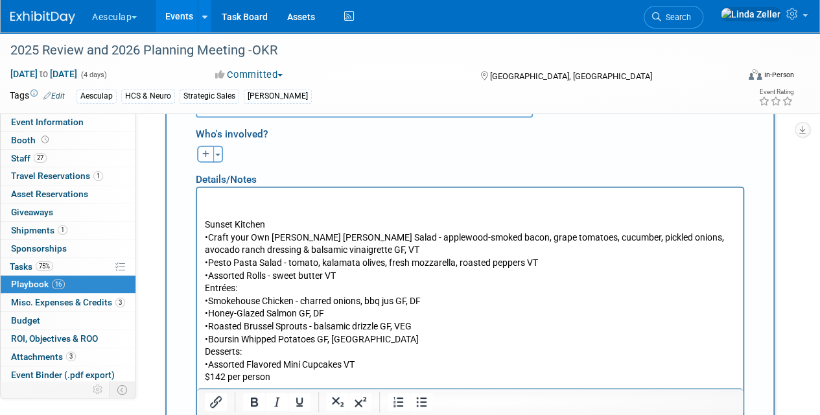
click at [204, 220] on body "Sunset Kitchen • Craft your Own Romaine Spears Salad - applewood-smoked bacon, …" at bounding box center [470, 326] width 532 height 266
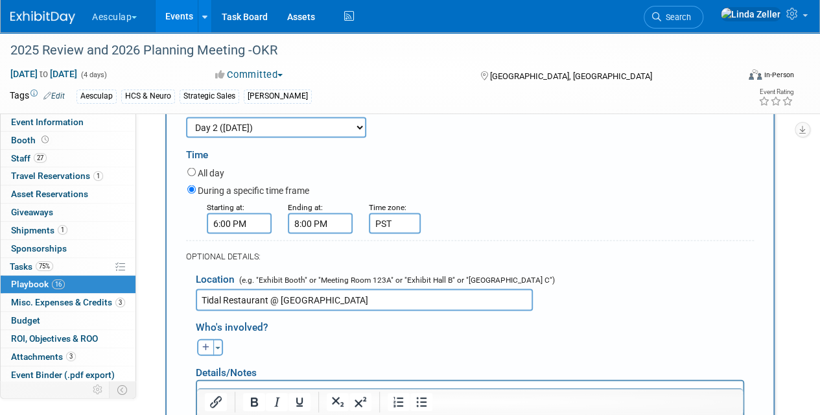
scroll to position [1279, 0]
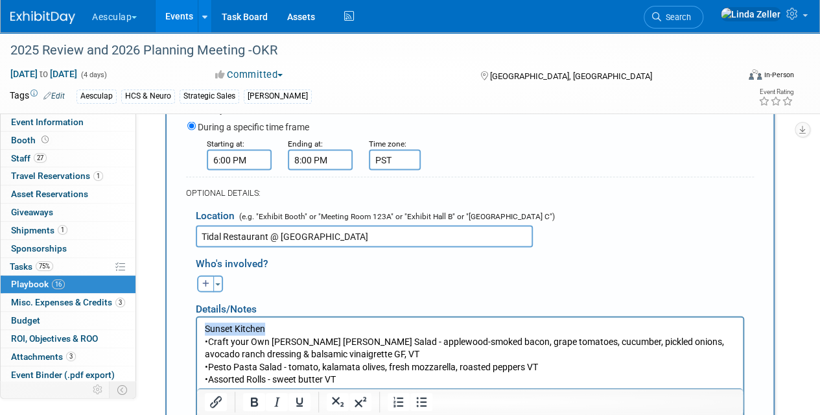
drag, startPoint x: 272, startPoint y: 327, endPoint x: 193, endPoint y: 324, distance: 78.5
click at [262, 349] on p "Sunset Kitchen • Craft your Own Romaine Spears Salad - applewood-smoked bacon, …" at bounding box center [470, 405] width 531 height 165
click at [261, 346] on p "Sunset Kitchen • Craft your Own Romaine Spears Salad - applewood-smoked bacon, …" at bounding box center [470, 405] width 531 height 165
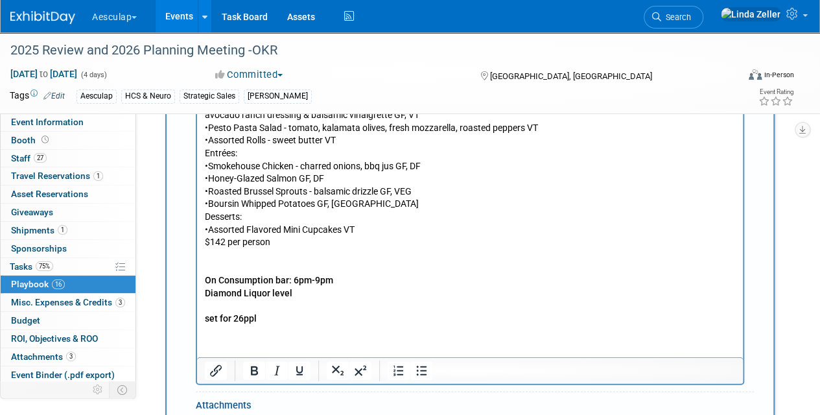
scroll to position [1538, 0]
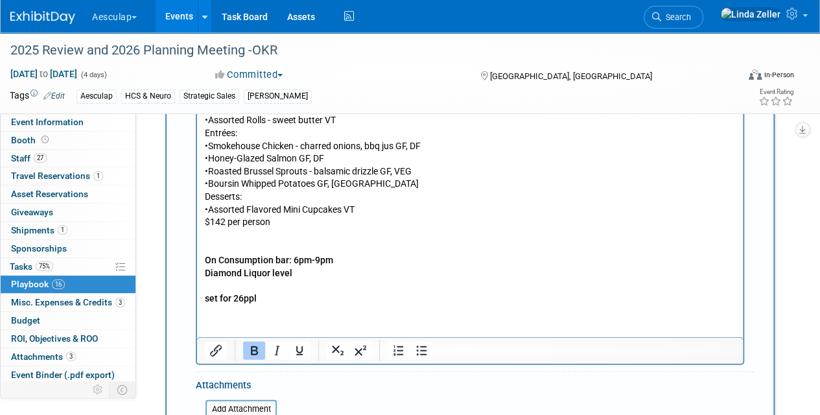
click at [230, 305] on html "Sunset Kitchen • Craft your Own Romaine Spears Salad - applewood-smoked bacon, …" at bounding box center [470, 181] width 546 height 246
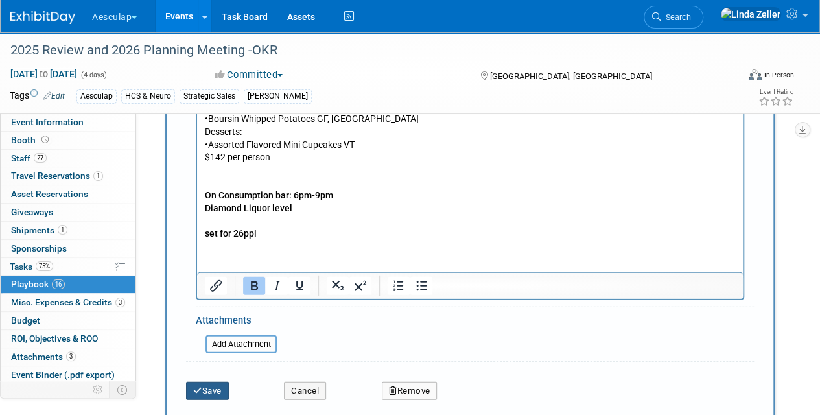
click at [204, 382] on button "Save" at bounding box center [207, 391] width 43 height 18
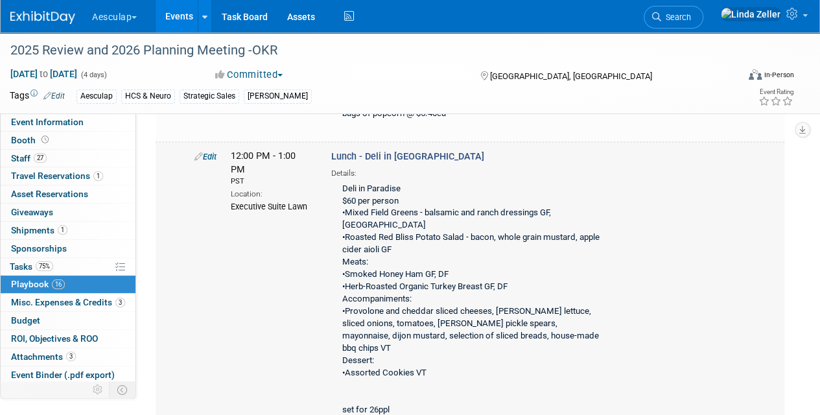
scroll to position [778, 0]
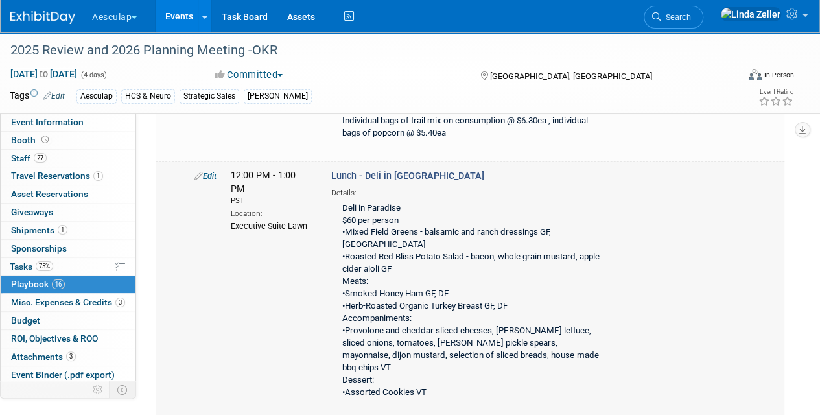
click at [208, 171] on link "Edit" at bounding box center [205, 176] width 22 height 10
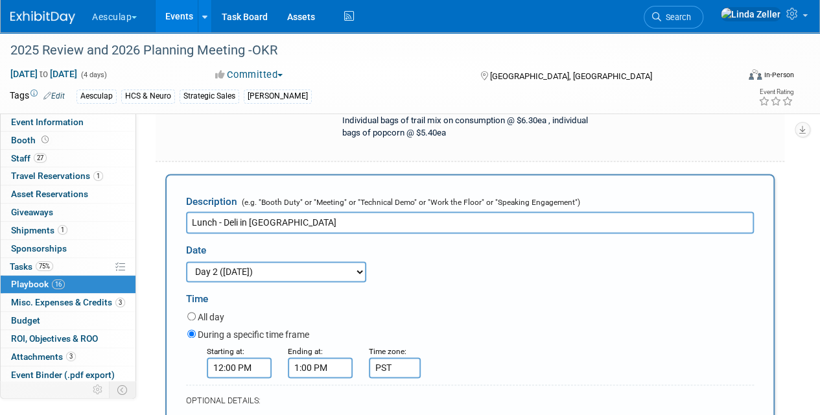
scroll to position [0, 0]
drag, startPoint x: 296, startPoint y: 204, endPoint x: 226, endPoint y: 200, distance: 70.7
click at [226, 211] on input "Lunch - Deli in [GEOGRAPHIC_DATA]" at bounding box center [470, 222] width 568 height 22
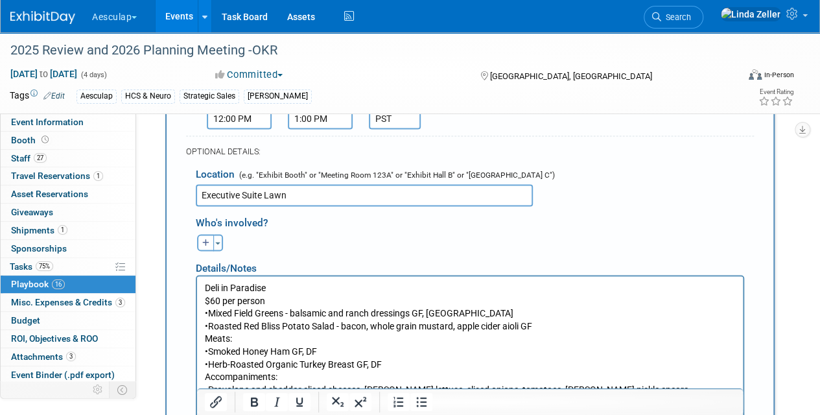
scroll to position [1035, 0]
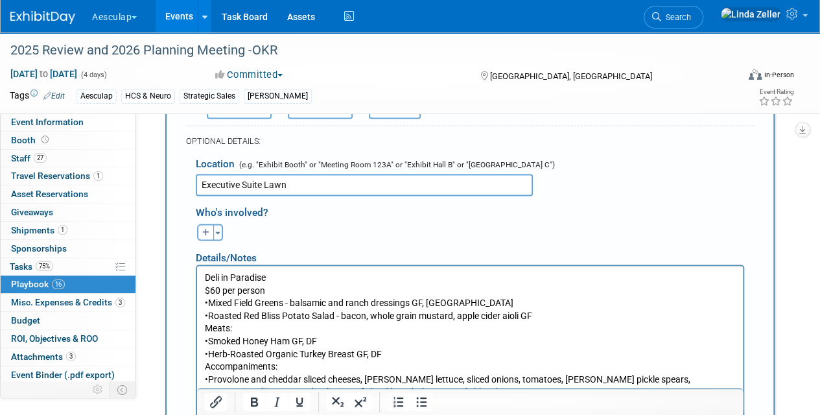
type input "Lunch - [GEOGRAPHIC_DATA]"
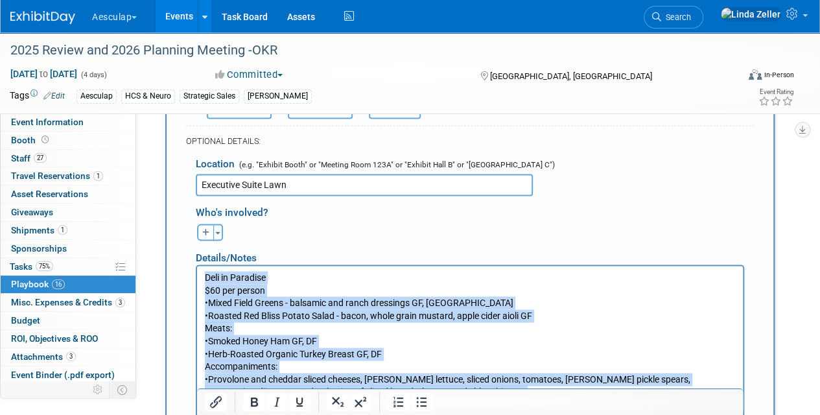
drag, startPoint x: 206, startPoint y: 275, endPoint x: 314, endPoint y: 403, distance: 167.5
click at [314, 403] on p "Deli in Paradise $60 per person •Mixed Field Greens - balsamic and ranch dressi…" at bounding box center [470, 366] width 531 height 191
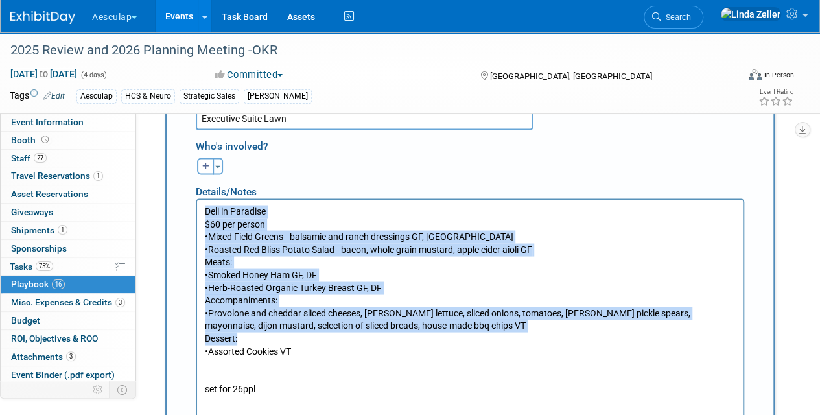
scroll to position [1164, 0]
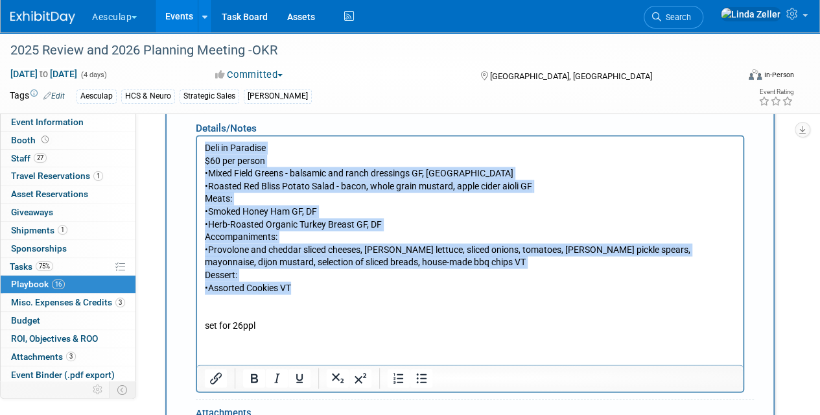
drag, startPoint x: 293, startPoint y: 292, endPoint x: 200, endPoint y: 139, distance: 179.2
click at [200, 139] on html "Deli in Paradise $60 per person •Mixed Field Greens - balsamic and ranch dressi…" at bounding box center [470, 234] width 546 height 196
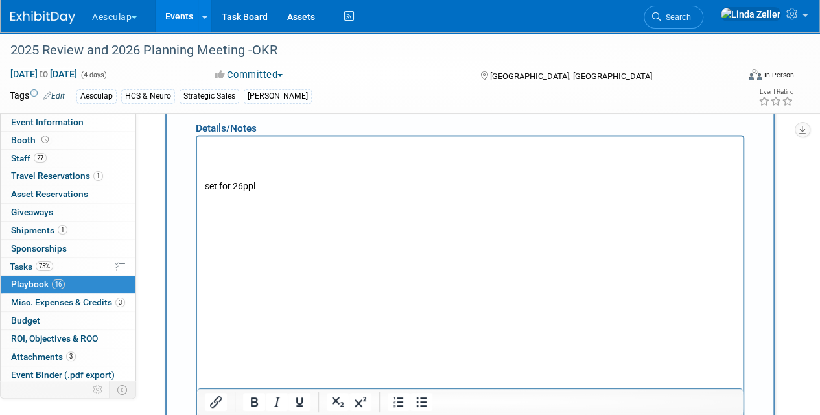
scroll to position [1194, 0]
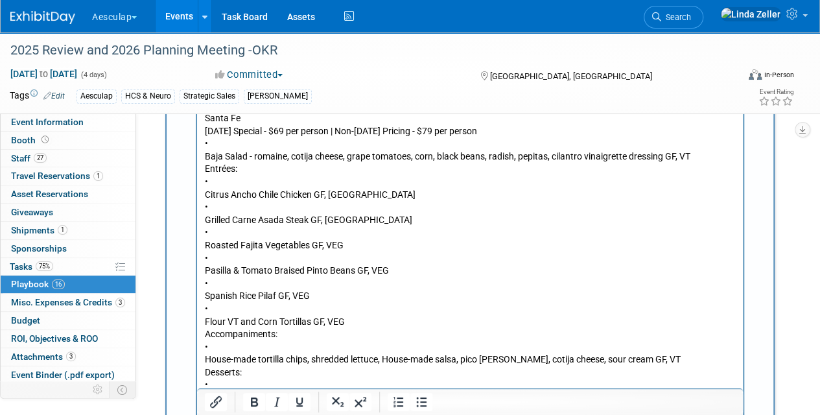
click at [204, 396] on body "Santa Fe [DATE] Special - $69 per person | Non-[DATE] Pricing - $79 per person …" at bounding box center [470, 277] width 532 height 330
click at [206, 354] on p "Santa Fe [DATE] Special - $69 per person | Non-[DATE] Pricing - $79 per person …" at bounding box center [470, 271] width 531 height 318
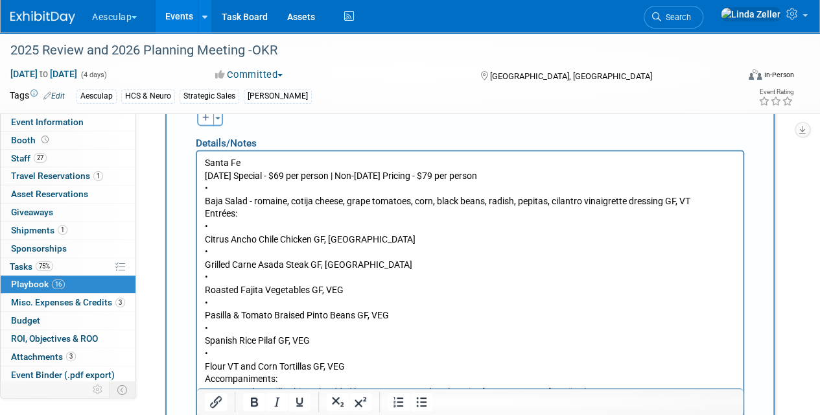
scroll to position [1129, 0]
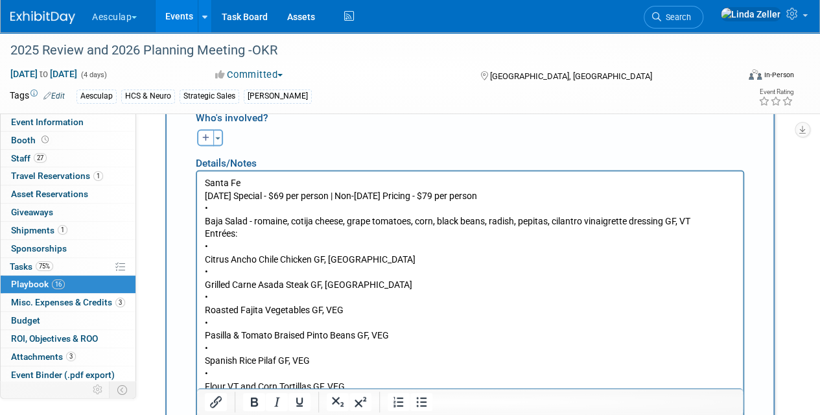
click at [206, 218] on p "Santa Fe [DATE] Special - $69 per person | Non-[DATE] Pricing - $79 per person …" at bounding box center [470, 328] width 531 height 305
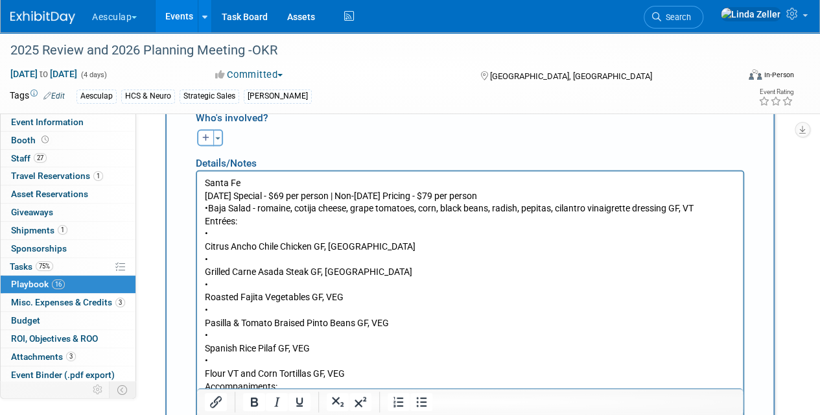
click at [204, 245] on html "Santa Fe [DATE] Special - $69 per person | Non-[DATE] Pricing - $79 per person …" at bounding box center [470, 320] width 546 height 298
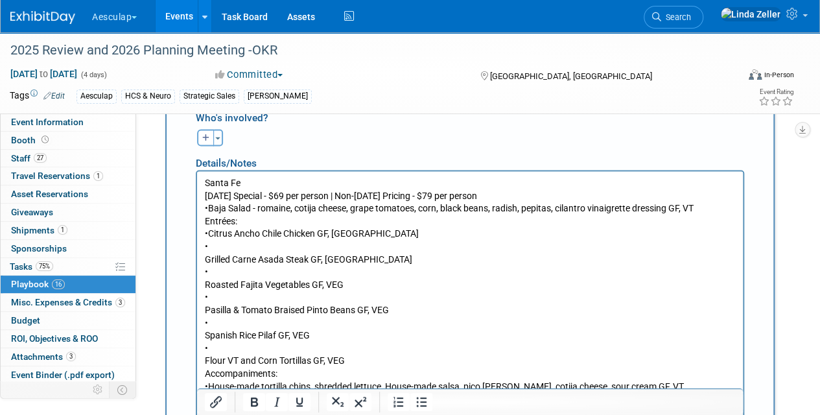
click at [204, 260] on body "Santa Fe [DATE] Special - $69 per person | Non-[DATE] Pricing - $79 per person …" at bounding box center [470, 315] width 532 height 279
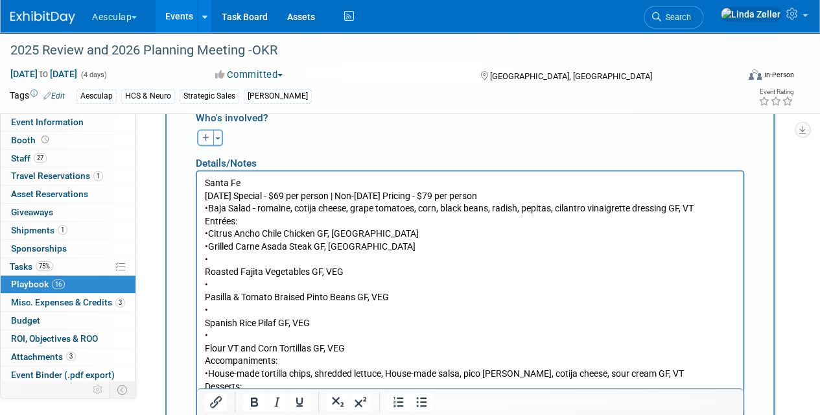
click at [205, 276] on p "Santa Fe [DATE] Special - $69 per person | Non-[DATE] Pricing - $79 per person …" at bounding box center [470, 309] width 531 height 266
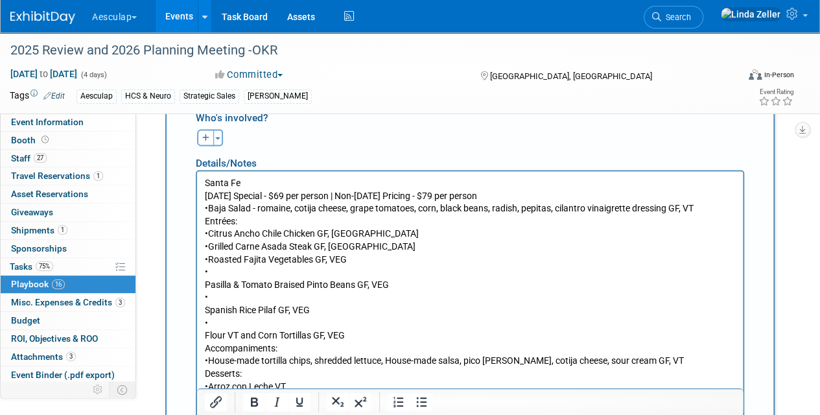
click at [205, 285] on p "Santa Fe [DATE] Special - $69 per person | Non-[DATE] Pricing - $79 per person …" at bounding box center [470, 303] width 531 height 254
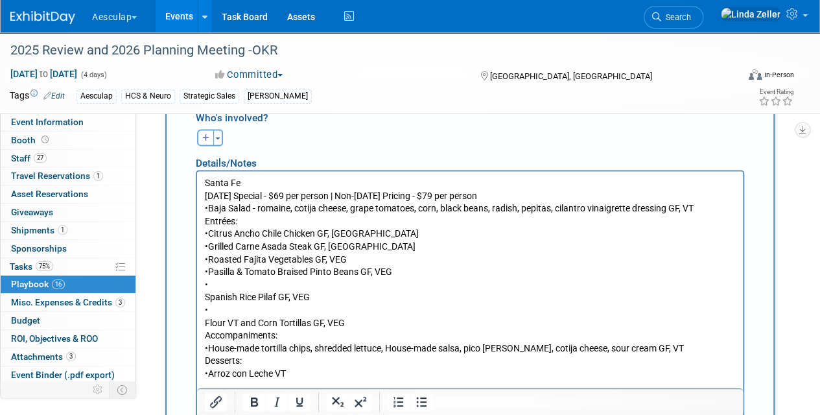
click at [206, 297] on p "Santa Fe [DATE] Special - $69 per person | Non-[DATE] Pricing - $79 per person …" at bounding box center [470, 296] width 531 height 241
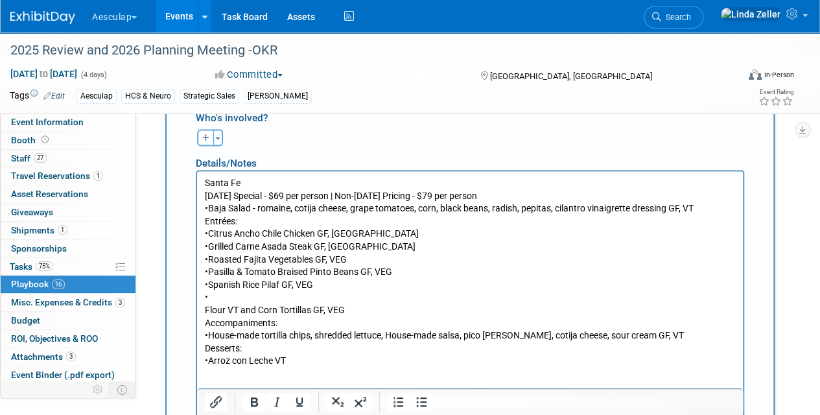
click at [206, 309] on p "Santa Fe [DATE] Special - $69 per person | Non-[DATE] Pricing - $79 per person …" at bounding box center [470, 290] width 531 height 229
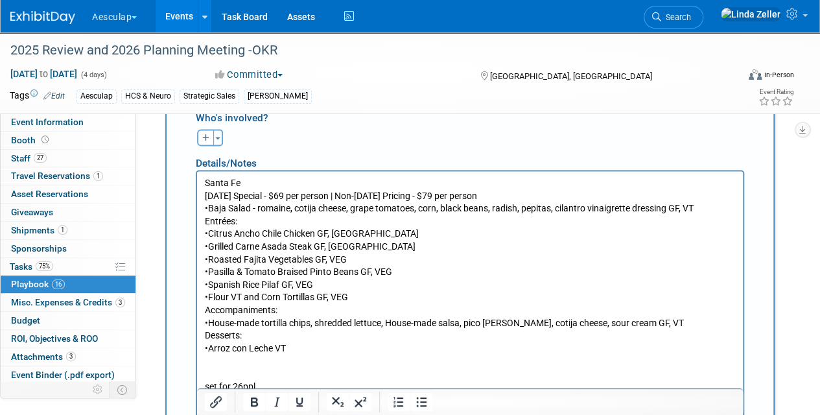
click at [205, 220] on p "Santa Fe [DATE] Special - $69 per person | Non-[DATE] Pricing - $79 per person …" at bounding box center [470, 284] width 531 height 216
click at [218, 368] on p "Entrées: •Citrus Ancho Chile Chicken GF, [GEOGRAPHIC_DATA] •Grilled Carne Asada…" at bounding box center [470, 304] width 531 height 178
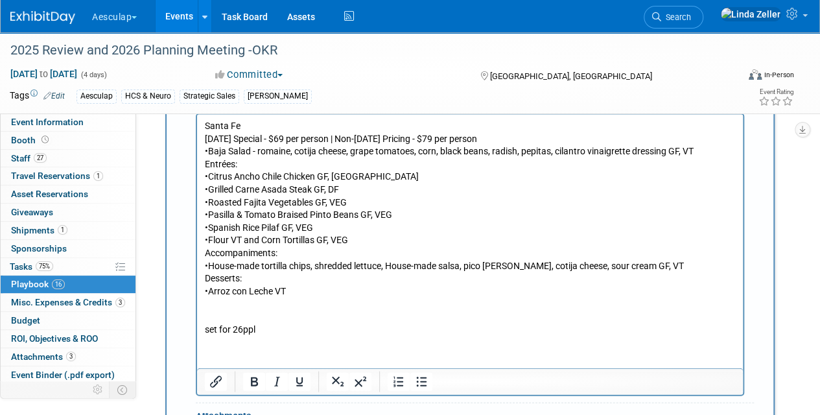
scroll to position [1259, 0]
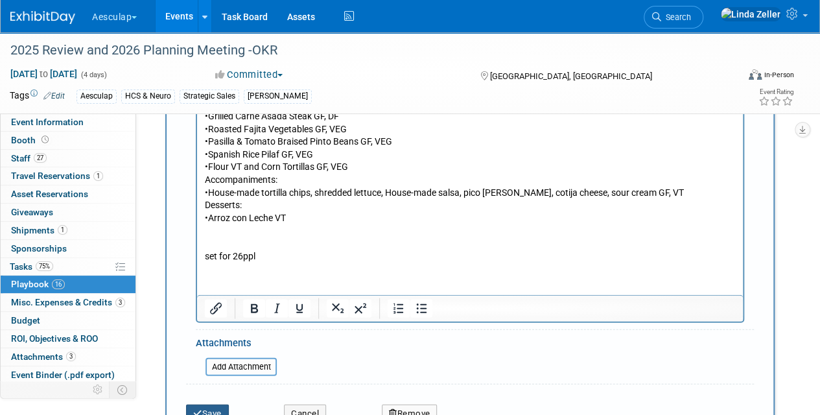
click at [213, 405] on button "Save" at bounding box center [207, 414] width 43 height 18
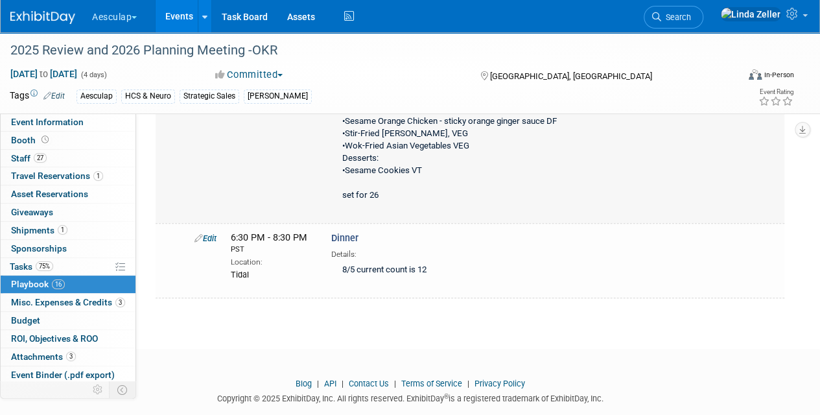
scroll to position [5171, 0]
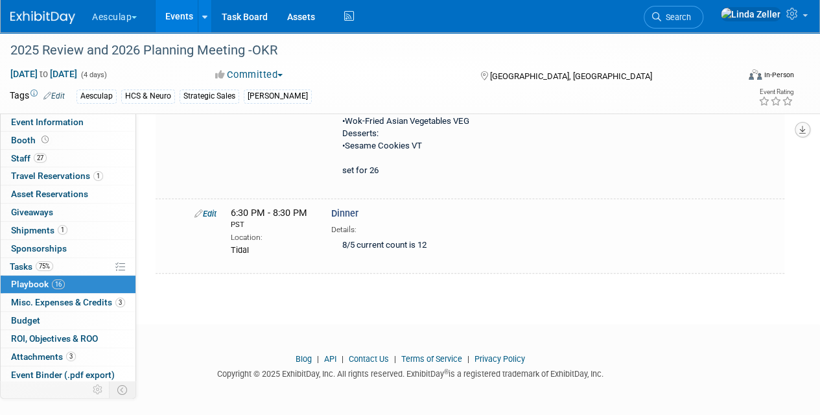
click at [804, 127] on icon "button" at bounding box center [802, 130] width 6 height 8
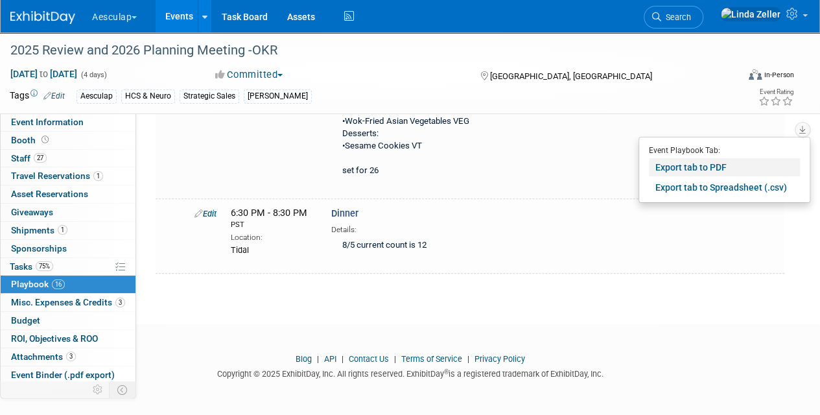
click at [694, 169] on link "Export tab to PDF" at bounding box center [724, 167] width 151 height 18
